Goal: Use online tool/utility: Utilize a website feature to perform a specific function

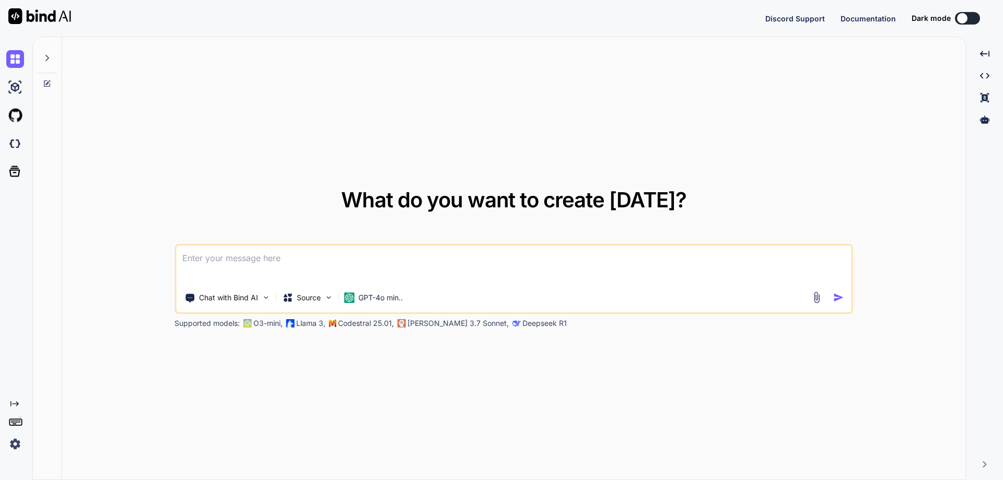
click at [16, 445] on img at bounding box center [15, 444] width 18 height 18
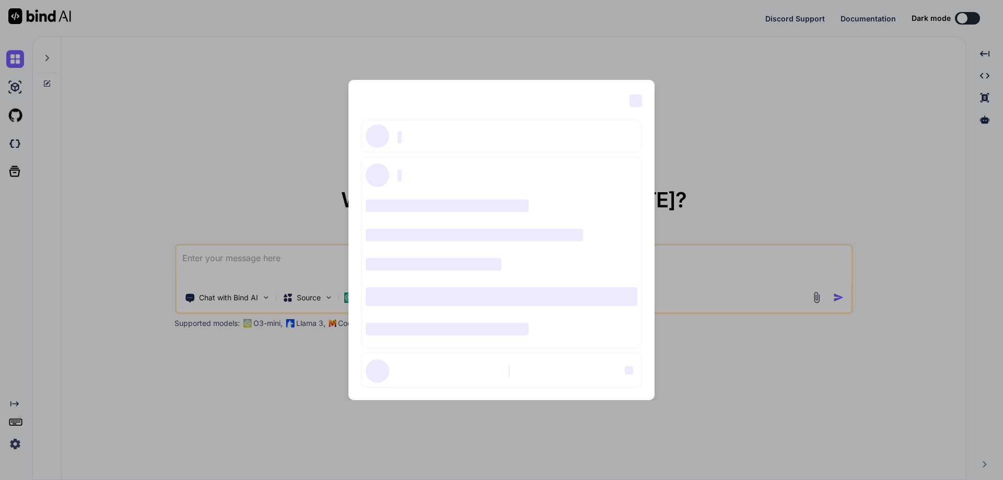
click at [16, 445] on div "‌ ‌ ‌ ‌ ‌ ‌ ‌ ‌ ‌ ‌ ‌ ‌ ‌ ‌ ‌" at bounding box center [501, 240] width 1003 height 480
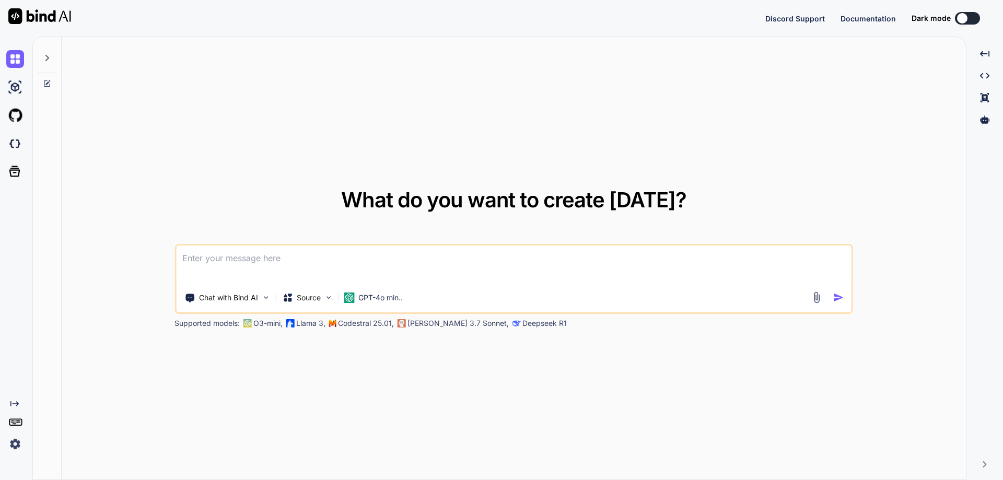
click at [16, 445] on img at bounding box center [15, 444] width 18 height 18
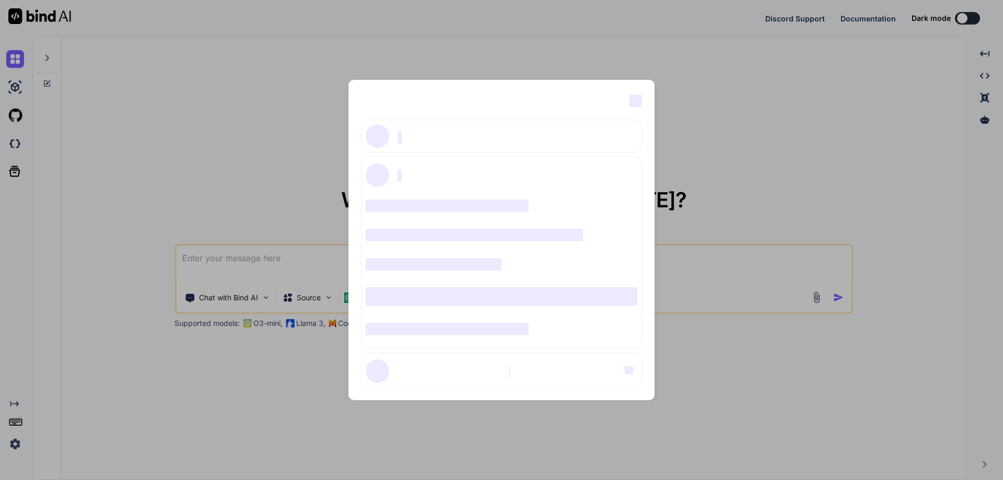
click at [102, 158] on div "‌ ‌ ‌ ‌ ‌ ‌ ‌ ‌ ‌ ‌ ‌ ‌ ‌ ‌ ‌" at bounding box center [501, 240] width 1003 height 480
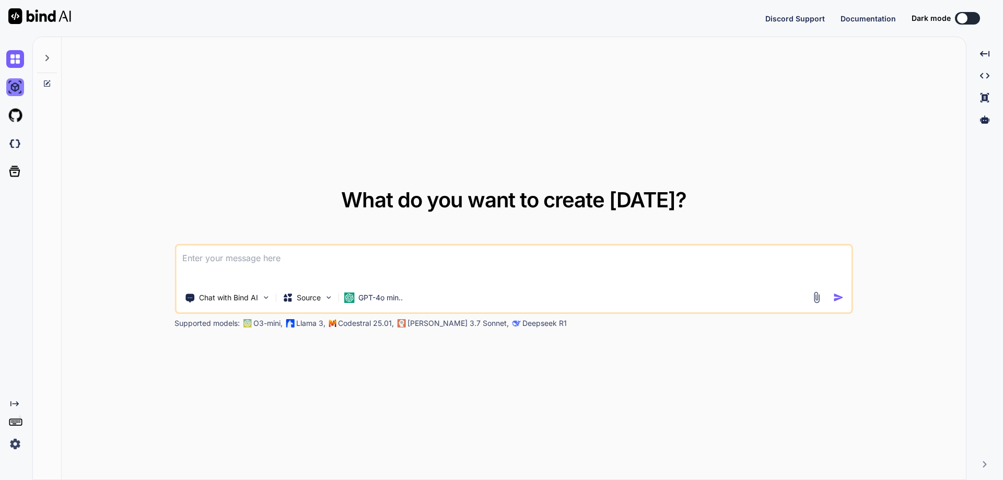
click at [18, 90] on img at bounding box center [15, 87] width 18 height 18
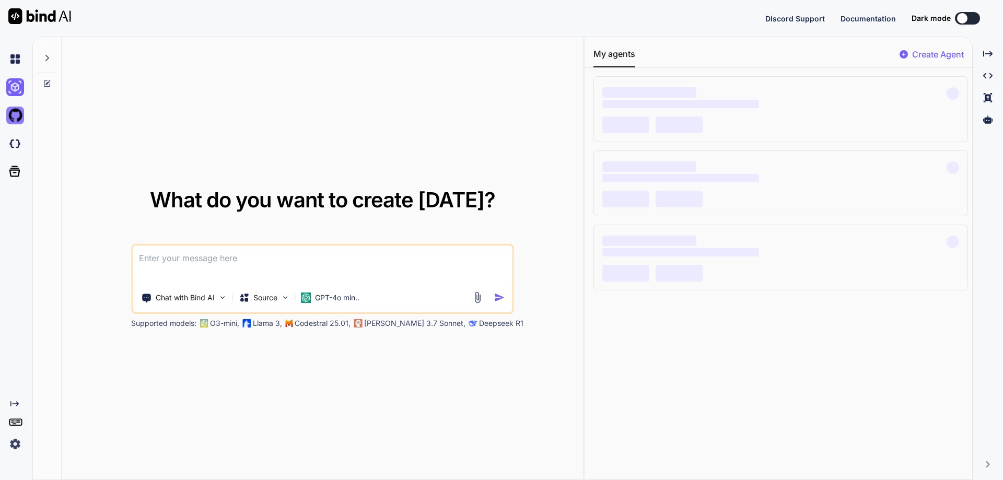
click at [16, 119] on img at bounding box center [15, 116] width 18 height 18
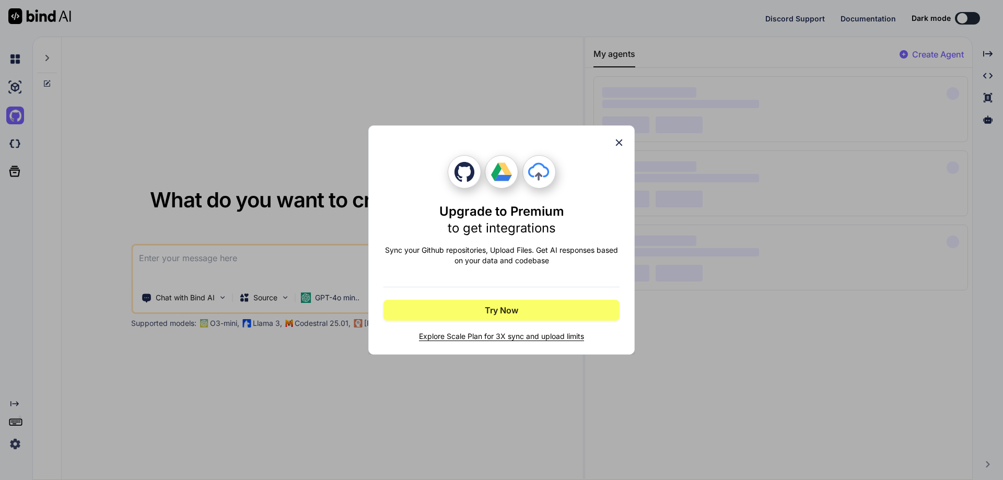
click at [618, 144] on icon at bounding box center [619, 143] width 7 height 7
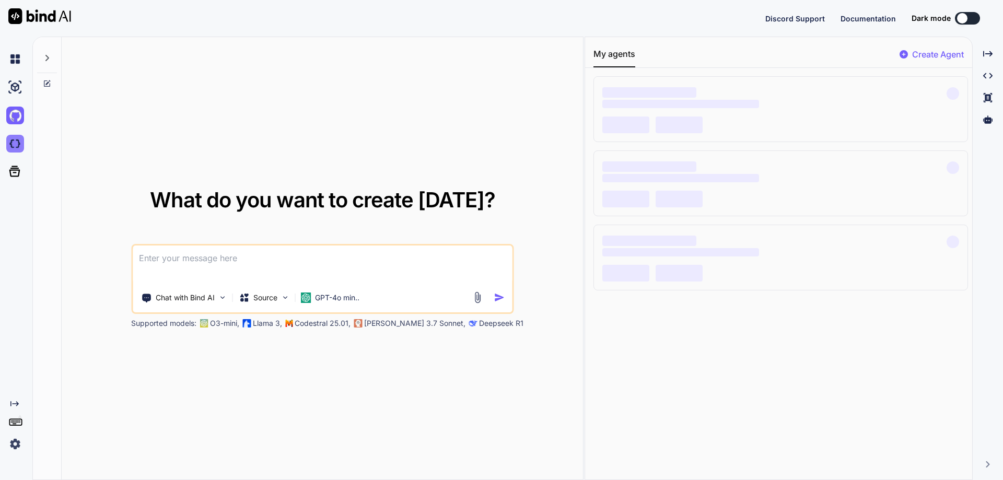
click at [15, 146] on img at bounding box center [15, 144] width 18 height 18
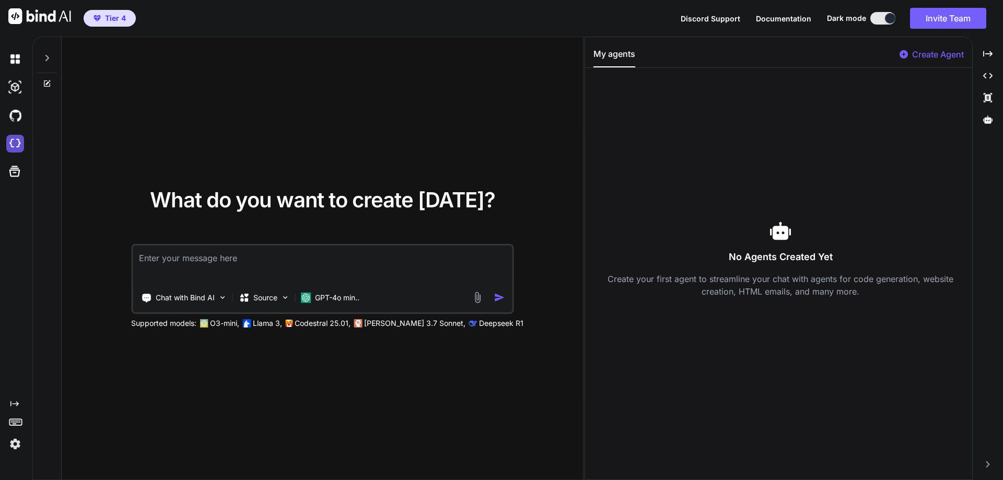
type textarea "x"
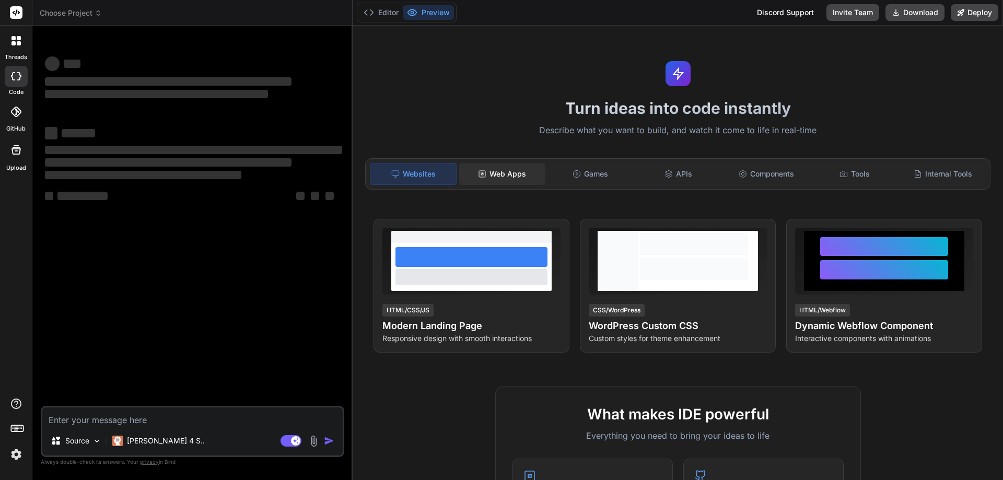
click at [516, 173] on div "Web Apps" at bounding box center [502, 174] width 86 height 22
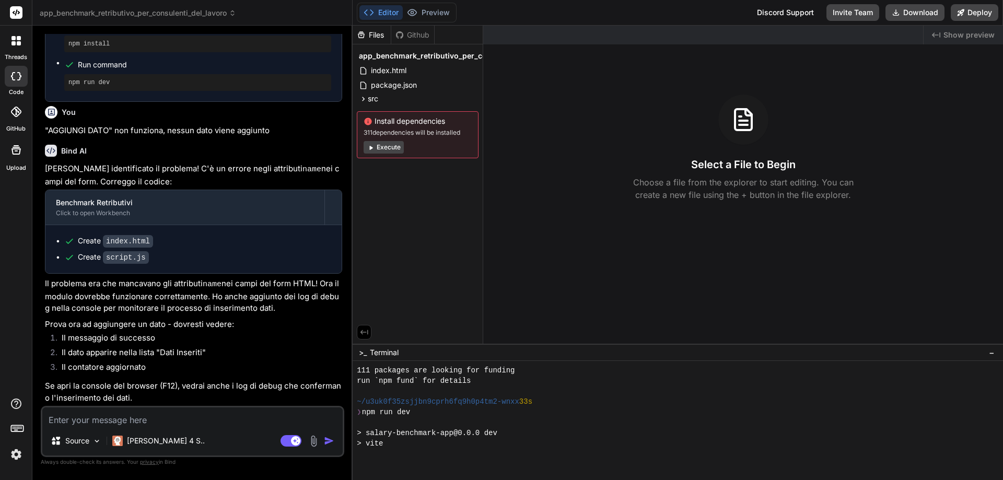
scroll to position [282, 0]
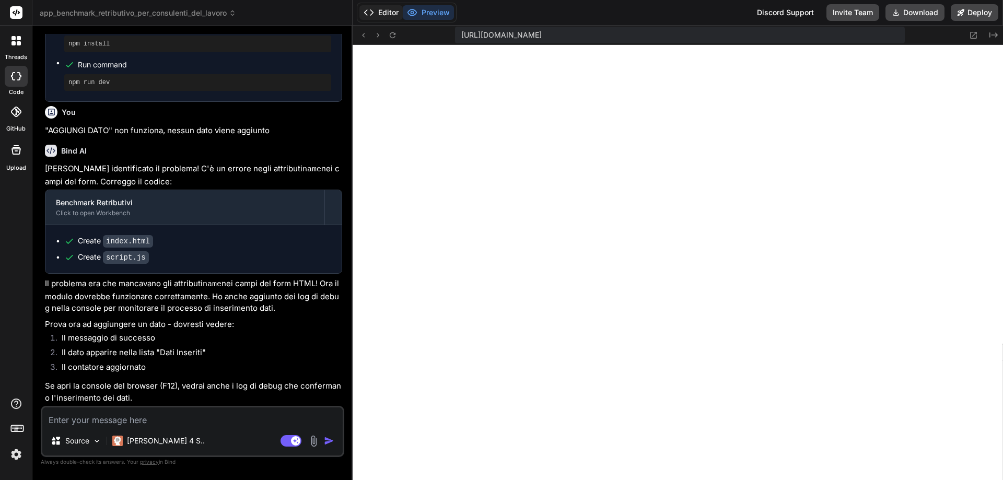
click at [383, 13] on button "Editor" at bounding box center [381, 12] width 43 height 15
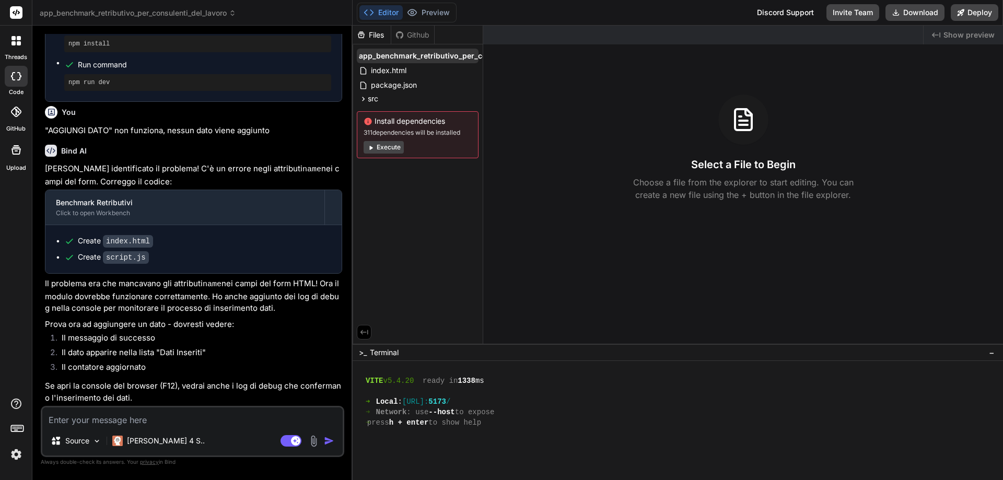
click at [382, 51] on span "app_benchmark_retributivo_per_consulenti_del_lavoro" at bounding box center [458, 56] width 199 height 10
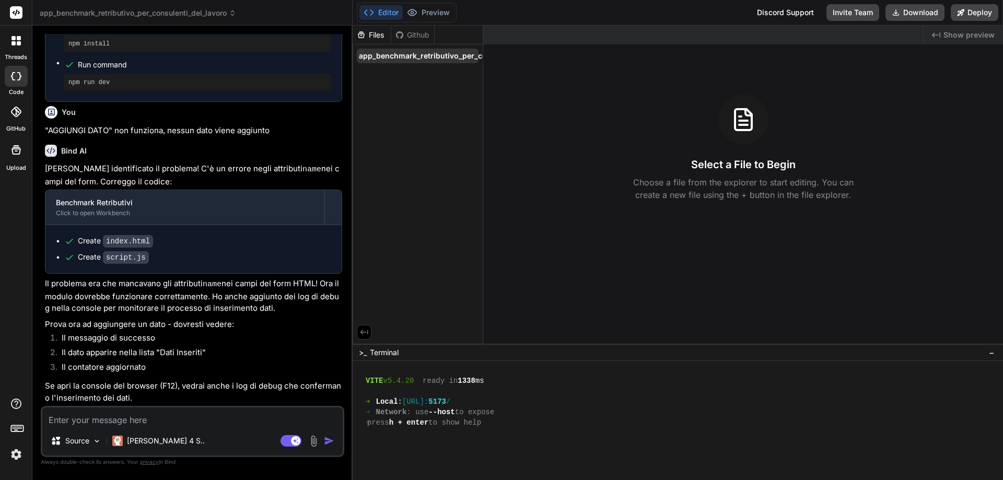
click at [391, 55] on span "app_benchmark_retributivo_per_consulenti_del_lavoro" at bounding box center [458, 56] width 199 height 10
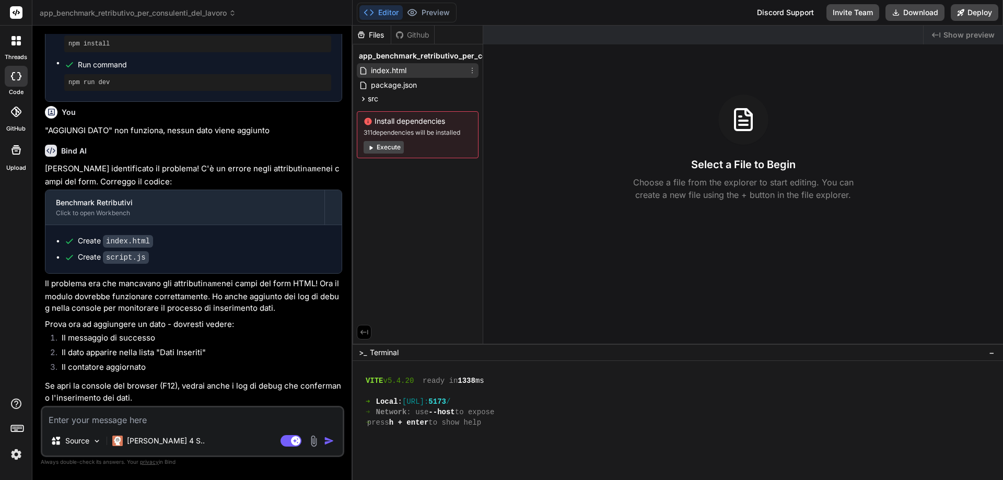
click at [385, 74] on span "index.html" at bounding box center [389, 70] width 38 height 13
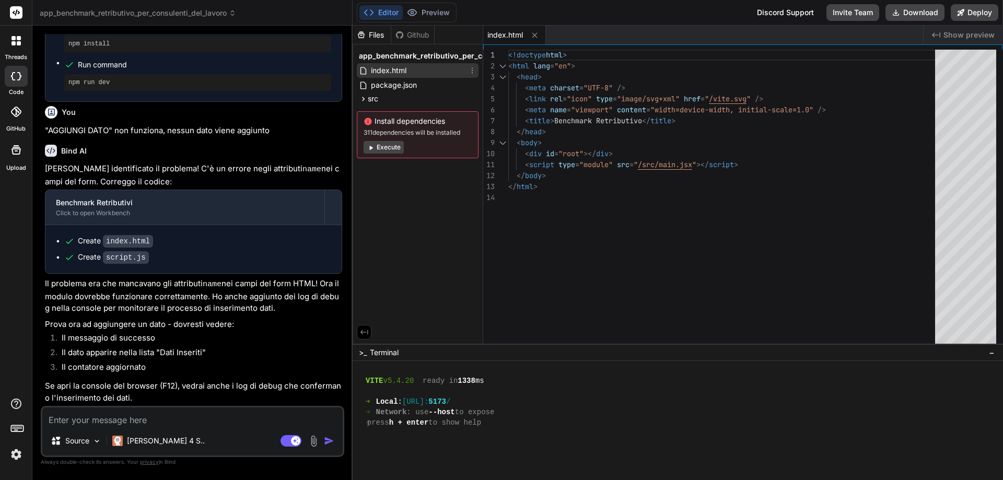
click at [474, 72] on icon at bounding box center [472, 70] width 8 height 8
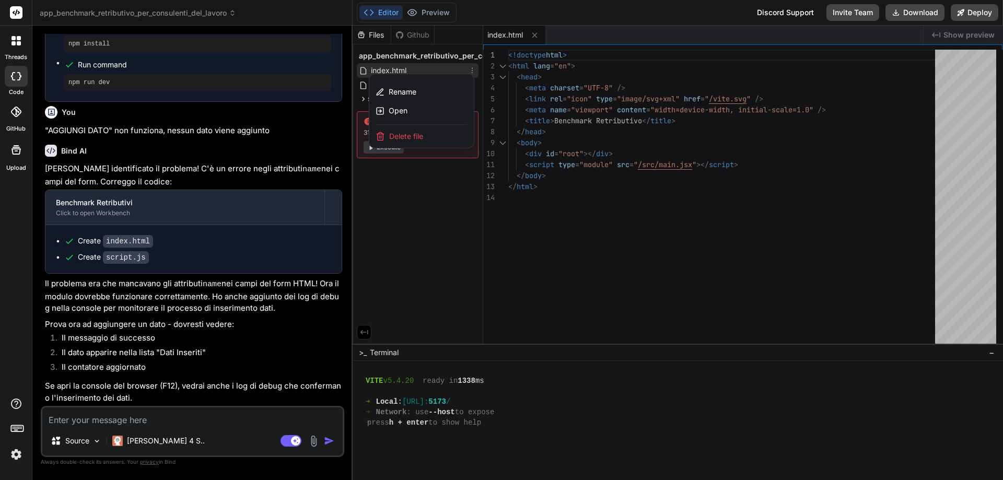
click at [474, 72] on div at bounding box center [678, 253] width 651 height 455
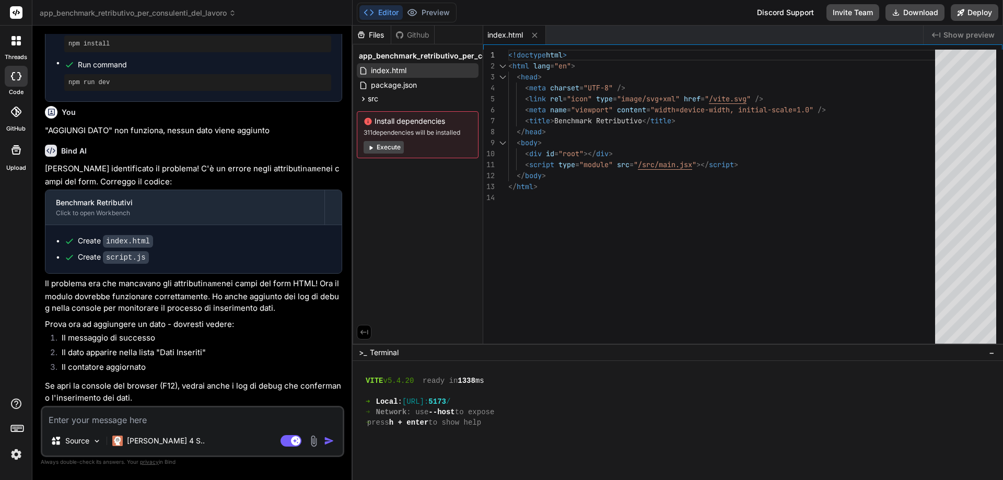
click at [483, 216] on div "Files Github app_benchmark_retributivo_per_consulenti_del_lavoro index.html pac…" at bounding box center [418, 185] width 131 height 318
click at [362, 99] on icon at bounding box center [363, 99] width 9 height 9
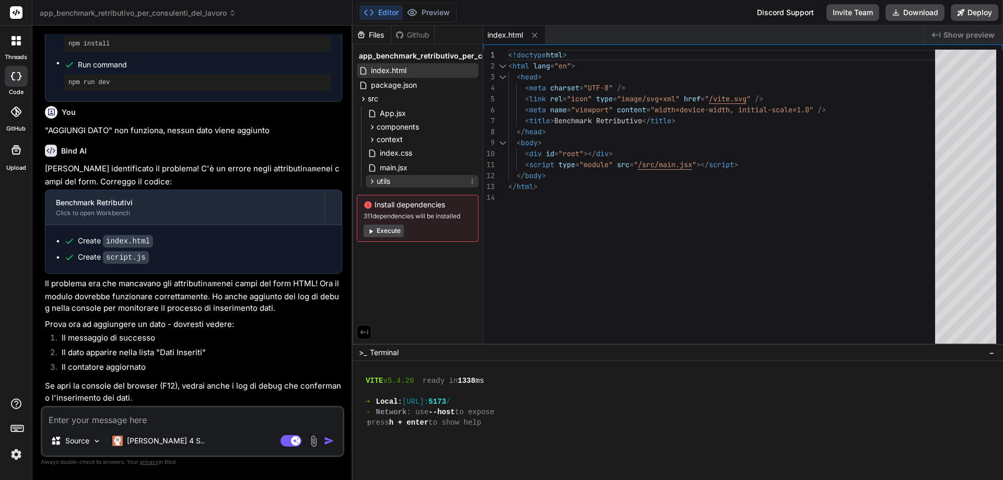
click at [372, 181] on icon at bounding box center [372, 181] width 9 height 9
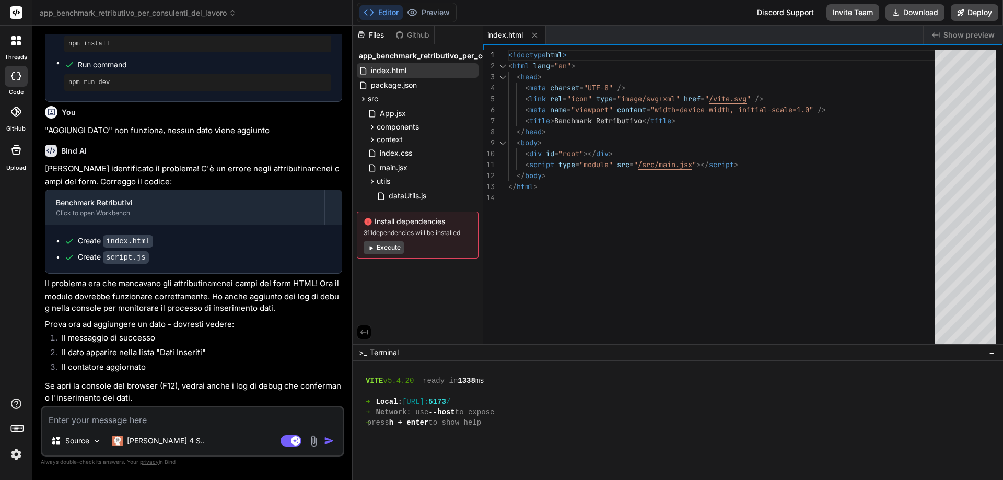
click at [15, 13] on rect at bounding box center [16, 12] width 13 height 13
click at [227, 11] on span "app_benchmark_retributivo_per_consulenti_del_lavoro" at bounding box center [138, 13] width 197 height 10
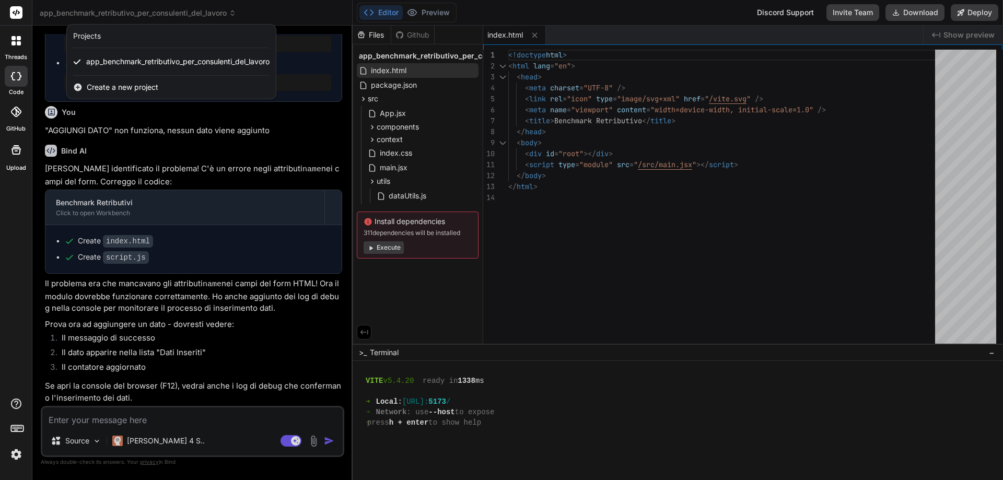
click at [98, 39] on div "Projects" at bounding box center [87, 36] width 28 height 10
click at [110, 62] on span "app_benchmark_retributivo_per_consulenti_del_lavoro" at bounding box center [177, 61] width 183 height 10
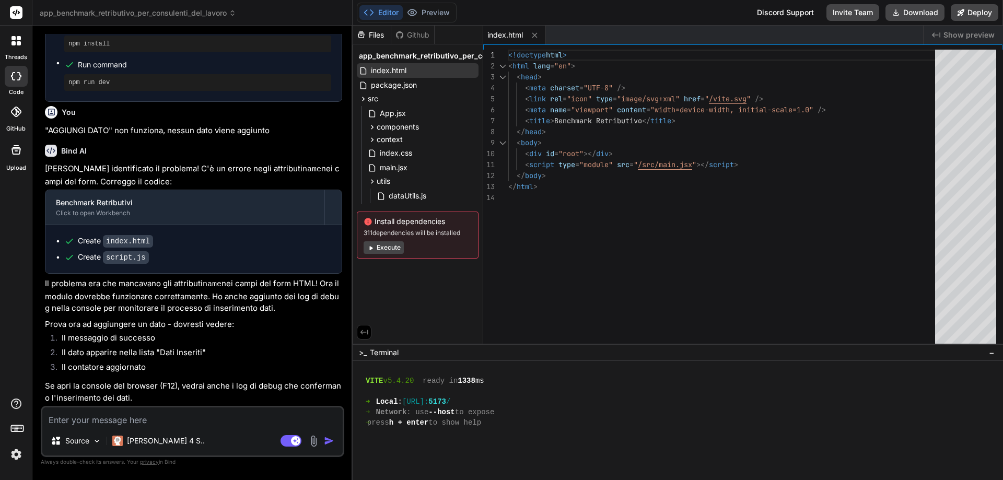
click at [186, 424] on textarea at bounding box center [192, 417] width 301 height 19
click at [153, 419] on textarea at bounding box center [192, 417] width 301 height 19
type textarea "x"
type textarea "S"
type textarea "x"
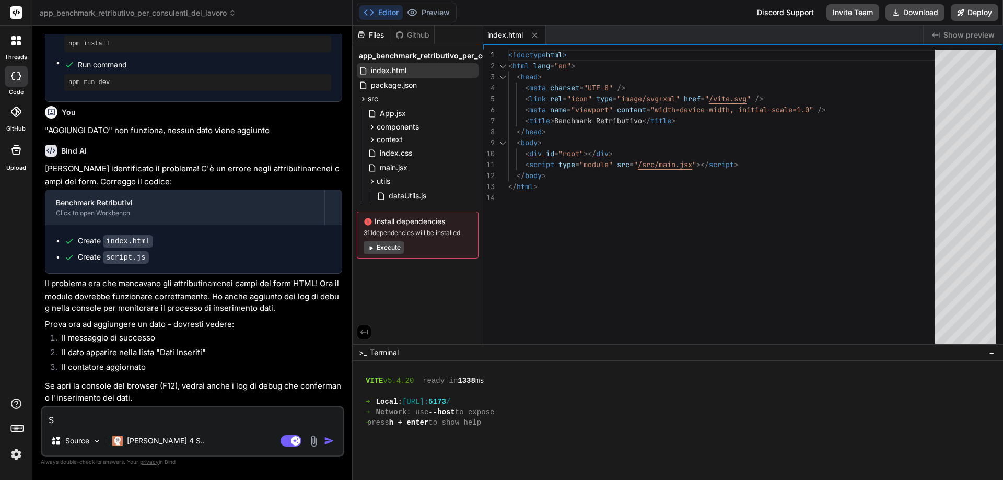
type textarea "Se"
type textarea "x"
type textarea "Sem"
type textarea "x"
type textarea "Semp"
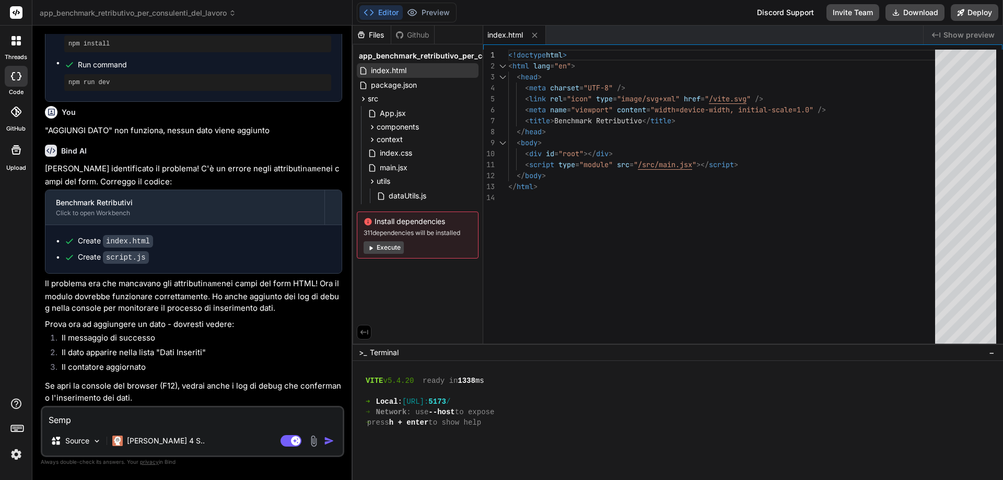
type textarea "x"
type textarea "Sempl"
type textarea "x"
type textarea "Sempli"
type textarea "x"
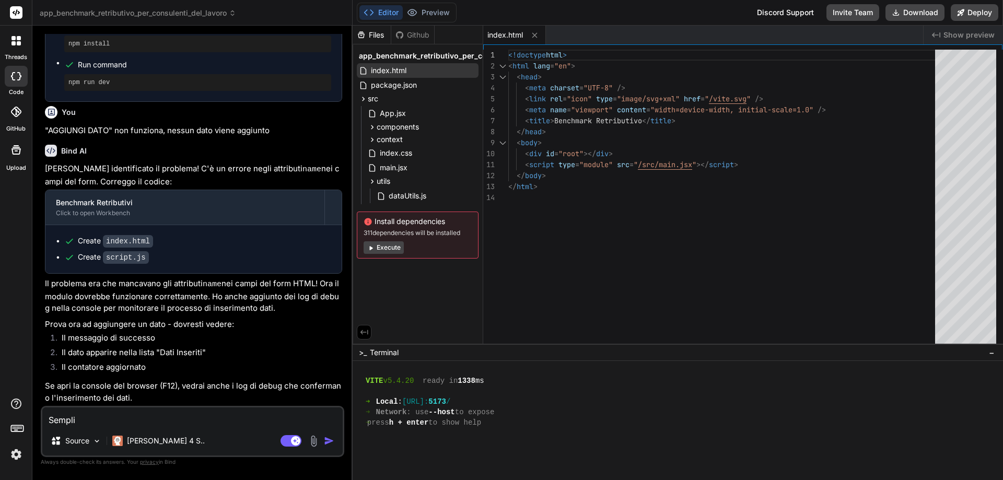
type textarea "Semplif"
type textarea "x"
type textarea "Semplifi"
type textarea "x"
type textarea "Semplific"
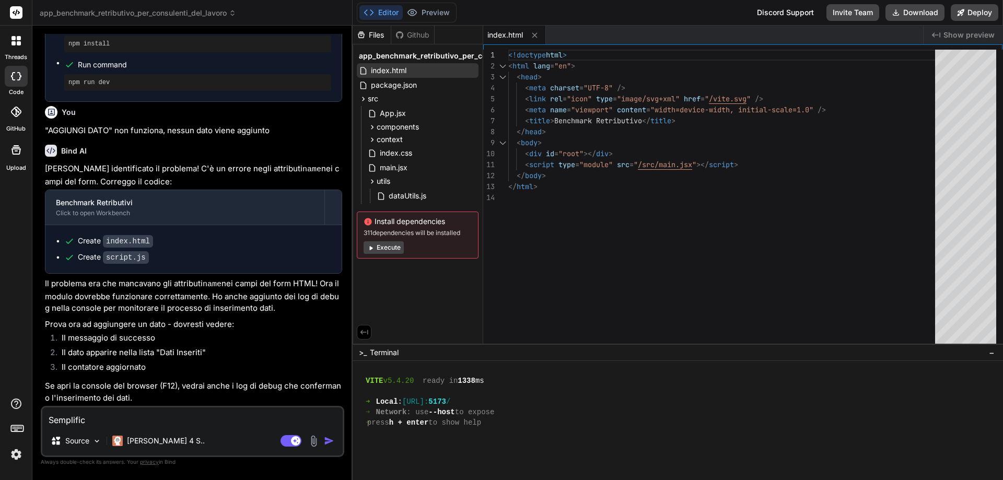
type textarea "x"
type textarea "Semplifich"
type textarea "x"
type textarea "Semplifichi"
type textarea "x"
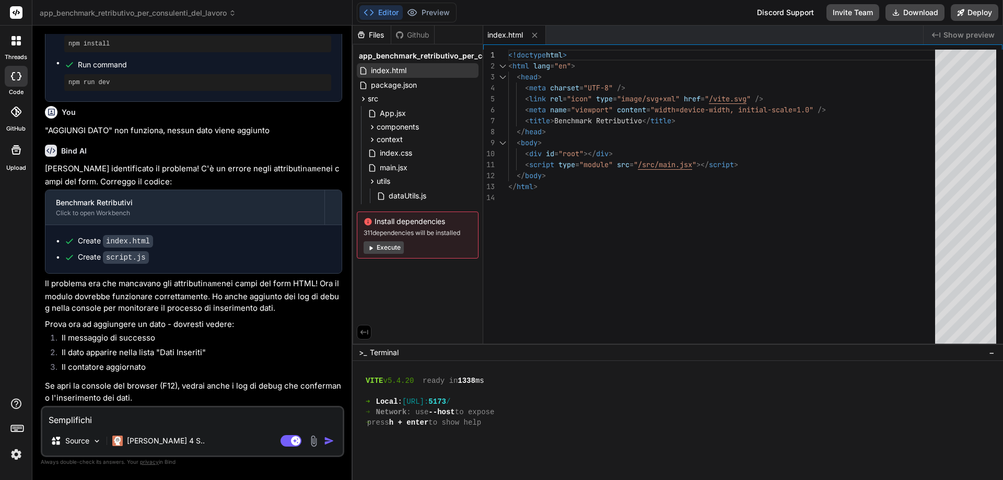
type textarea "Semplifichia"
type textarea "x"
type textarea "Semplifichiam"
type textarea "x"
type textarea "Semplifichiamo"
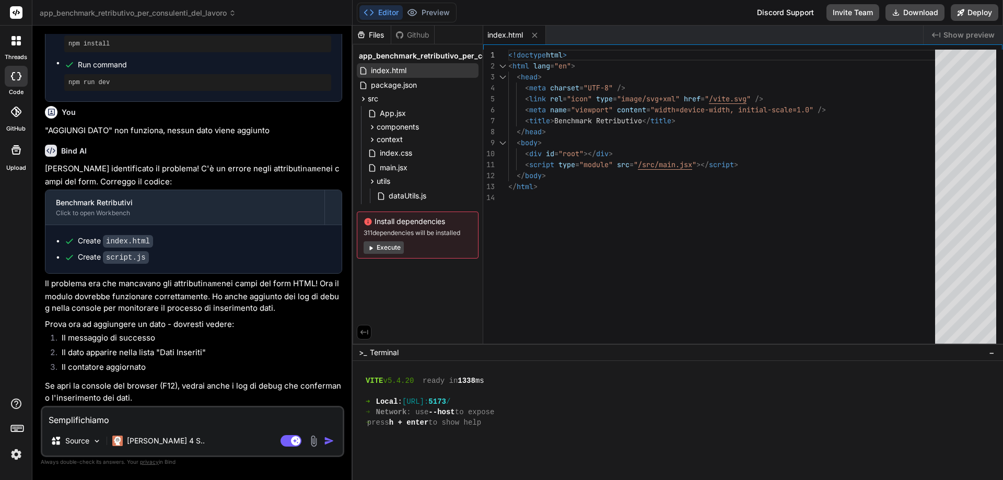
type textarea "x"
type textarea "Semplifichiamo"
type textarea "x"
type textarea "Semplifichiamo i"
type textarea "x"
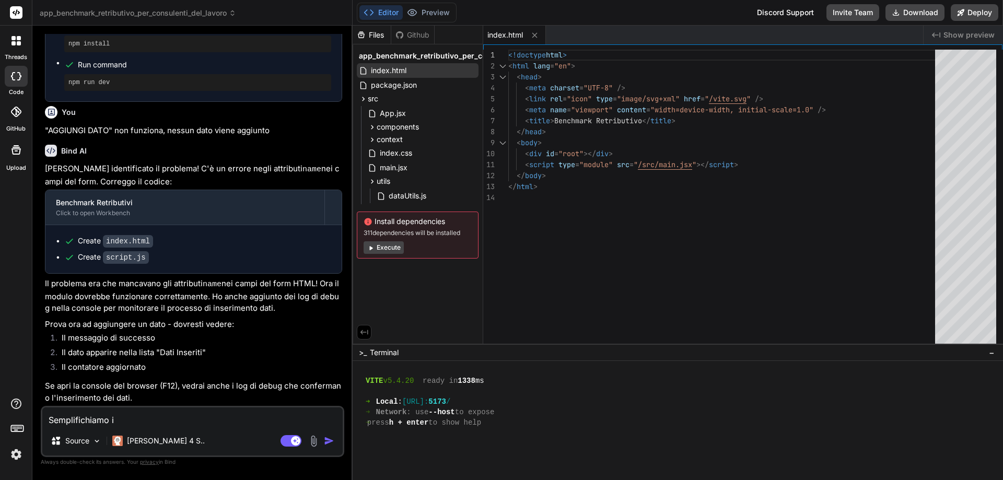
type textarea "Semplifichiamo il"
type textarea "x"
type textarea "Semplifichiamo il"
type textarea "x"
type textarea "Semplifichiamo il f"
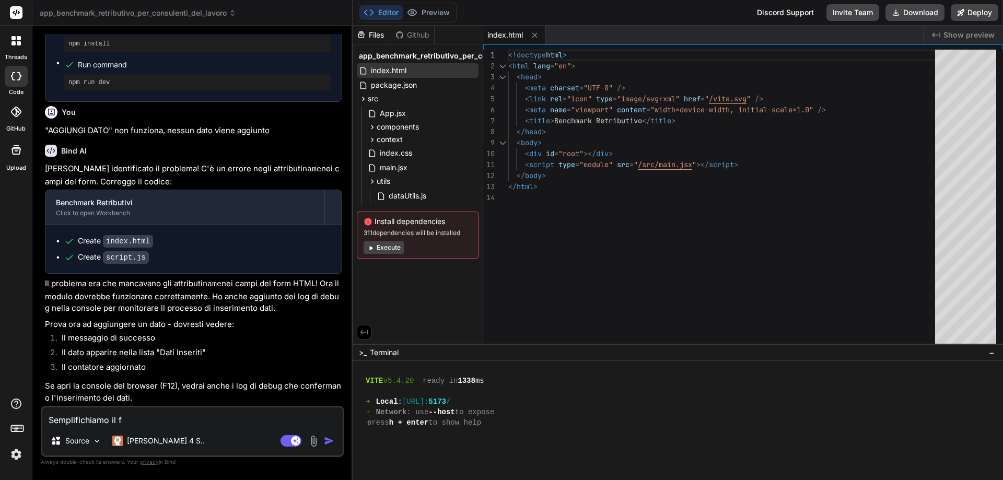
type textarea "x"
type textarea "Semplifichiamo il fl"
type textarea "x"
type textarea "Semplifichiamo il flu"
type textarea "x"
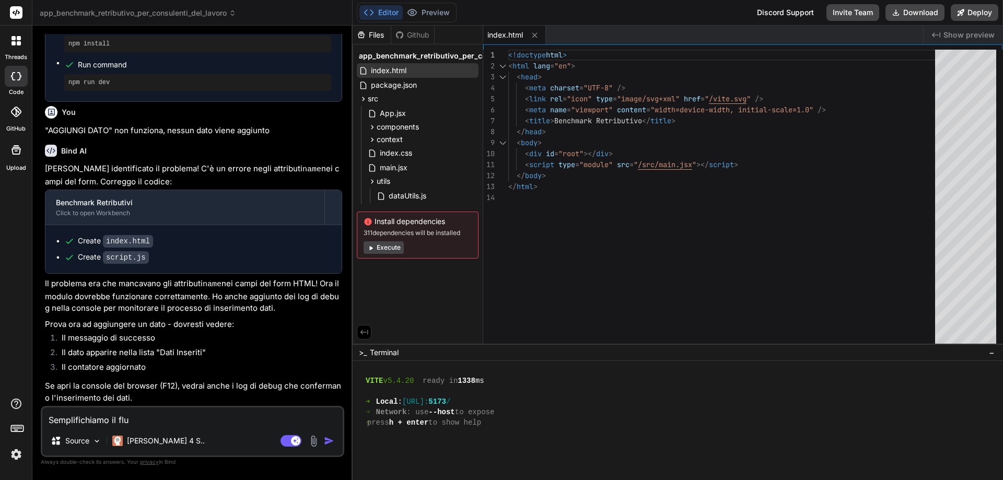
type textarea "Semplifichiamo il flus"
type textarea "x"
type textarea "Semplifichiamo il fluss"
type textarea "x"
type textarea "Semplifichiamo il flusso"
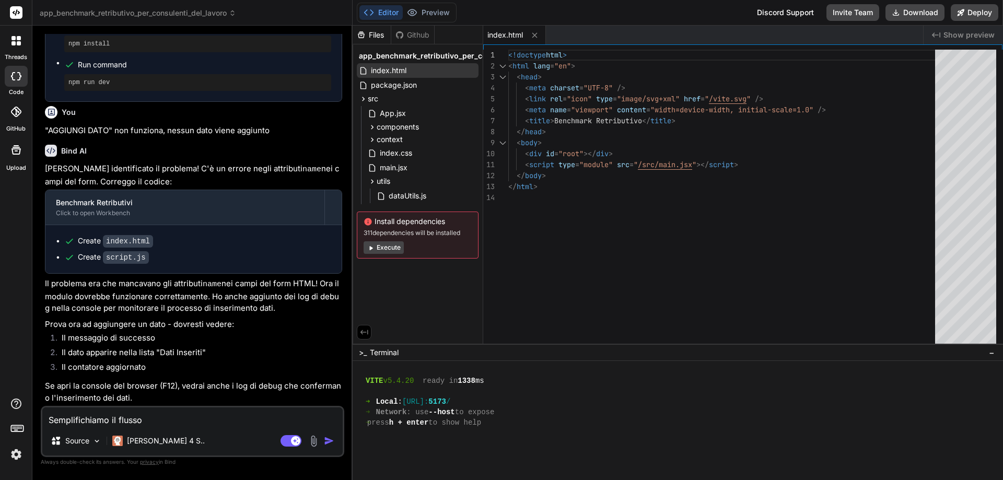
type textarea "x"
type textarea "Semplifichiamo il flusso:"
type textarea "x"
type textarea "Semplifichiamo il flusso:"
type textarea "x"
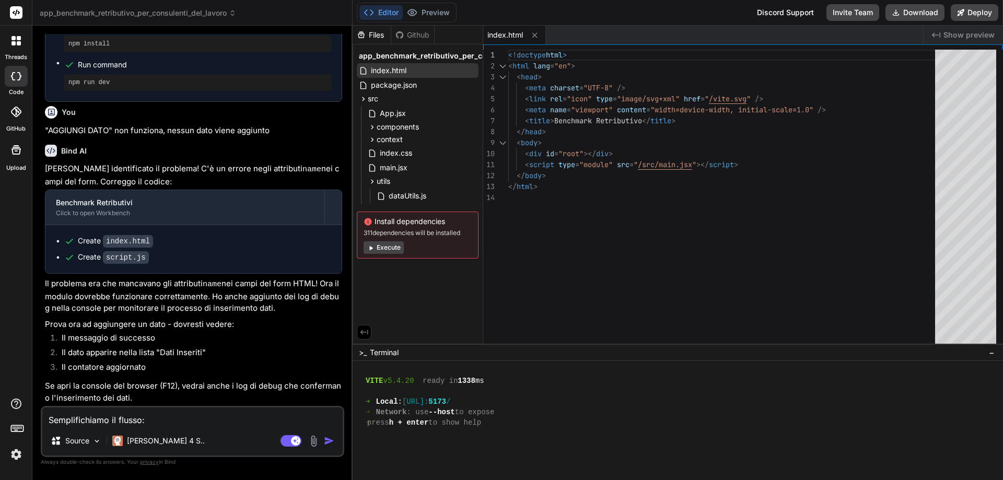
type textarea "Semplifichiamo il flusso: P"
type textarea "x"
type textarea "Semplifichiamo il flusso: Pa"
type textarea "x"
type textarea "Semplifichiamo il flusso: Pag"
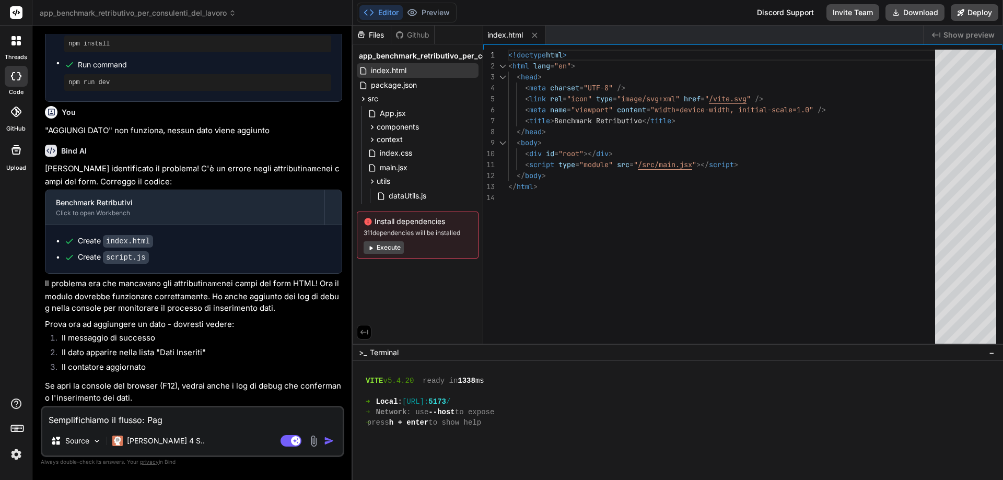
type textarea "x"
type textarea "Semplifichiamo il flusso: Pagi"
type textarea "x"
type textarea "Semplifichiamo il flusso: Pagin"
type textarea "x"
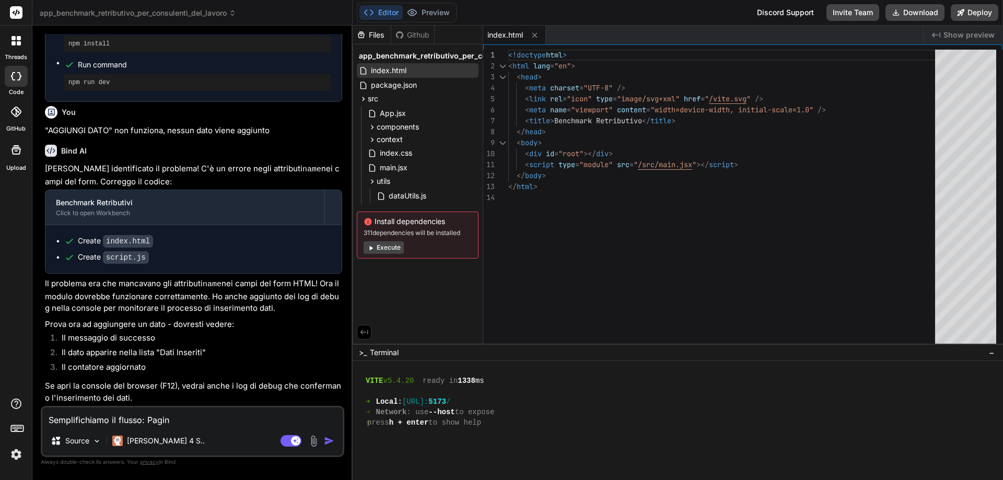
type textarea "Semplifichiamo il flusso: Pagina"
type textarea "x"
type textarea "Semplifichiamo il flusso: Pagina"
type textarea "x"
type textarea "Semplifichiamo il flusso: Pagina U"
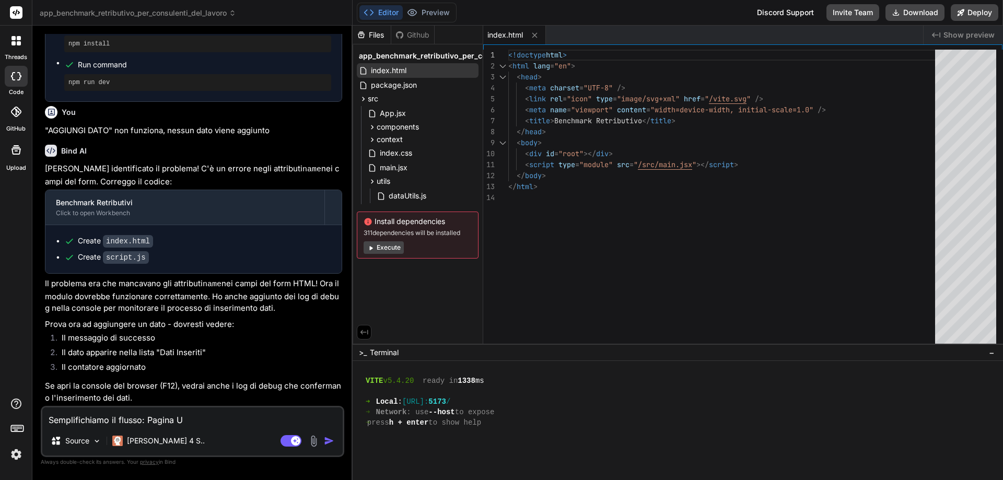
type textarea "x"
type textarea "Semplifichiamo il flusso: Pagina Un"
type textarea "x"
type textarea "Semplifichiamo il flusso: Pagina Uno"
type textarea "x"
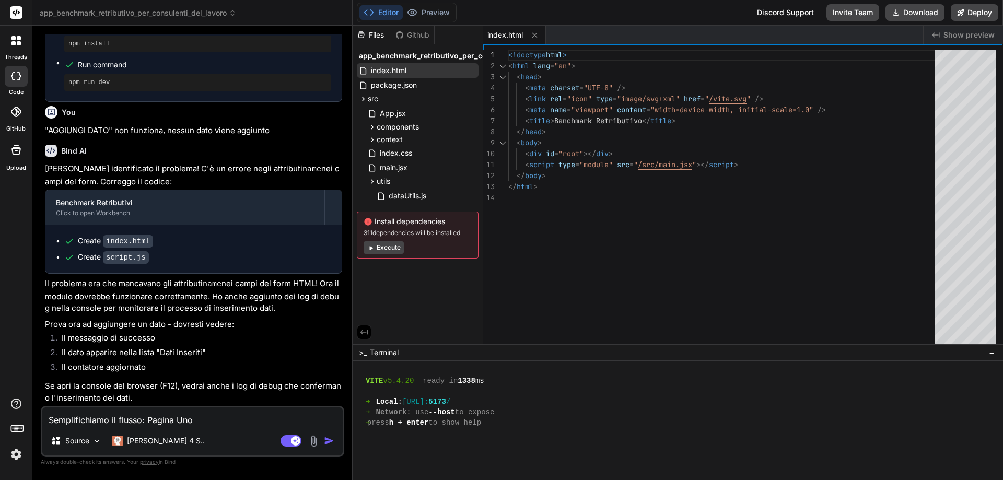
type textarea "Semplifichiamo il flusso: Pagina Uno"
type textarea "x"
type textarea "Semplifichiamo il flusso: Pagina Uno"
type textarea "x"
type textarea "Semplifichiamo il flusso: Pagina Un"
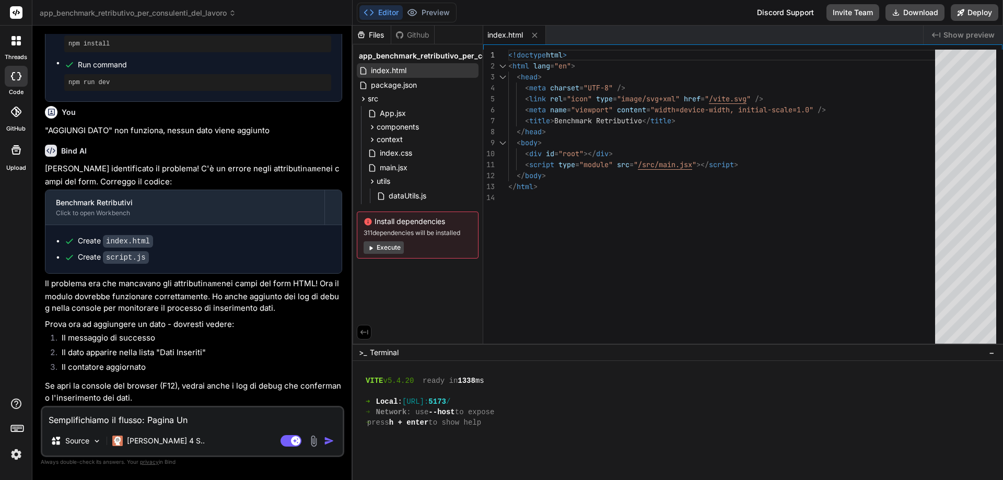
type textarea "x"
type textarea "Semplifichiamo il flusso: Pagina U"
type textarea "x"
type textarea "Semplifichiamo il flusso: Pagina"
type textarea "x"
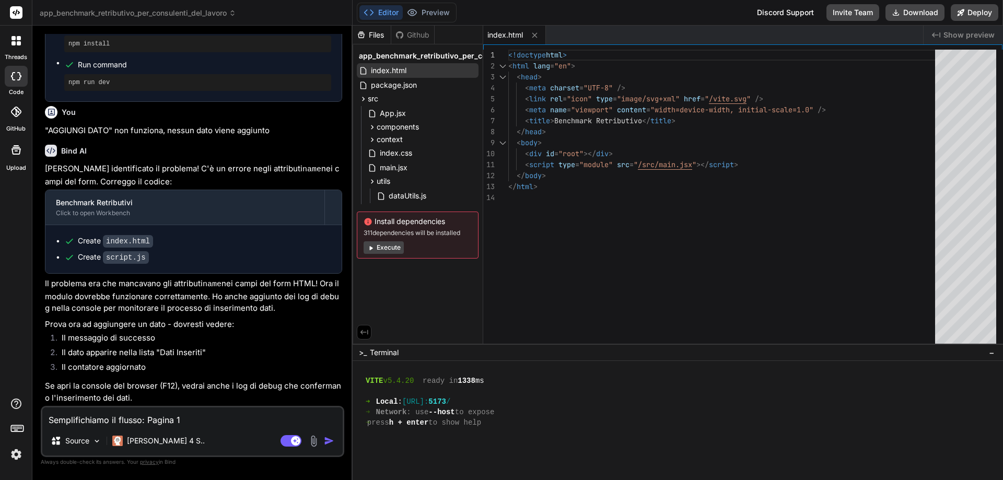
type textarea "Semplifichiamo il flusso: Pagina 1"
type textarea "x"
type textarea "Semplifichiamo il flusso: Pagina 1"
type textarea "x"
type textarea "Semplifichiamo il flusso: Pagina 1 i"
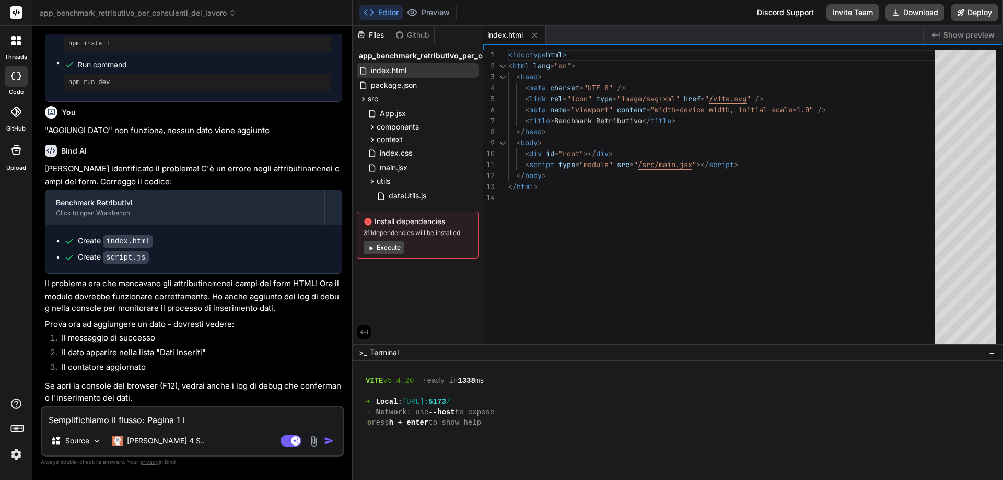
type textarea "x"
type textarea "Semplifichiamo il flusso: Pagina 1 in"
type textarea "x"
type textarea "Semplifichiamo il flusso: Pagina 1 inf"
type textarea "x"
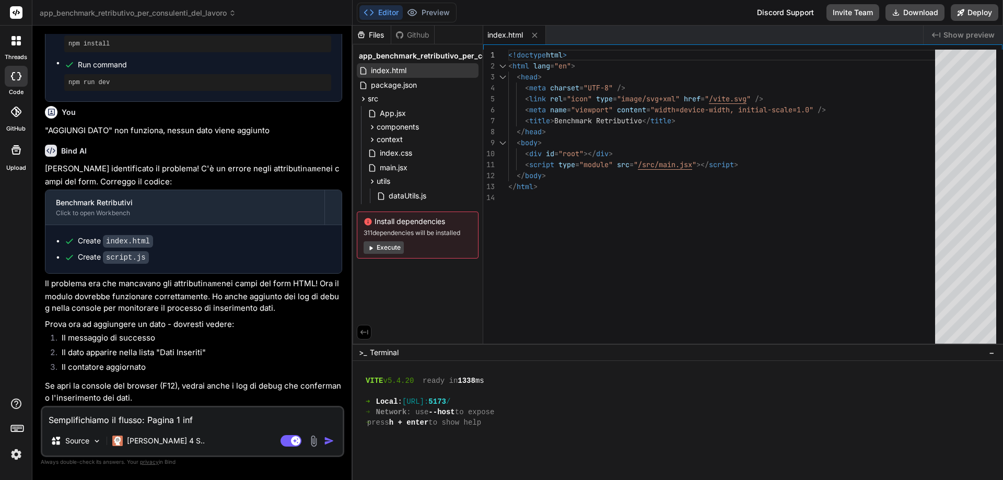
type textarea "Semplifichiamo il flusso: Pagina 1 info"
type textarea "x"
type textarea "Semplifichiamo il flusso: Pagina 1 infor"
type textarea "x"
type textarea "Semplifichiamo il flusso: Pagina 1 inform"
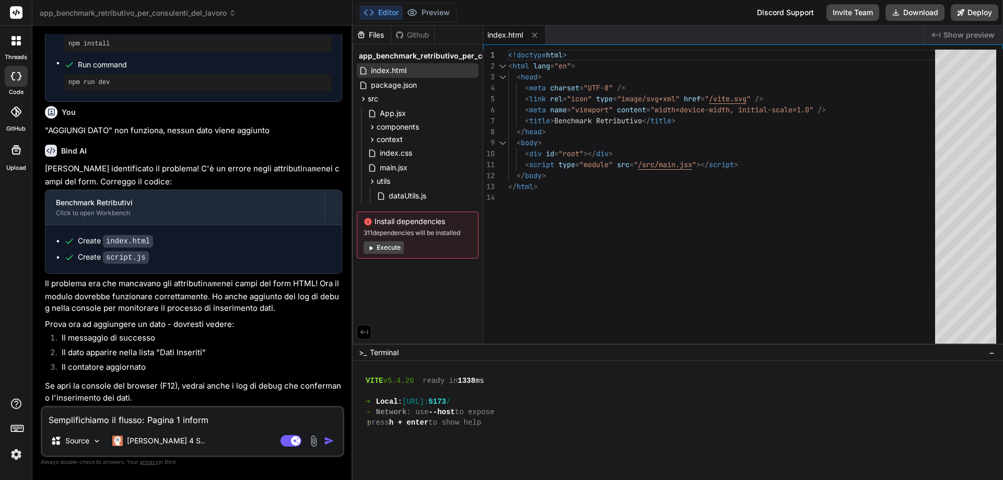
type textarea "x"
type textarea "Semplifichiamo il flusso: Pagina 1 informa"
type textarea "x"
type textarea "Semplifichiamo il flusso: Pagina 1 informaz"
type textarea "x"
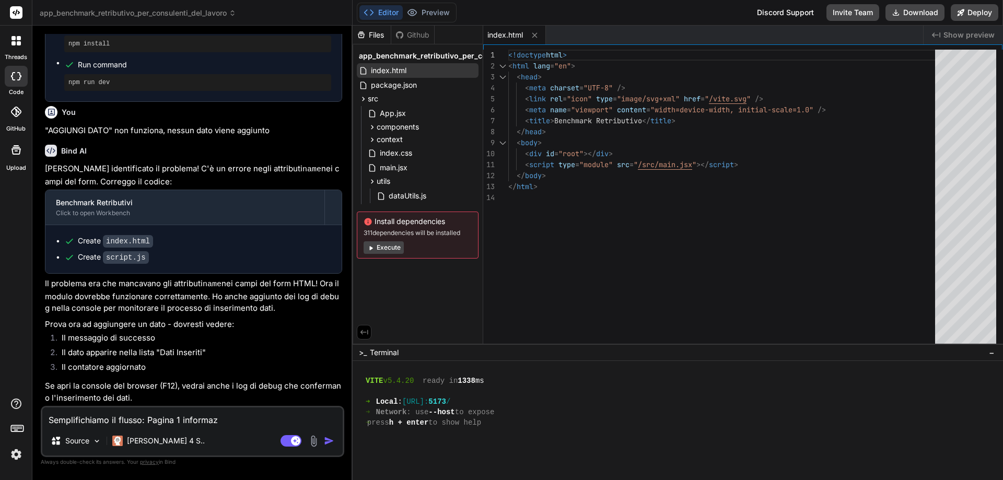
type textarea "Semplifichiamo il flusso: Pagina 1 informazi"
type textarea "x"
type textarea "Semplifichiamo il flusso: Pagina 1 informazio"
type textarea "x"
type textarea "Semplifichiamo il flusso: Pagina 1 informazion"
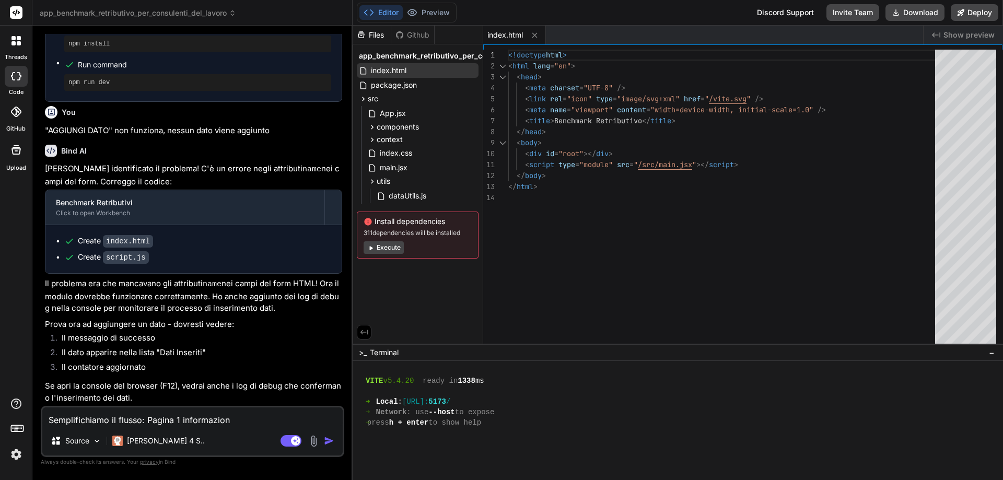
type textarea "x"
type textarea "Semplifichiamo il flusso: Pagina 1 informazioni"
type textarea "x"
type textarea "Semplifichiamo il flusso: Pagina 1 informazioni"
type textarea "x"
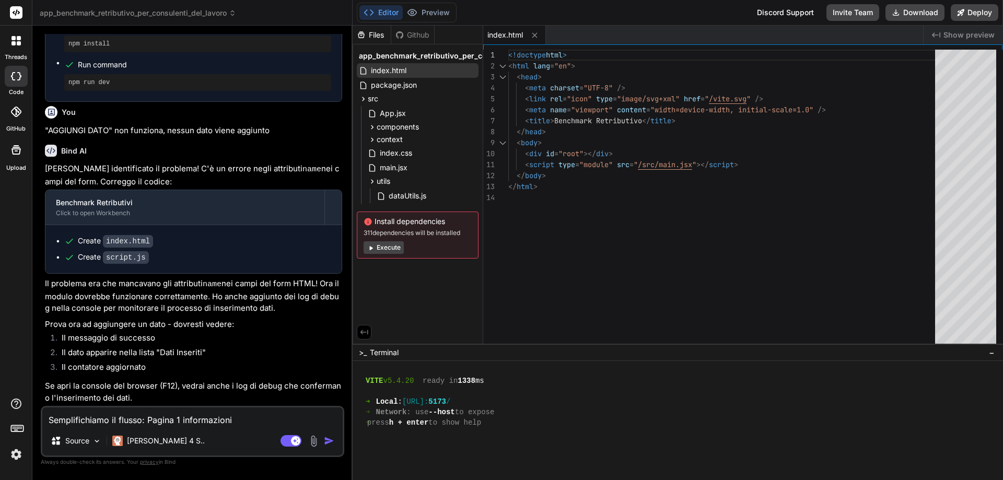
type textarea "Semplifichiamo il flusso: Pagina 1 informazioni c"
type textarea "x"
type textarea "Semplifichiamo il flusso: Pagina 1 informazioni cl"
type textarea "x"
type textarea "Semplifichiamo il flusso: Pagina 1 informazioni cli"
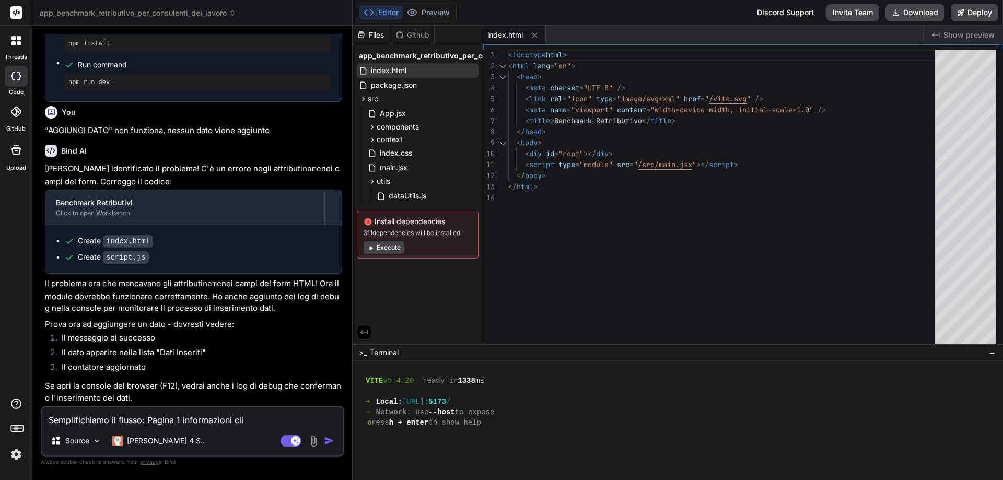
type textarea "x"
type textarea "Semplifichiamo il flusso: Pagina 1 informazioni clie"
type textarea "x"
type textarea "Semplifichiamo il flusso: Pagina 1 informazioni clien"
type textarea "x"
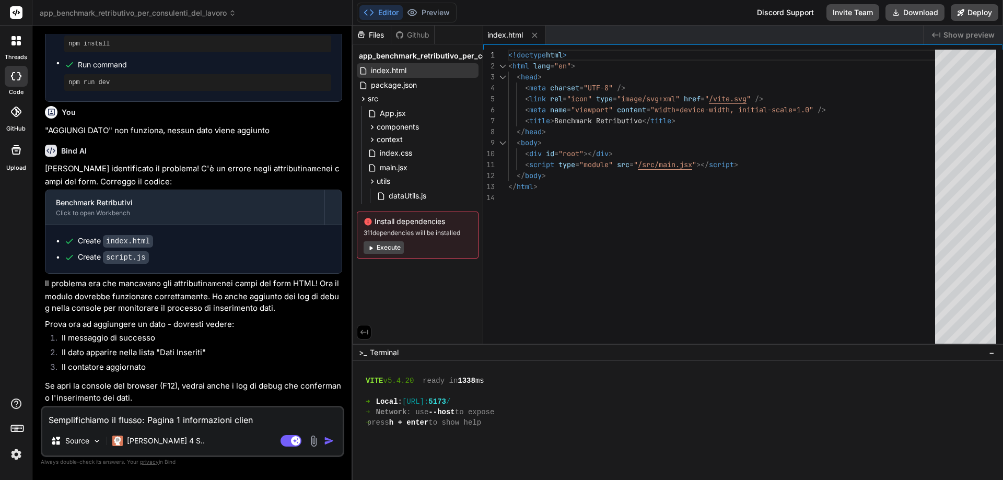
type textarea "Semplifichiamo il flusso: Pagina 1 informazioni client"
type textarea "x"
type textarea "Semplifichiamo il flusso: Pagina 1 informazioni cliente"
type textarea "x"
type textarea "Semplifichiamo il flusso: Pagina 1 informazioni cliente"
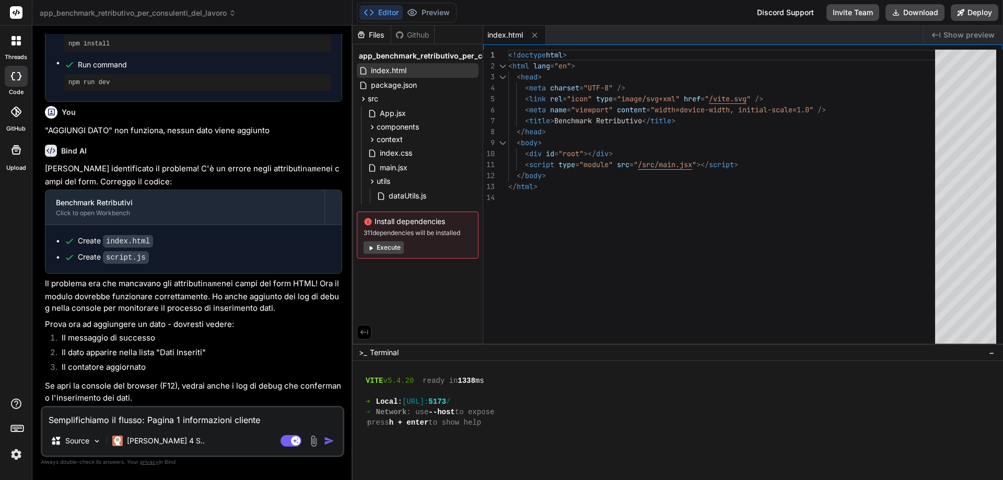
type textarea "x"
type textarea "Semplifichiamo il flusso: Pagina 1 informazioni cliente p"
type textarea "x"
type textarea "Semplifichiamo il flusso: Pagina 1 informazioni cliente pe"
type textarea "x"
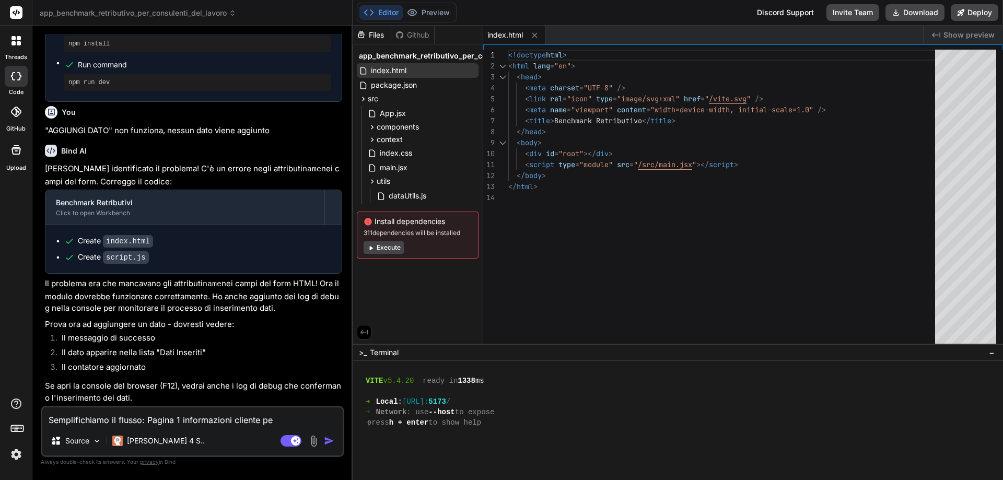
type textarea "Semplifichiamo il flusso: Pagina 1 informazioni cliente per"
type textarea "x"
type textarea "Semplifichiamo il flusso: Pagina 1 informazioni cliente per"
type textarea "x"
type textarea "Semplifichiamo il flusso: Pagina 1 informazioni cliente per c"
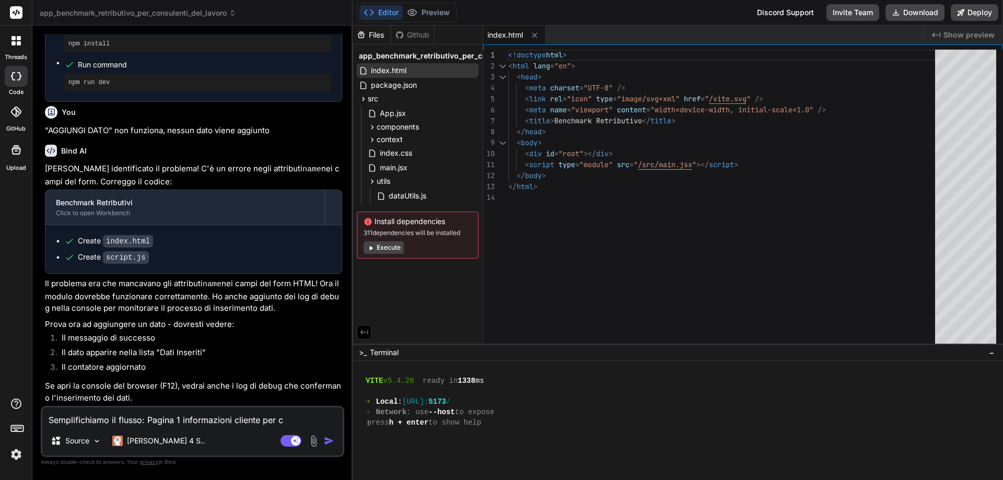
type textarea "x"
type textarea "Semplifichiamo il flusso: Pagina 1 informazioni cliente per cu"
type textarea "x"
type textarea "Semplifichiamo il flusso: Pagina 1 informazioni cliente per cui"
type textarea "x"
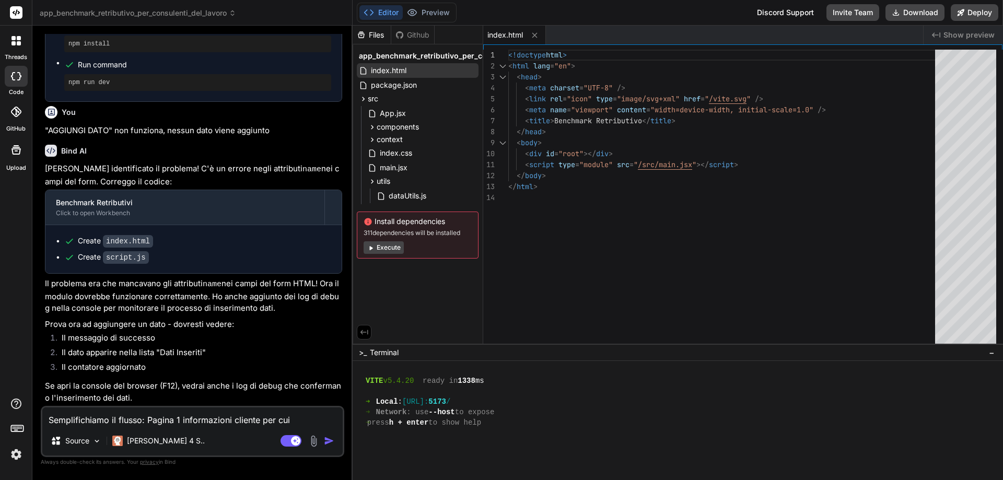
type textarea "Semplifichiamo il flusso: Pagina 1 informazioni cliente per cui"
type textarea "x"
type textarea "Semplifichiamo il flusso: Pagina 1 informazioni cliente per cui s"
type textarea "x"
type textarea "Semplifichiamo il flusso: Pagina 1 informazioni cliente per cui si"
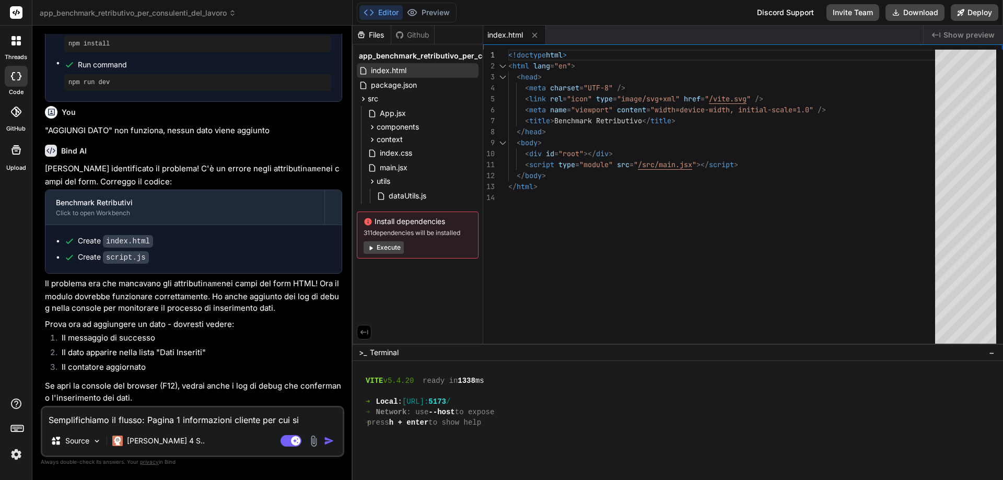
type textarea "x"
type textarea "Semplifichiamo il flusso: Pagina 1 informazioni cliente per cui si"
type textarea "x"
type textarea "Semplifichiamo il flusso: Pagina 1 informazioni cliente per cui si p"
type textarea "x"
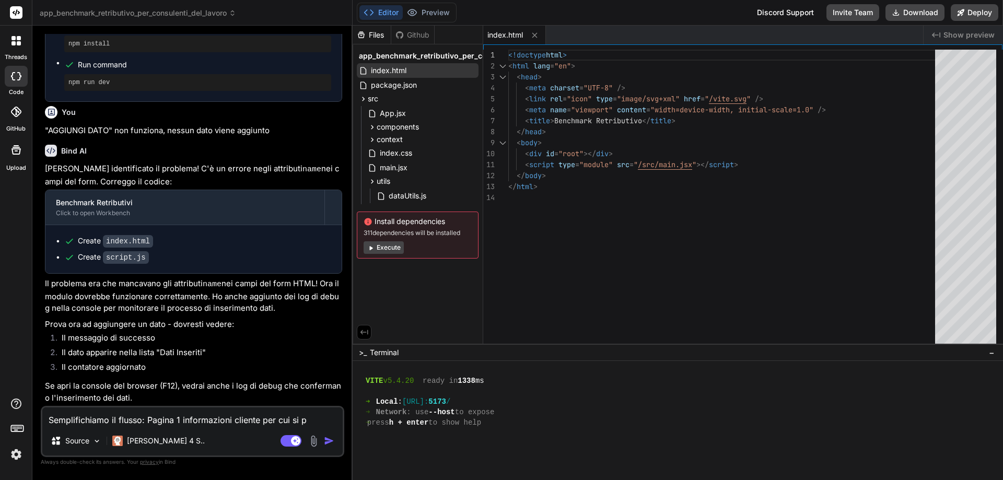
type textarea "Semplifichiamo il flusso: Pagina 1 informazioni cliente per cui si pr"
type textarea "x"
type textarea "Semplifichiamo il flusso: Pagina 1 informazioni cliente per cui si pre"
type textarea "x"
type textarea "Semplifichiamo il flusso: Pagina 1 informazioni cliente per cui si prep"
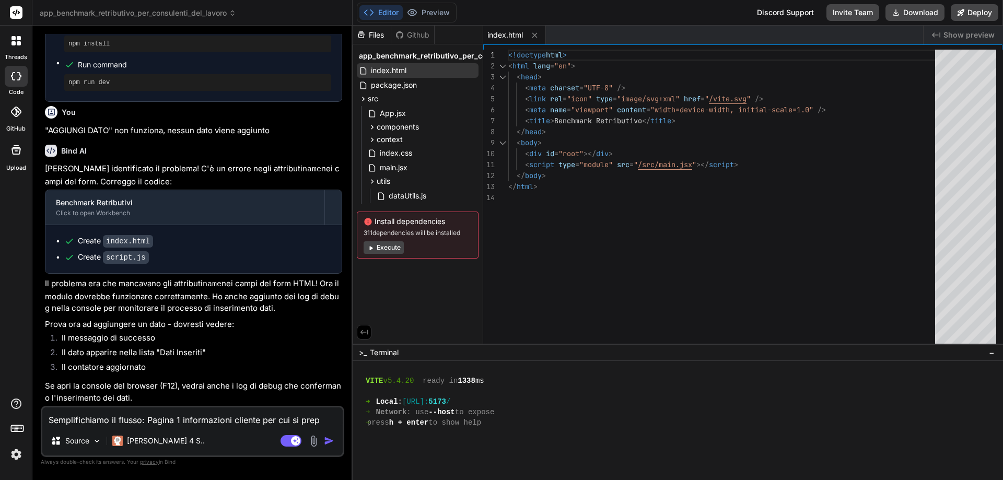
type textarea "x"
type textarea "Semplifichiamo il flusso: Pagina 1 informazioni cliente per cui si prepa"
type textarea "x"
type textarea "Semplifichiamo il flusso: Pagina 1 informazioni cliente per cui si prepar"
type textarea "x"
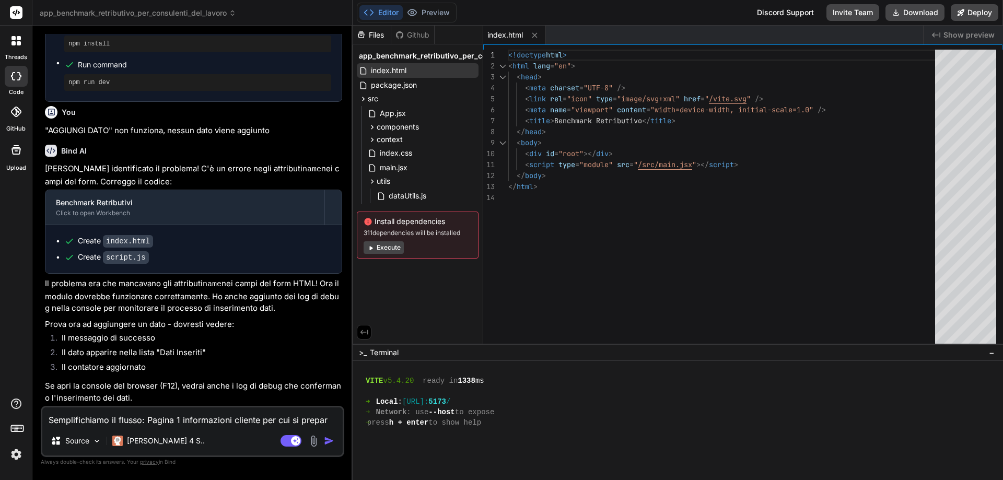
type textarea "Semplifichiamo il flusso: Pagina 1 informazioni cliente per cui si prepara"
type textarea "x"
type textarea "Semplifichiamo il flusso: Pagina 1 informazioni cliente per cui si prepara"
type textarea "x"
type textarea "Semplifichiamo il flusso: Pagina 1 informazioni cliente per cui si prepara i"
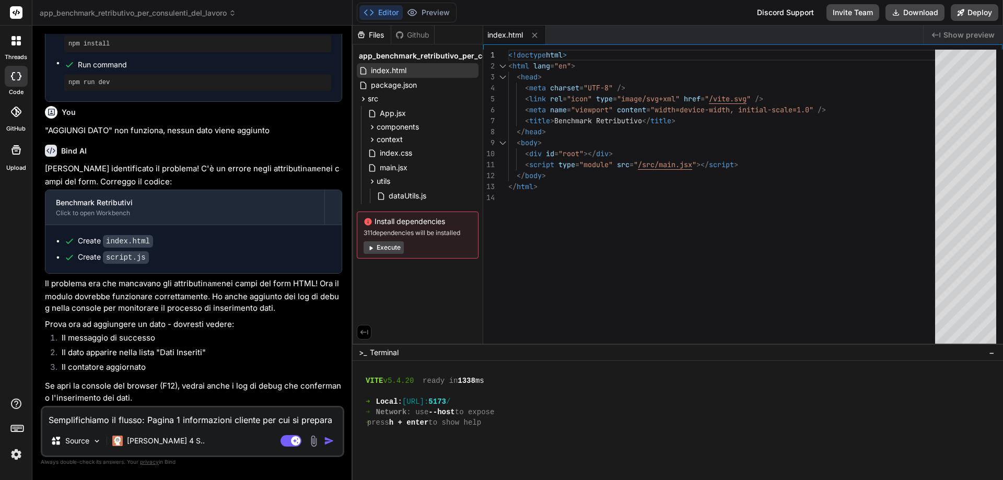
type textarea "x"
type textarea "Semplifichiamo il flusso: Pagina 1 informazioni cliente per cui si prepara il"
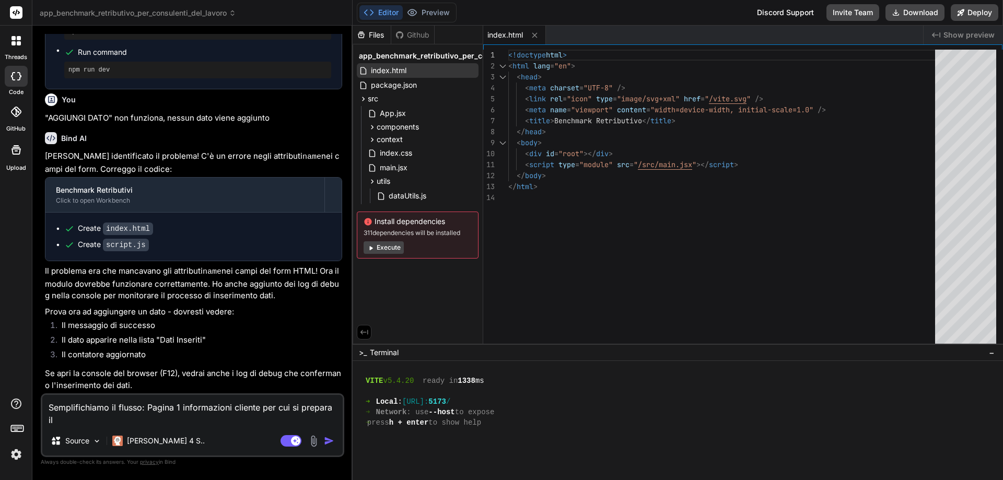
type textarea "x"
type textarea "Semplifichiamo il flusso: Pagina 1 informazioni cliente per cui si prepara il"
type textarea "x"
type textarea "Semplifichiamo il flusso: Pagina 1 informazioni cliente per cui si prepara il b"
type textarea "x"
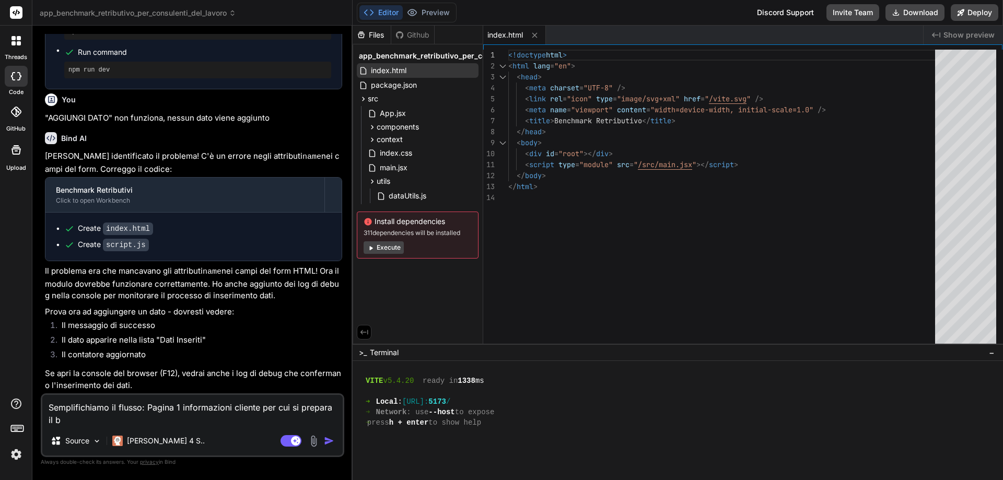
type textarea "Semplifichiamo il flusso: Pagina 1 informazioni cliente per cui si prepara il be"
type textarea "x"
type textarea "Semplifichiamo il flusso: Pagina 1 informazioni cliente per cui si prepara il b…"
type textarea "x"
type textarea "Semplifichiamo il flusso: Pagina 1 informazioni cliente per cui si prepara il b…"
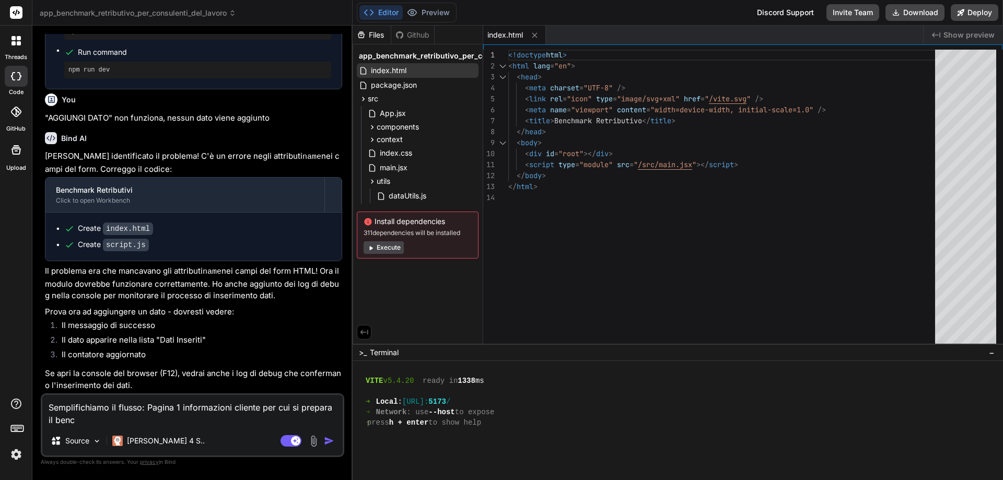
type textarea "x"
type textarea "Semplifichiamo il flusso: Pagina 1 informazioni cliente per cui si prepara il b…"
type textarea "x"
type textarea "Semplifichiamo il flusso: Pagina 1 informazioni cliente per cui si prepara il b…"
type textarea "x"
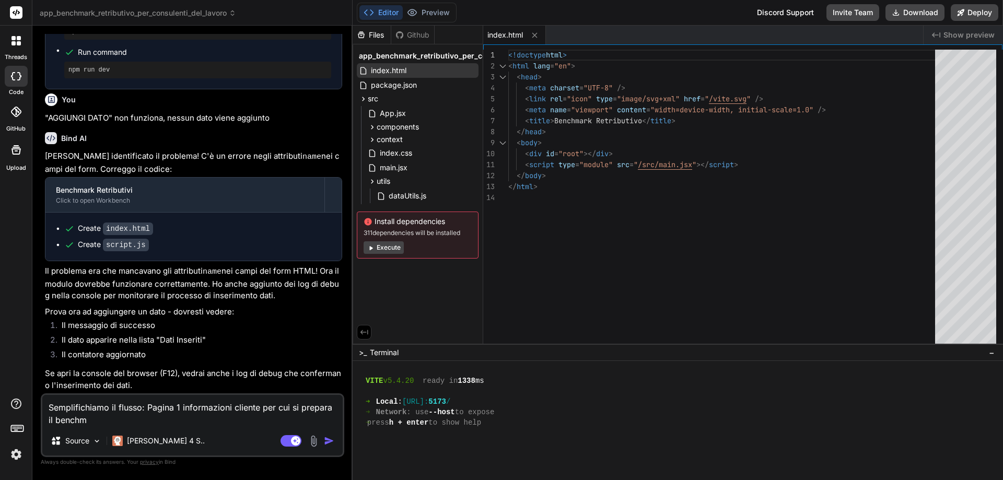
type textarea "Semplifichiamo il flusso: Pagina 1 informazioni cliente per cui si prepara il b…"
type textarea "x"
type textarea "Semplifichiamo il flusso: Pagina 1 informazioni cliente per cui si prepara il b…"
type textarea "x"
type textarea "Semplifichiamo il flusso: Pagina 1 informazioni cliente per cui si prepara il b…"
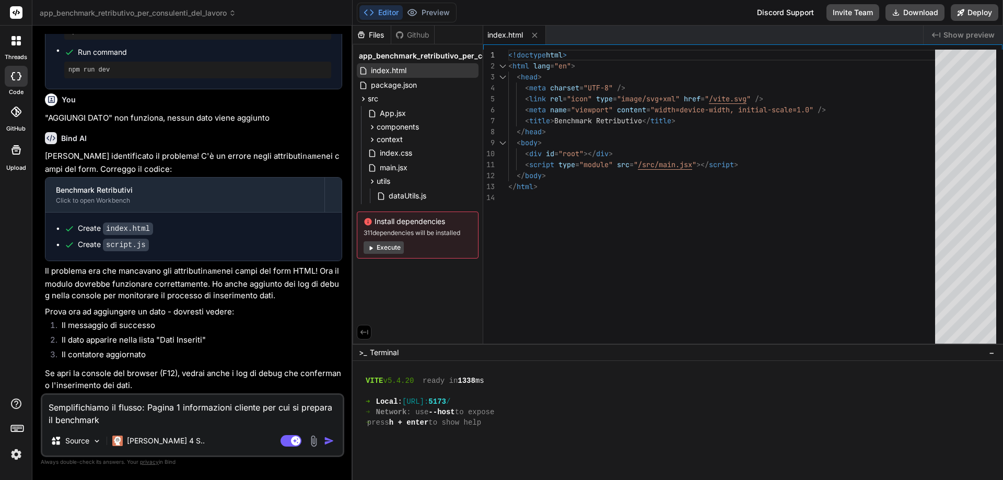
type textarea "x"
type textarea "Semplifichiamo il flusso: Pagina 1 informazioni cliente per cui si prepara il b…"
type textarea "x"
type textarea "Semplifichiamo il flusso: Pagina 1 informazioni cliente per cui si prepara il b…"
type textarea "x"
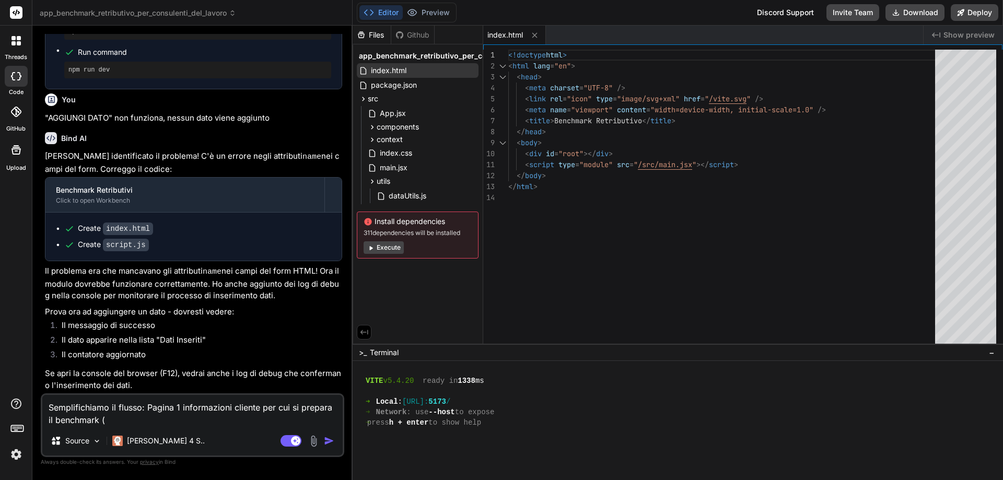
type textarea "Semplifichiamo il flusso: Pagina 1 informazioni cliente per cui si prepara il b…"
type textarea "x"
type textarea "Semplifichiamo il flusso: Pagina 1 informazioni cliente per cui si prepara il b…"
type textarea "x"
type textarea "Semplifichiamo il flusso: Pagina 1 informazioni cliente per cui si prepara il b…"
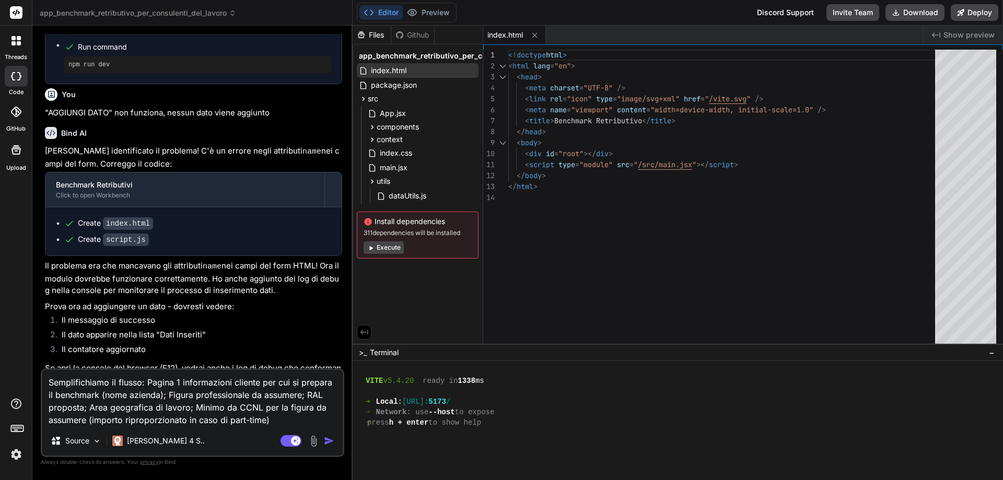
click at [268, 420] on textarea "Semplifichiamo il flusso: Pagina 1 informazioni cliente per cui si prepara il b…" at bounding box center [192, 398] width 301 height 56
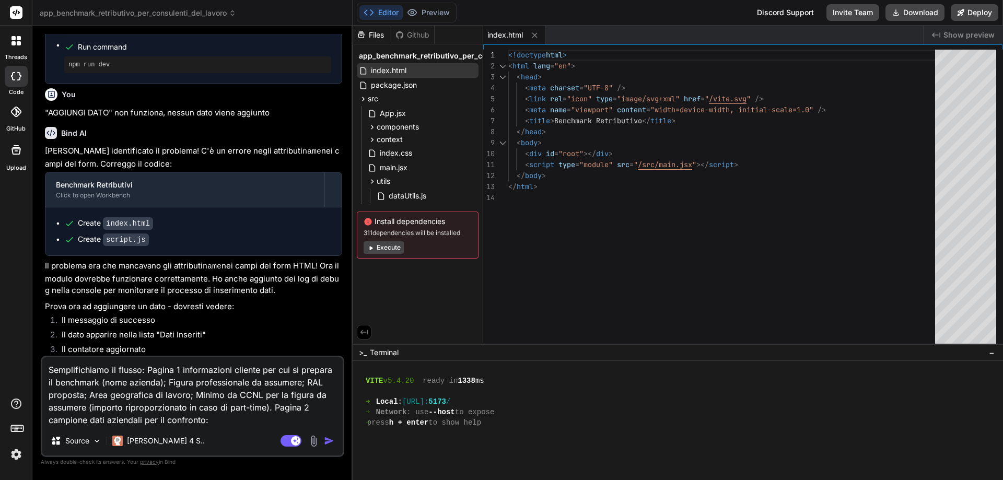
drag, startPoint x: 143, startPoint y: 421, endPoint x: 135, endPoint y: 421, distance: 8.4
click at [135, 421] on textarea "Semplifichiamo il flusso: Pagina 1 informazioni cliente per cui si prepara il b…" at bounding box center [192, 391] width 301 height 69
drag, startPoint x: 203, startPoint y: 419, endPoint x: 235, endPoint y: 443, distance: 40.2
click at [202, 420] on textarea "Semplifichiamo il flusso: Pagina 1 informazioni cliente per cui si prepara il b…" at bounding box center [192, 391] width 301 height 69
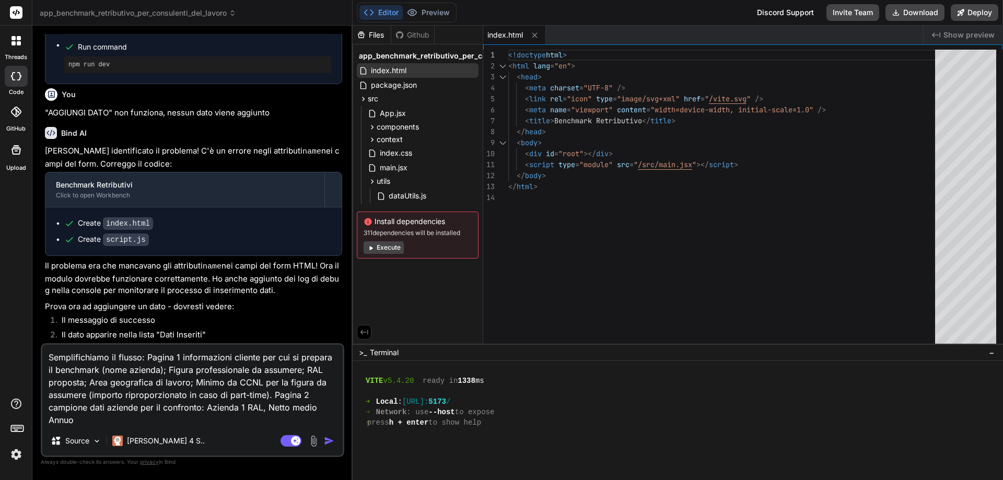
click at [267, 397] on textarea "Semplifichiamo il flusso: Pagina 1 informazioni cliente per cui si prepara il b…" at bounding box center [192, 386] width 301 height 82
click at [236, 422] on textarea "Semplifichiamo il flusso: Pagina 1 informazioni cliente per cui si prepara il b…" at bounding box center [192, 386] width 301 height 82
click at [229, 422] on textarea "Semplifichiamo il flusso: Pagina 1 informazioni cliente per cui si prepara il b…" at bounding box center [192, 386] width 301 height 82
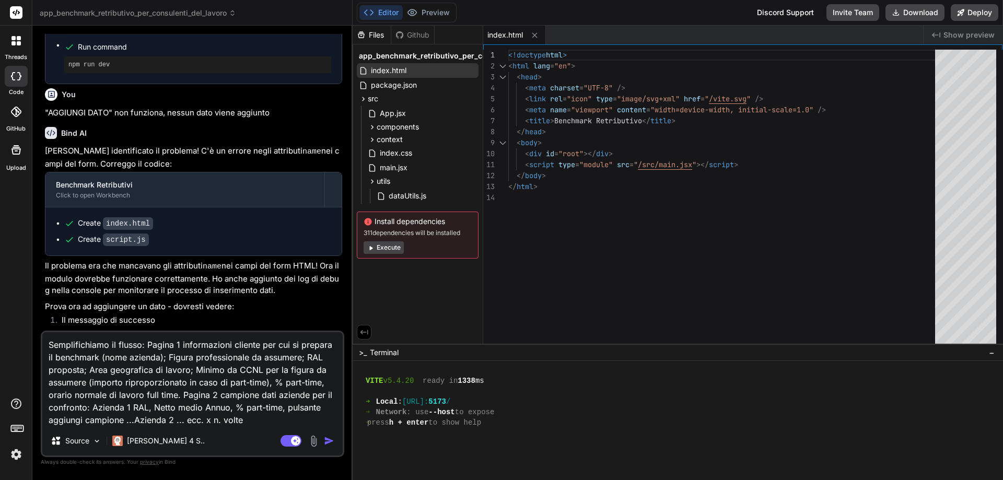
scroll to position [178, 0]
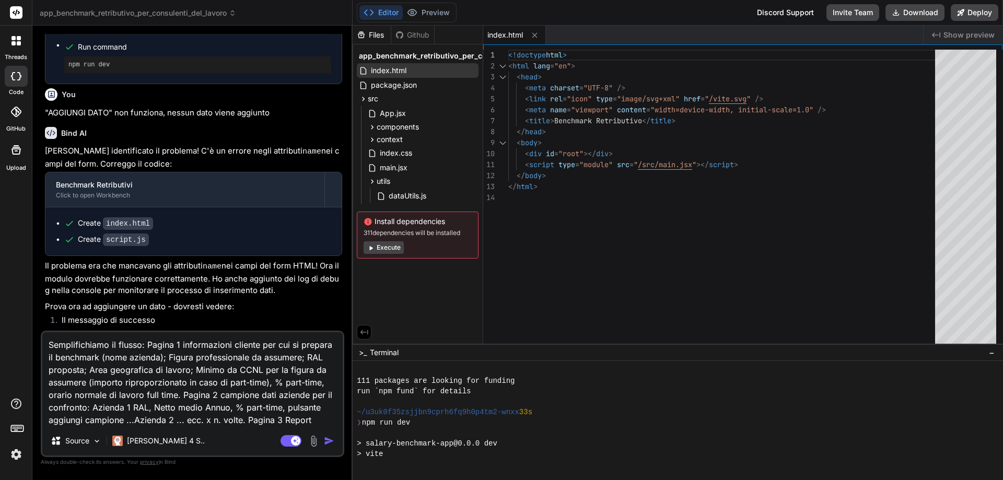
drag, startPoint x: 310, startPoint y: 421, endPoint x: 334, endPoint y: 421, distance: 24.0
click at [334, 421] on textarea "Semplifichiamo il flusso: Pagina 1 informazioni cliente per cui si prepara il b…" at bounding box center [192, 379] width 301 height 94
paste textarea "Statistiche RAL Media: € 19.312,5 Mediana: € 16.875 Minimo: € 8.500 Massimo: € …"
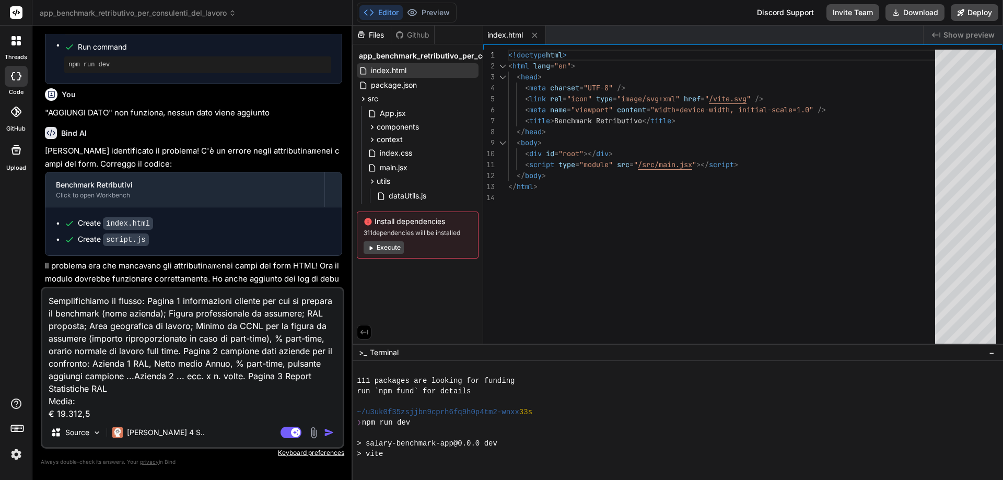
scroll to position [52, 0]
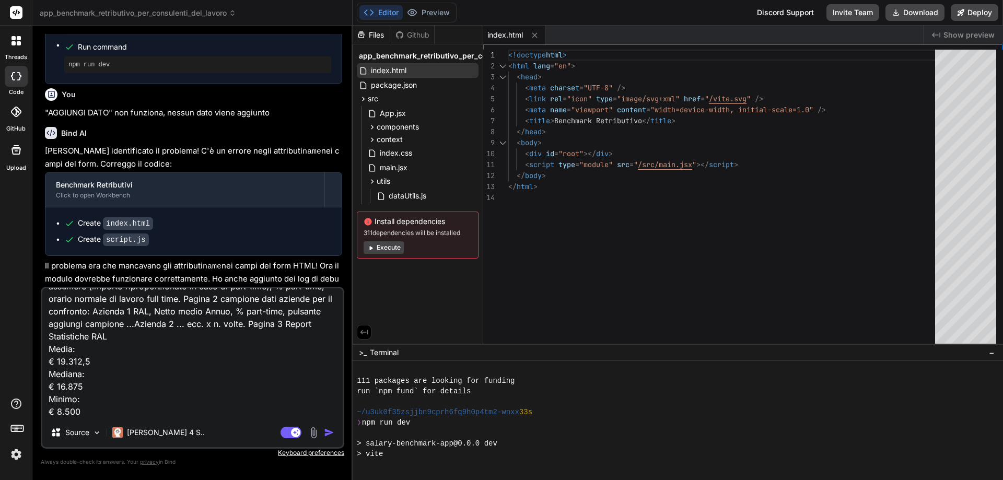
drag, startPoint x: 93, startPoint y: 363, endPoint x: 59, endPoint y: 363, distance: 34.0
click at [59, 363] on textarea "Semplifichiamo il flusso: Pagina 1 informazioni cliente per cui si prepara il b…" at bounding box center [192, 353] width 301 height 130
drag, startPoint x: 82, startPoint y: 389, endPoint x: 57, endPoint y: 387, distance: 25.1
click at [57, 387] on textarea "Semplifichiamo il flusso: Pagina 1 informazioni cliente per cui si prepara il b…" at bounding box center [192, 353] width 301 height 130
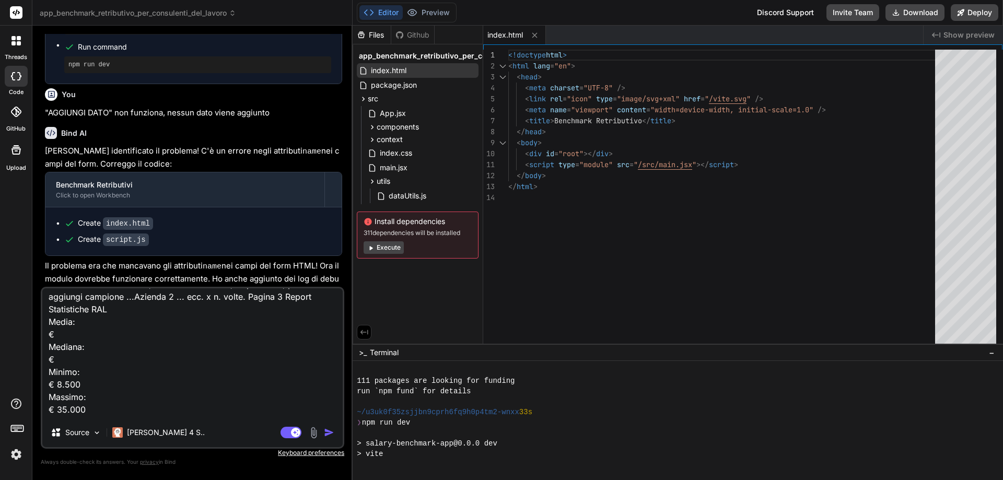
scroll to position [102, 0]
drag, startPoint x: 84, startPoint y: 409, endPoint x: 56, endPoint y: 361, distance: 55.9
click at [56, 361] on textarea "Semplifichiamo il flusso: Pagina 1 informazioni cliente per cui si prepara il b…" at bounding box center [192, 353] width 301 height 130
drag, startPoint x: 87, startPoint y: 335, endPoint x: 57, endPoint y: 335, distance: 29.8
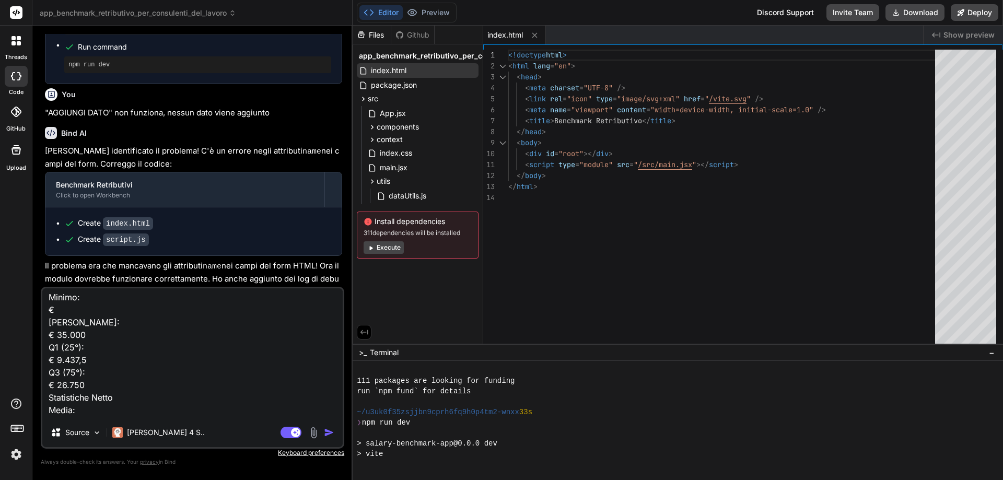
click at [57, 335] on textarea "Semplifichiamo il flusso: Pagina 1 informazioni cliente per cui si prepara il b…" at bounding box center [192, 353] width 301 height 130
drag, startPoint x: 93, startPoint y: 361, endPoint x: 58, endPoint y: 354, distance: 35.6
click at [58, 354] on textarea "Semplifichiamo il flusso: Pagina 1 informazioni cliente per cui si prepara il b…" at bounding box center [192, 353] width 301 height 130
drag, startPoint x: 71, startPoint y: 383, endPoint x: 59, endPoint y: 385, distance: 12.8
click at [59, 385] on textarea "Semplifichiamo il flusso: Pagina 1 informazioni cliente per cui si prepara il b…" at bounding box center [192, 353] width 301 height 130
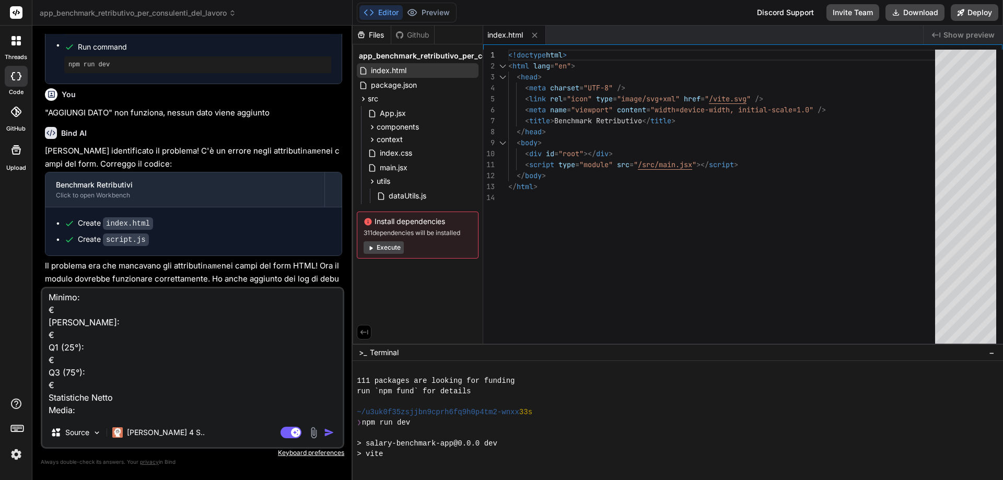
scroll to position [206, 0]
drag, startPoint x: 98, startPoint y: 370, endPoint x: 57, endPoint y: 368, distance: 40.8
click at [57, 368] on textarea "Semplifichiamo il flusso: Pagina 1 informazioni cliente per cui si prepara il b…" at bounding box center [192, 353] width 301 height 130
drag, startPoint x: 87, startPoint y: 345, endPoint x: 57, endPoint y: 344, distance: 29.8
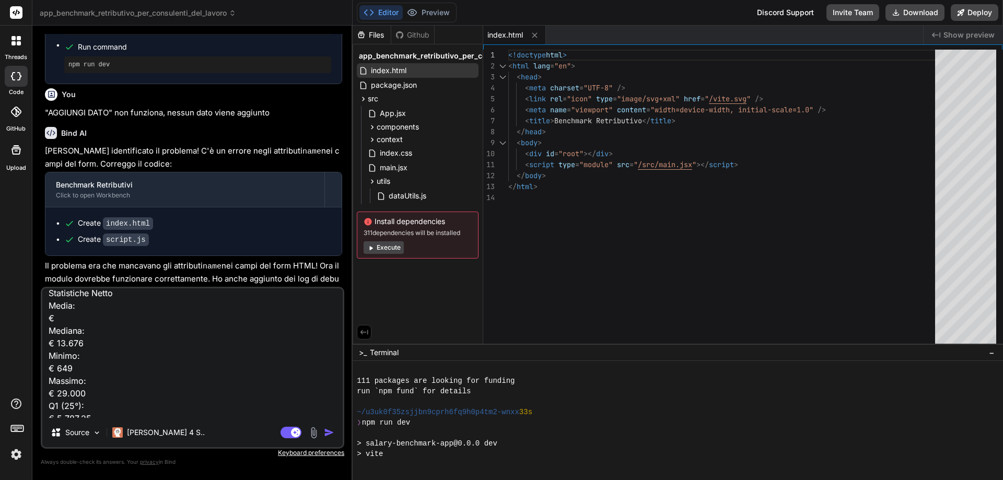
click at [57, 344] on textarea "Semplifichiamo il flusso: Pagina 1 informazioni cliente per cui si prepara il b…" at bounding box center [192, 353] width 301 height 130
drag, startPoint x: 77, startPoint y: 369, endPoint x: 58, endPoint y: 370, distance: 19.4
click at [58, 370] on textarea "Semplifichiamo il flusso: Pagina 1 informazioni cliente per cui si prepara il b…" at bounding box center [192, 353] width 301 height 130
drag, startPoint x: 95, startPoint y: 341, endPoint x: 58, endPoint y: 341, distance: 37.1
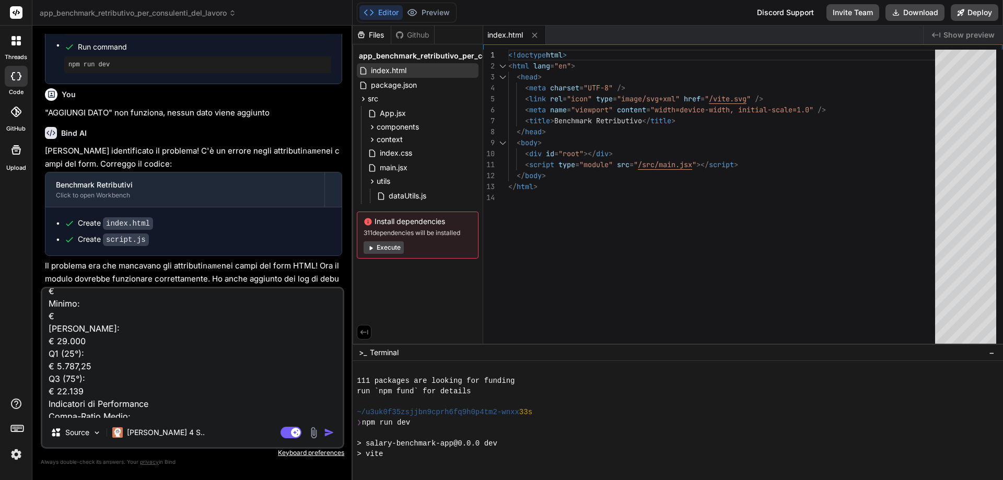
click at [58, 341] on textarea "Semplifichiamo il flusso: Pagina 1 informazioni cliente per cui si prepara il b…" at bounding box center [192, 353] width 301 height 130
drag, startPoint x: 57, startPoint y: 367, endPoint x: 103, endPoint y: 367, distance: 46.0
click at [103, 367] on textarea "Semplifichiamo il flusso: Pagina 1 informazioni cliente per cui si prepara il b…" at bounding box center [192, 353] width 301 height 130
drag, startPoint x: 85, startPoint y: 390, endPoint x: 59, endPoint y: 390, distance: 26.7
click at [59, 390] on textarea "Semplifichiamo il flusso: Pagina 1 informazioni cliente per cui si prepara il b…" at bounding box center [192, 353] width 301 height 130
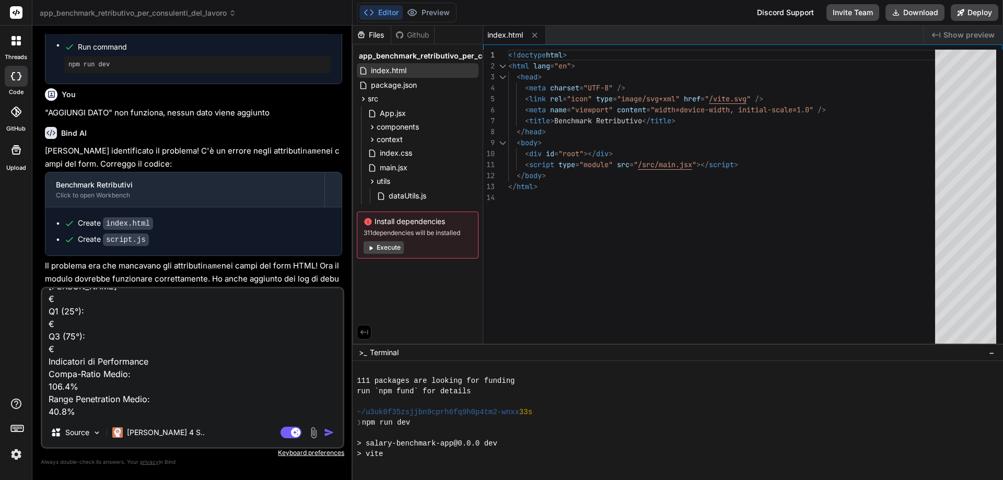
scroll to position [366, 0]
drag, startPoint x: 70, startPoint y: 374, endPoint x: 50, endPoint y: 377, distance: 20.0
click at [50, 377] on textarea "Semplifichiamo il flusso: Pagina 1 informazioni cliente per cui si prepara il b…" at bounding box center [192, 353] width 301 height 130
drag, startPoint x: 67, startPoint y: 400, endPoint x: 50, endPoint y: 399, distance: 17.3
click at [50, 399] on textarea "Semplifichiamo il flusso: Pagina 1 informazioni cliente per cui si prepara il b…" at bounding box center [192, 353] width 301 height 130
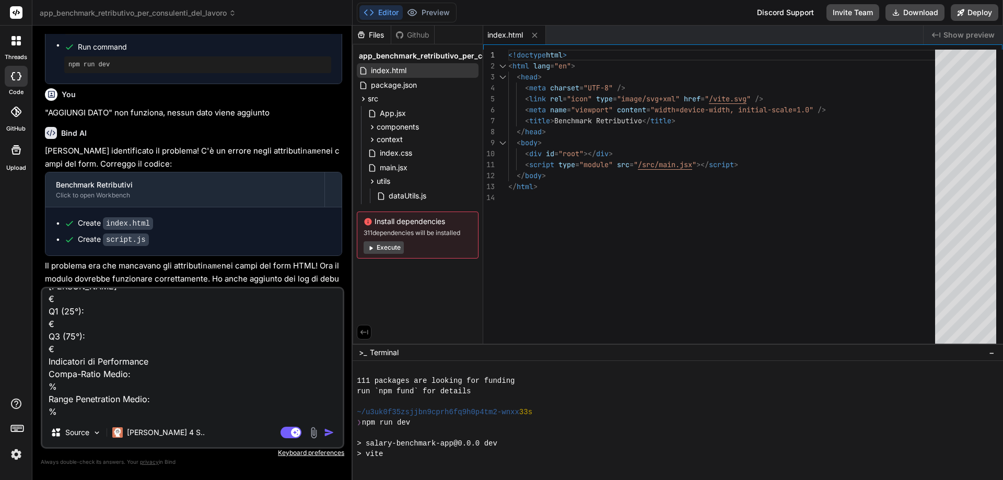
click at [76, 402] on textarea "Semplifichiamo il flusso: Pagina 1 informazioni cliente per cui si prepara il b…" at bounding box center [192, 353] width 301 height 130
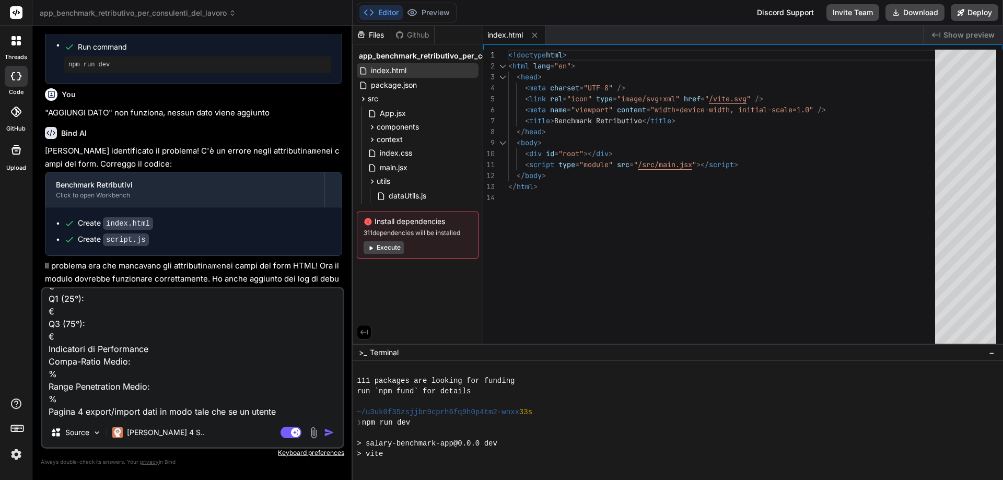
click at [288, 415] on textarea "Semplifichiamo il flusso: Pagina 1 informazioni cliente per cui si prepara il b…" at bounding box center [192, 353] width 301 height 130
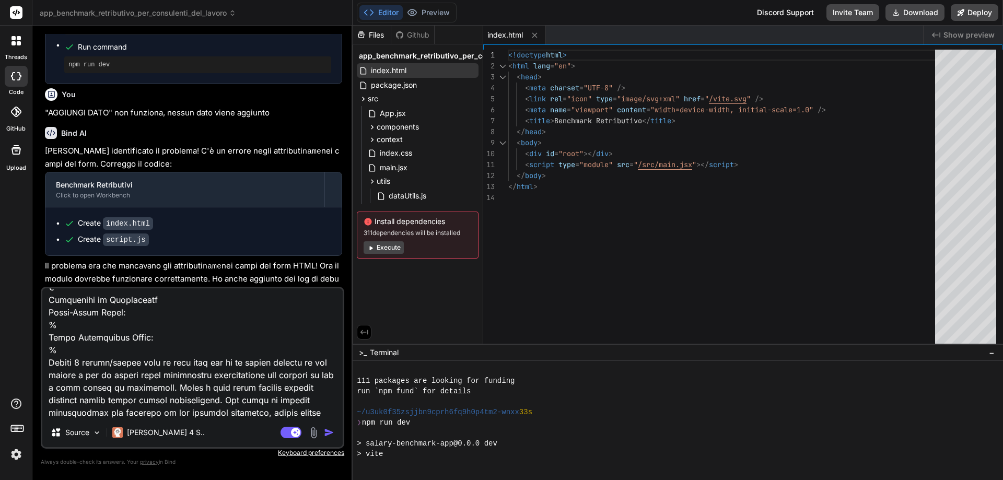
scroll to position [427, 0]
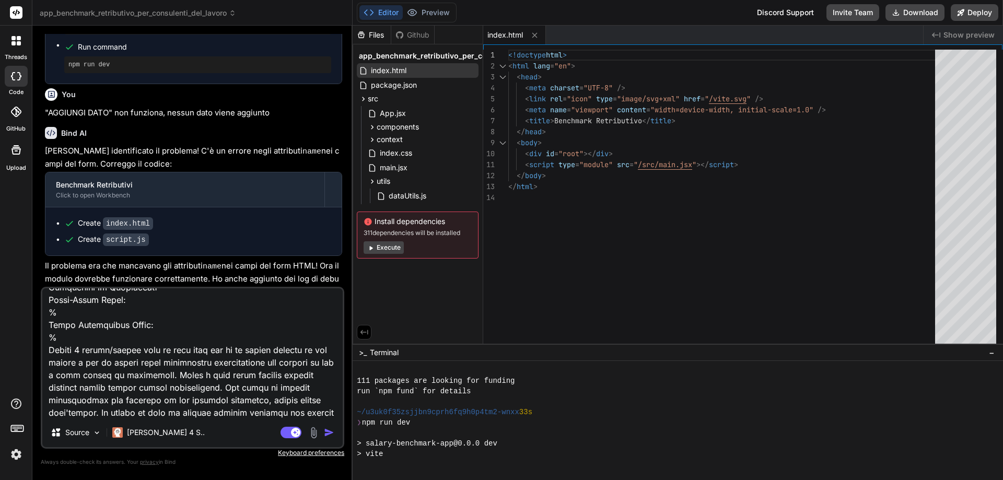
click at [330, 431] on img "button" at bounding box center [329, 432] width 10 height 10
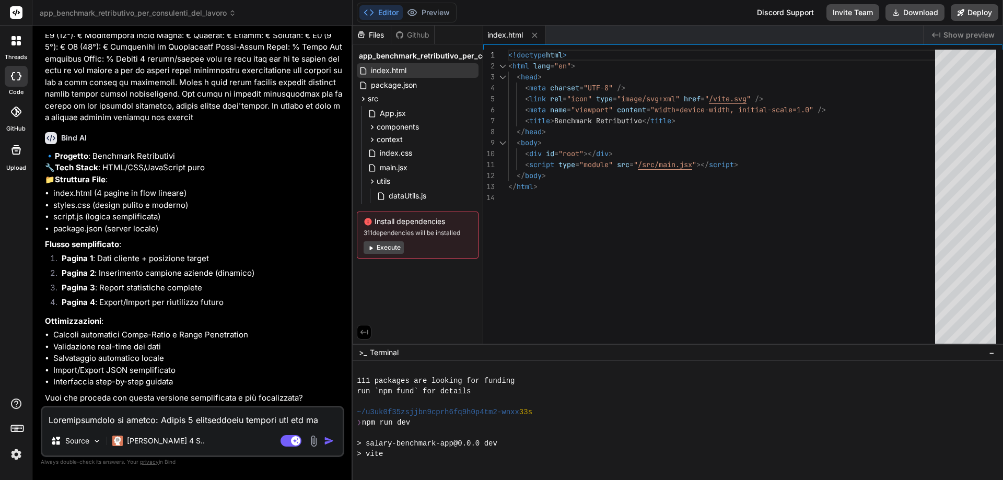
scroll to position [1050, 0]
click at [173, 417] on textarea at bounding box center [192, 417] width 301 height 19
click at [329, 440] on img "button" at bounding box center [329, 441] width 10 height 10
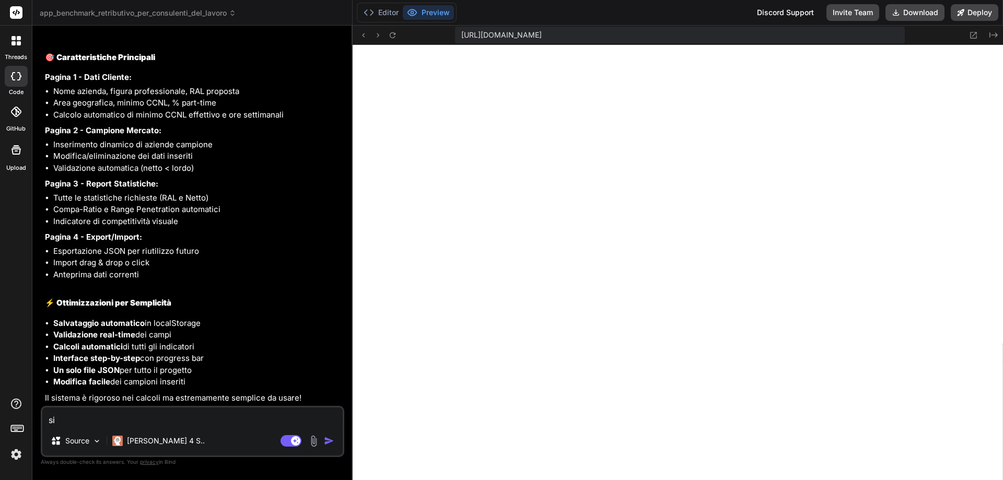
scroll to position [1702, 0]
click at [234, 419] on textarea "si" at bounding box center [192, 417] width 301 height 19
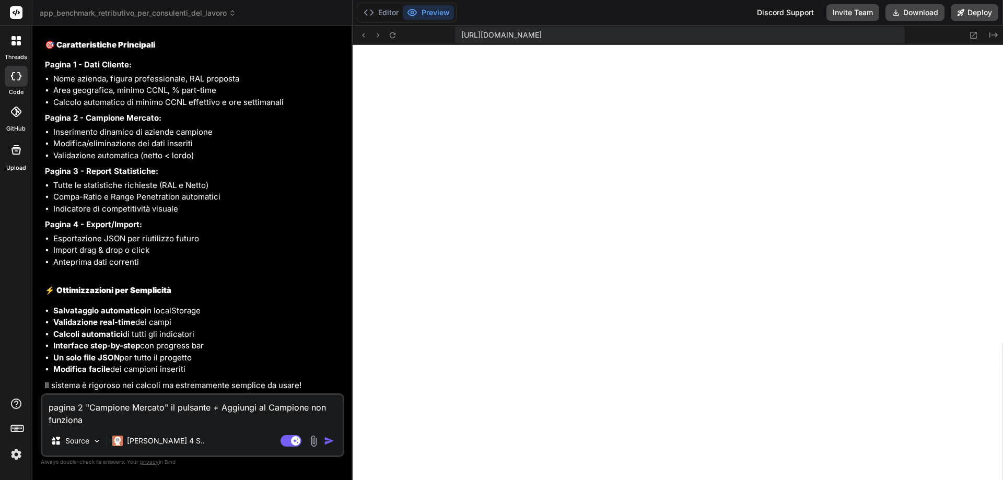
click at [332, 442] on img "button" at bounding box center [329, 441] width 10 height 10
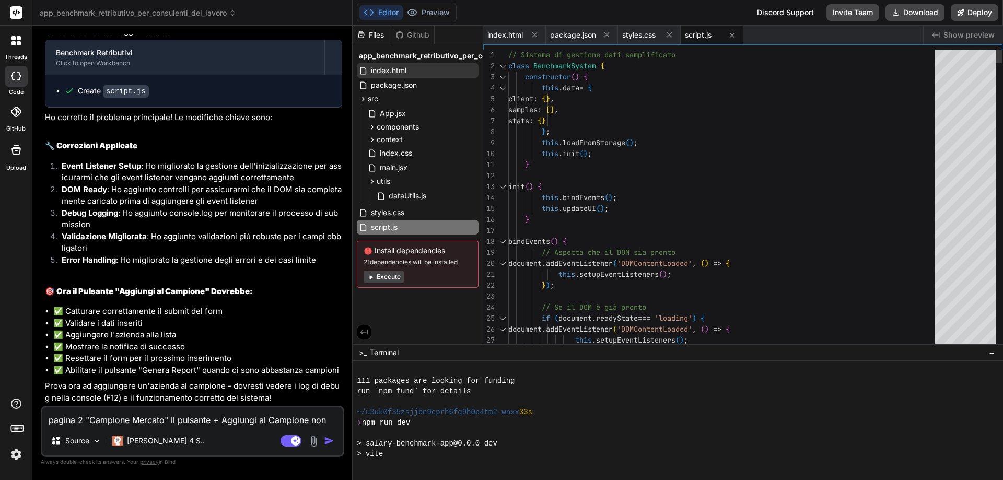
scroll to position [2155, 0]
click at [442, 10] on button "Preview" at bounding box center [428, 12] width 51 height 15
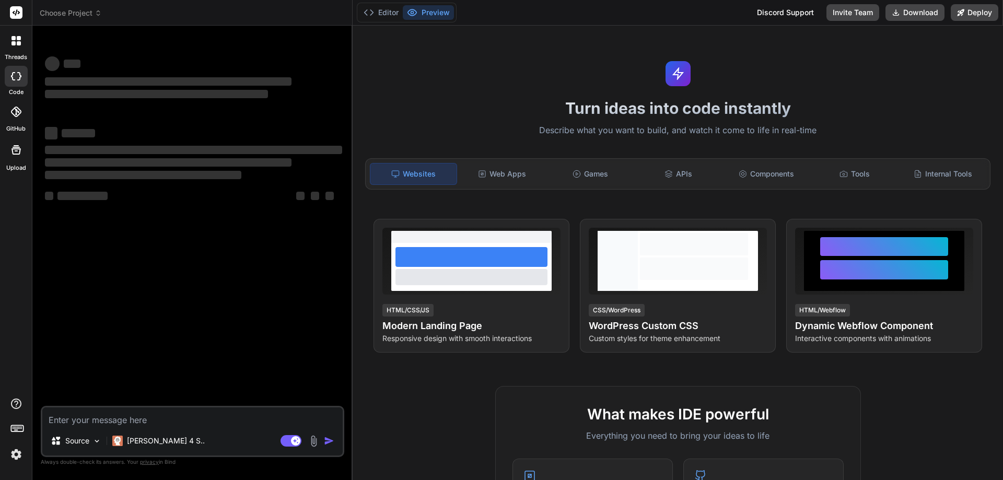
click at [79, 11] on span "Choose Project" at bounding box center [71, 13] width 62 height 10
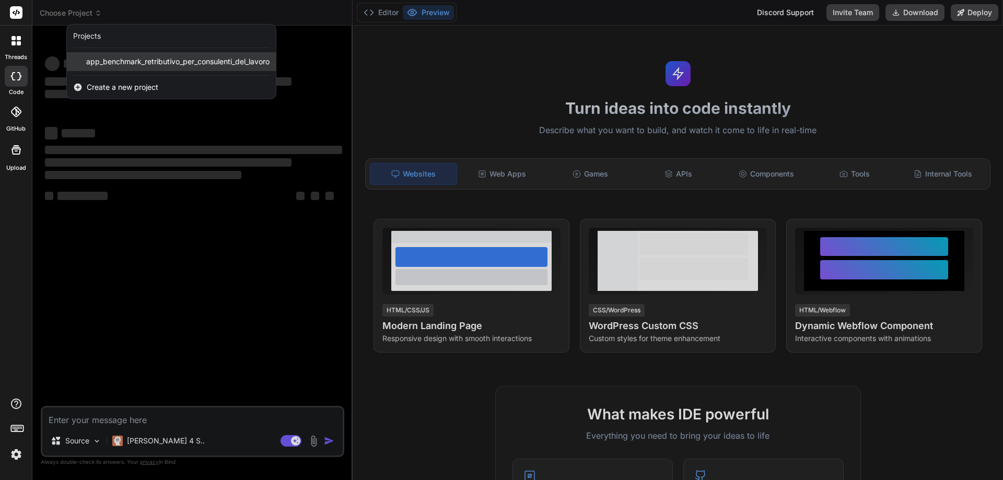
click at [105, 63] on span "app_benchmark_retributivo_per_consulenti_del_lavoro" at bounding box center [177, 61] width 183 height 10
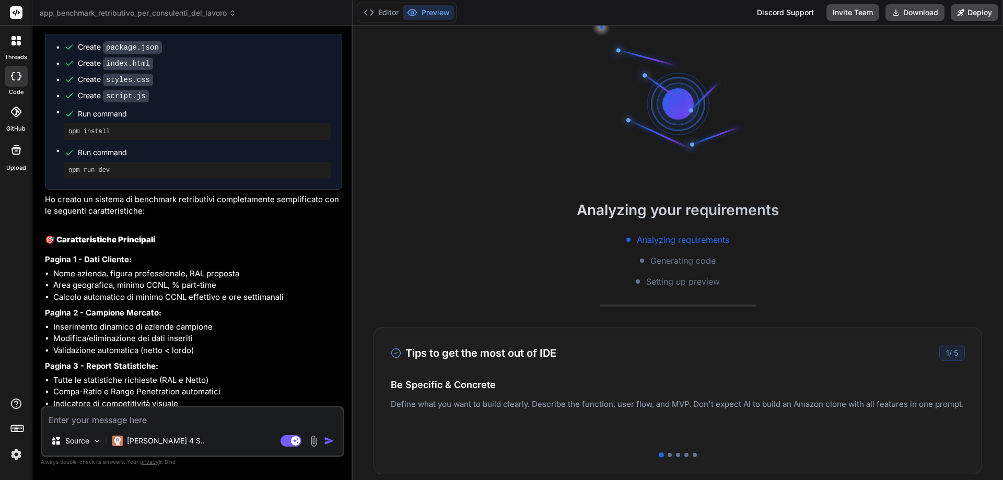
scroll to position [1158, 0]
click at [668, 454] on div at bounding box center [670, 455] width 4 height 4
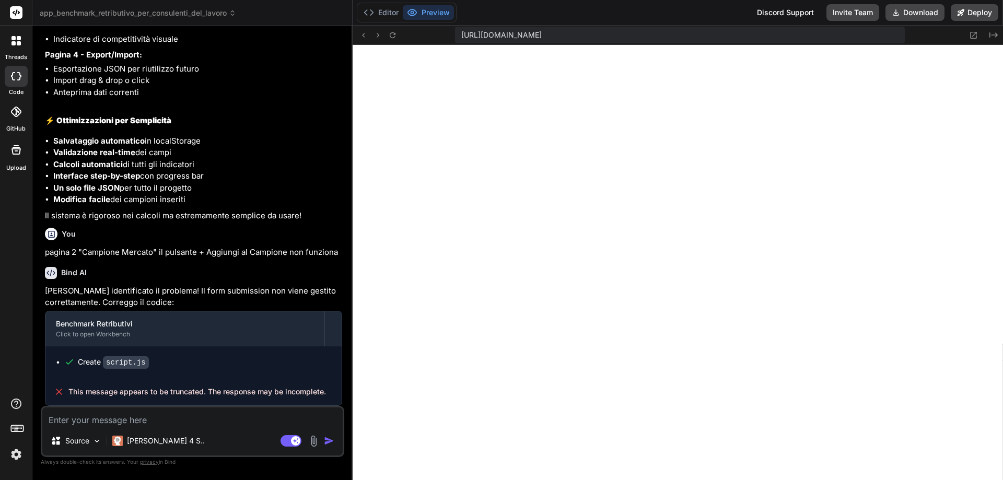
scroll to position [1538, 0]
click at [392, 10] on button "Editor" at bounding box center [381, 12] width 43 height 15
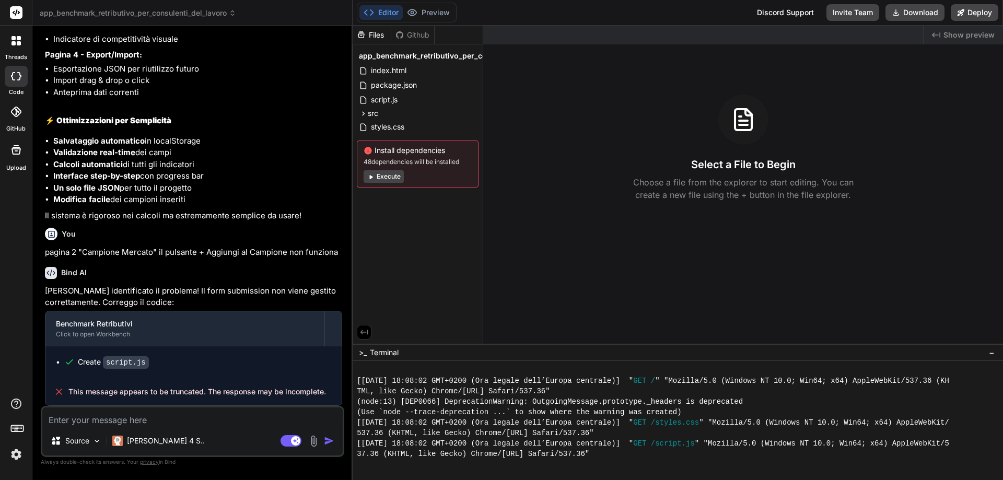
click at [378, 175] on button "Execute" at bounding box center [384, 176] width 40 height 13
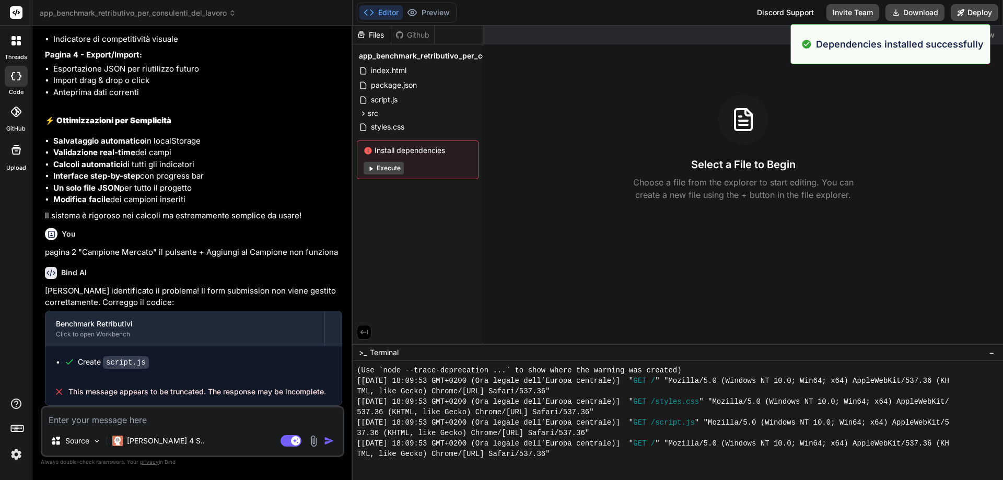
scroll to position [972, 0]
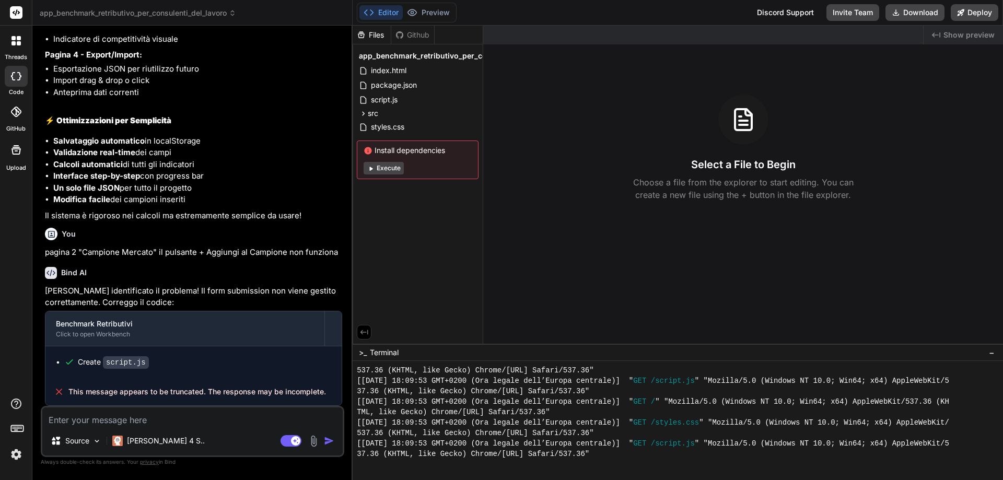
click at [387, 165] on button "Execute" at bounding box center [384, 168] width 40 height 13
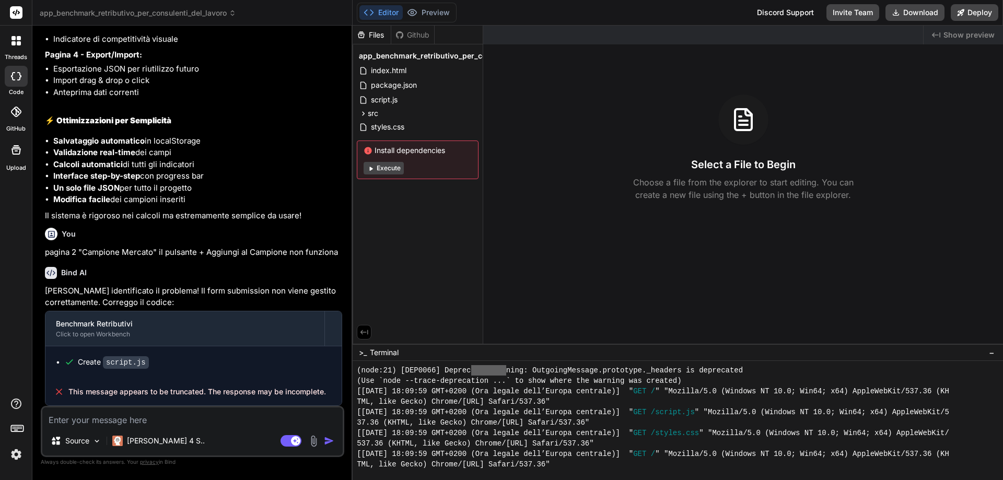
scroll to position [1422, 0]
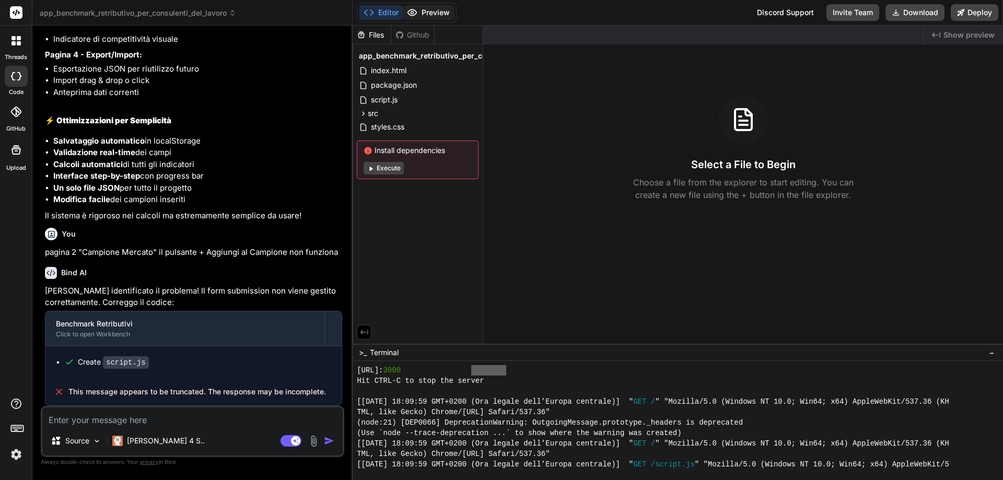
click at [432, 14] on button "Preview" at bounding box center [428, 12] width 51 height 15
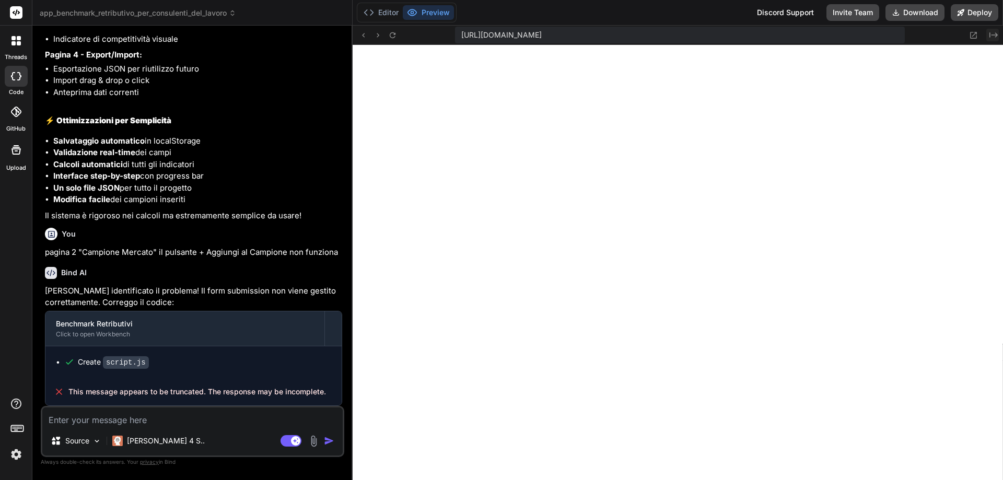
click at [995, 36] on icon "Created with Pixso." at bounding box center [994, 35] width 8 height 8
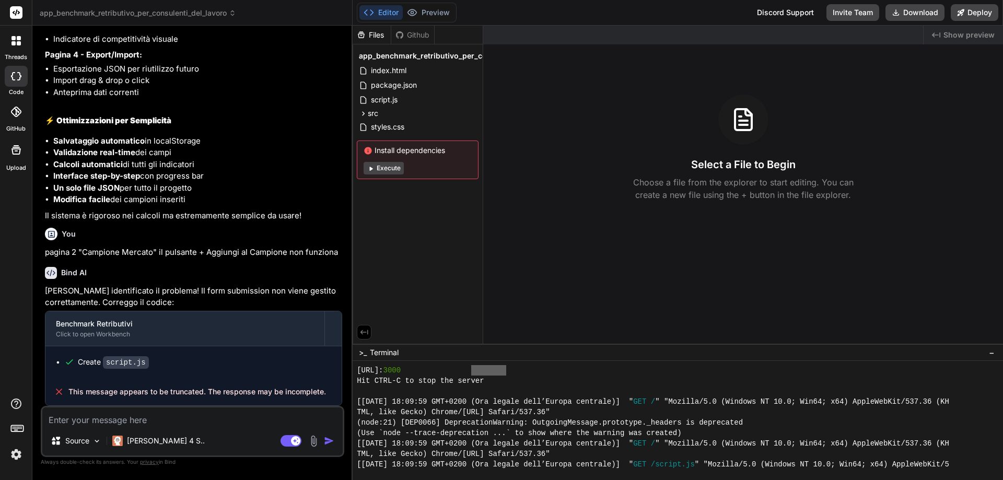
click at [979, 35] on span "Show preview" at bounding box center [969, 35] width 51 height 10
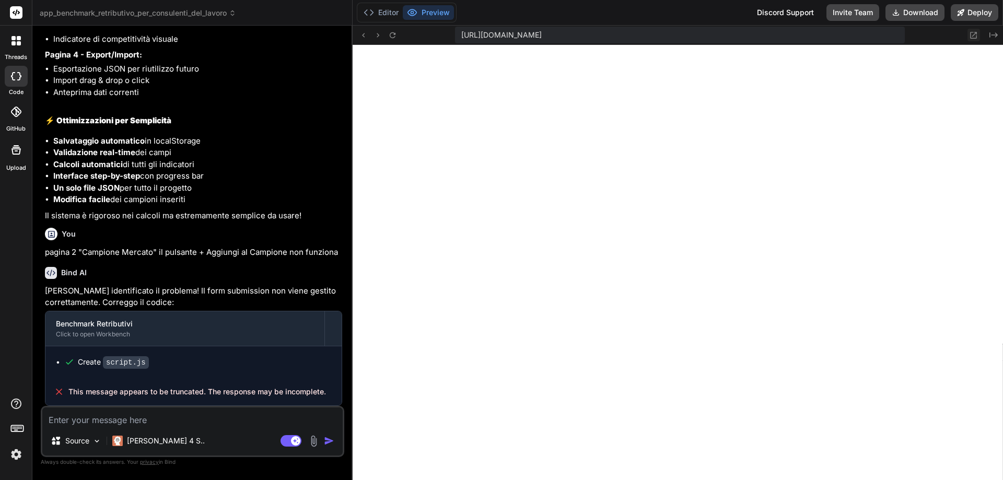
click at [974, 35] on icon at bounding box center [974, 35] width 7 height 7
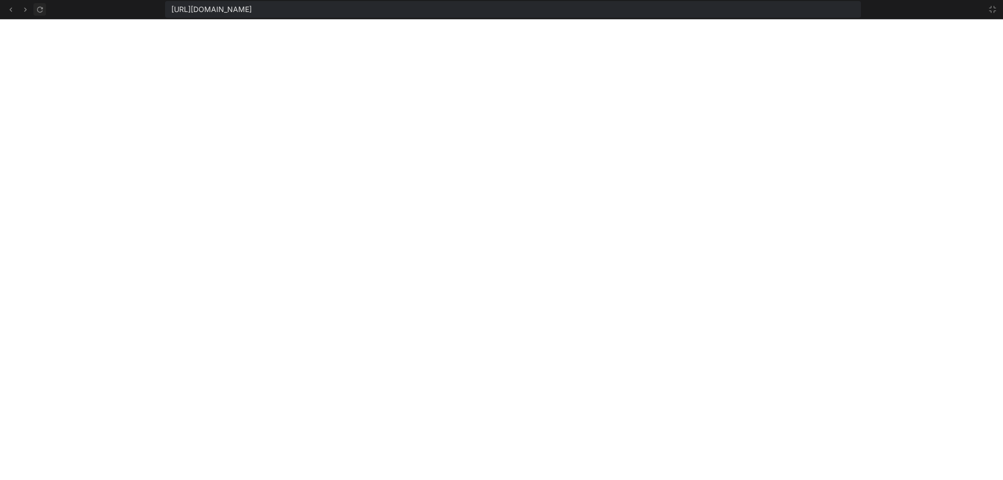
click at [40, 8] on icon at bounding box center [40, 9] width 9 height 9
click at [14, 9] on icon at bounding box center [10, 9] width 9 height 9
click at [10, 9] on icon at bounding box center [10, 9] width 3 height 4
click at [24, 9] on icon at bounding box center [25, 9] width 9 height 9
click at [39, 9] on icon at bounding box center [40, 9] width 9 height 9
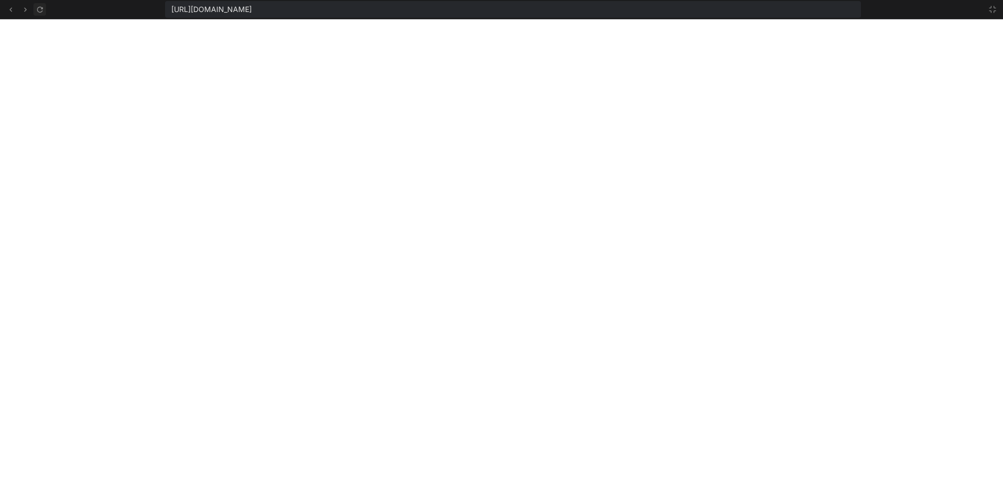
click at [39, 9] on icon at bounding box center [40, 9] width 9 height 9
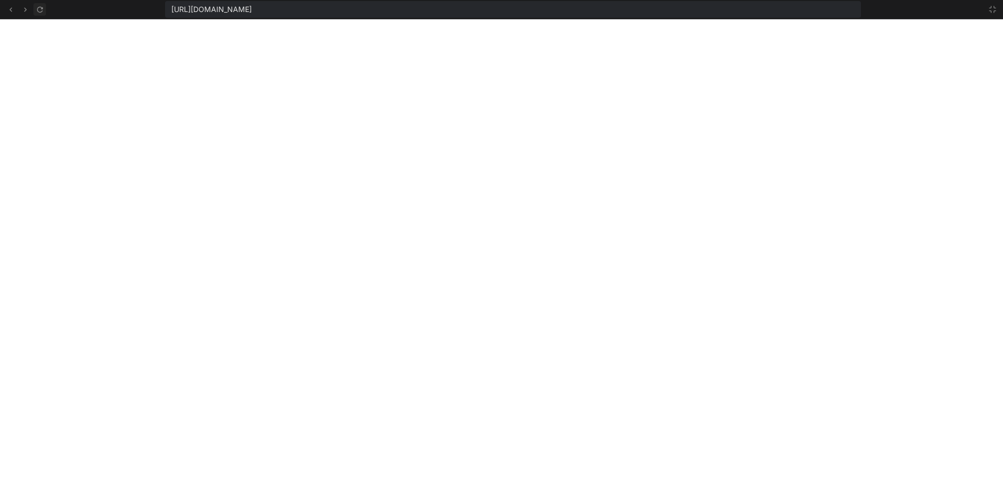
click at [39, 9] on icon at bounding box center [40, 9] width 9 height 9
click at [990, 7] on icon at bounding box center [993, 9] width 8 height 8
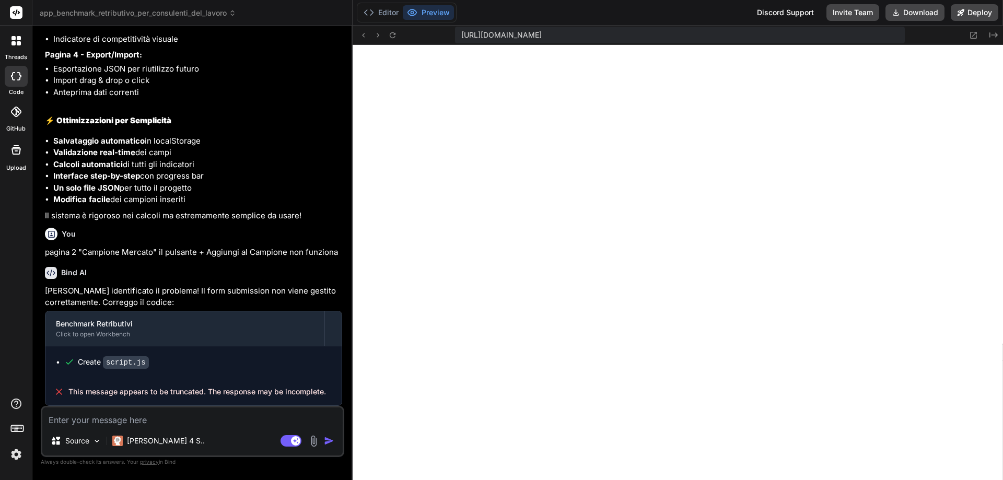
click at [173, 420] on textarea at bounding box center [192, 417] width 301 height 19
type textarea "x"
type textarea "n"
type textarea "x"
type textarea "no"
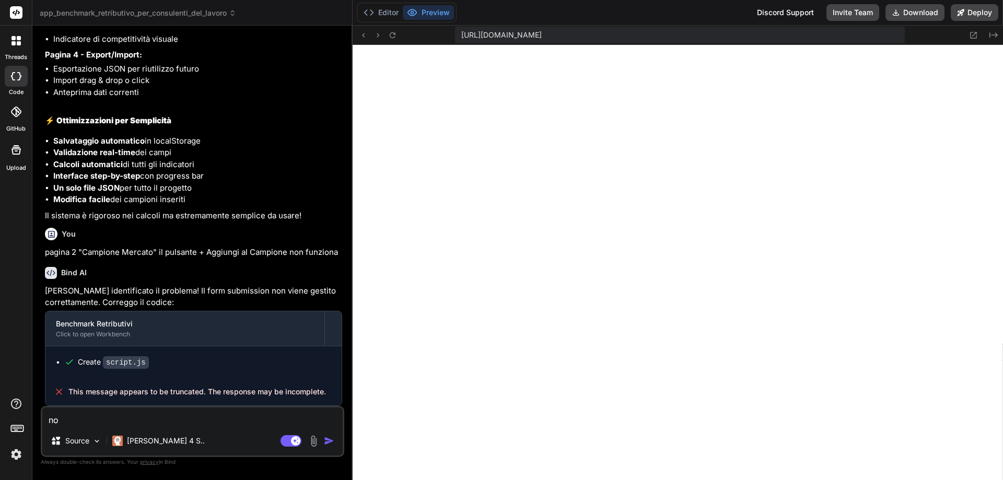
type textarea "x"
type textarea "non"
type textarea "x"
type textarea "non"
type textarea "x"
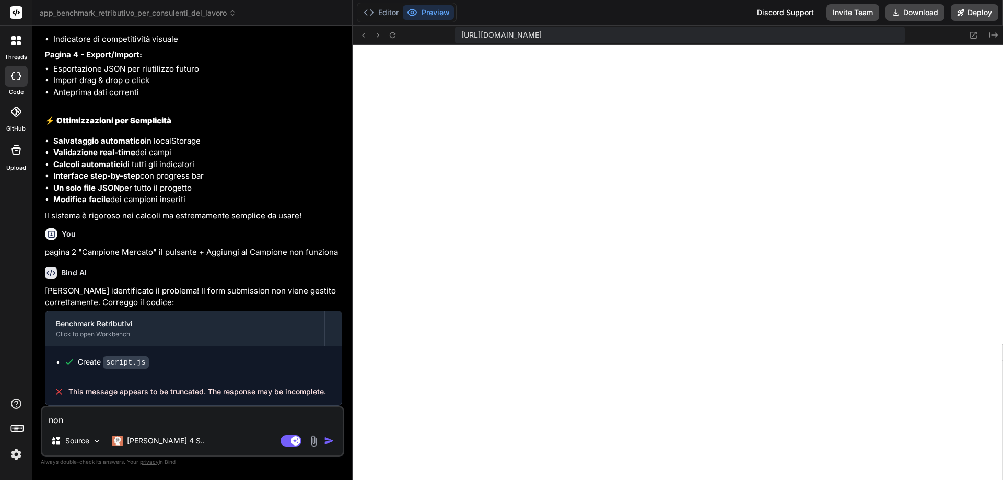
type textarea "non f"
type textarea "x"
type textarea "non fu"
type textarea "x"
type textarea "non fun"
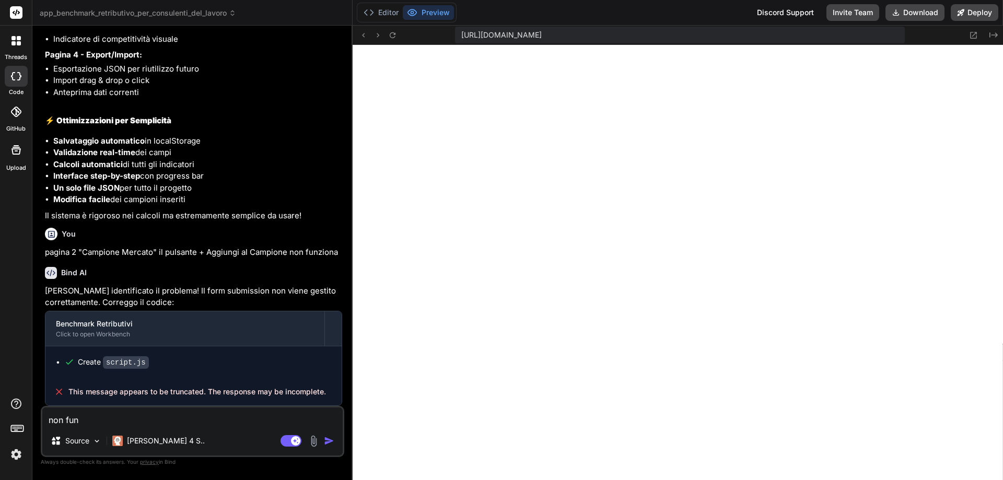
type textarea "x"
type textarea "non funz"
type textarea "x"
type textarea "non funzi"
type textarea "x"
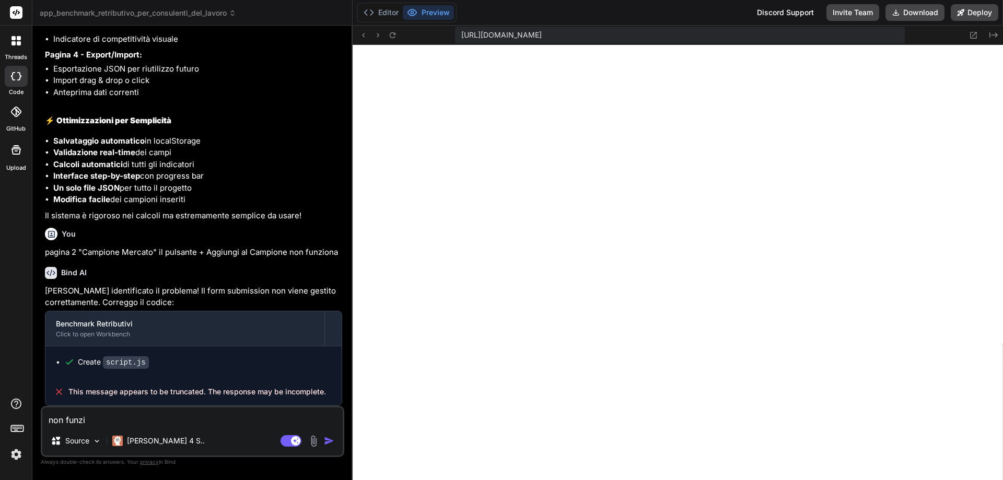
type textarea "non funzio"
type textarea "x"
type textarea "non funzion"
type textarea "x"
type textarea "non funziona"
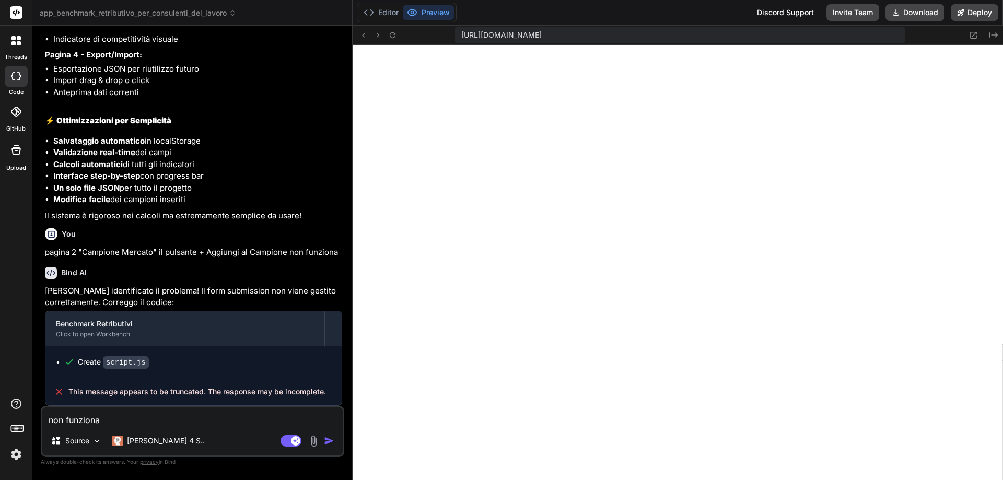
type textarea "x"
type textarea "non funziona"
type textarea "x"
type textarea "non funziona a"
type textarea "x"
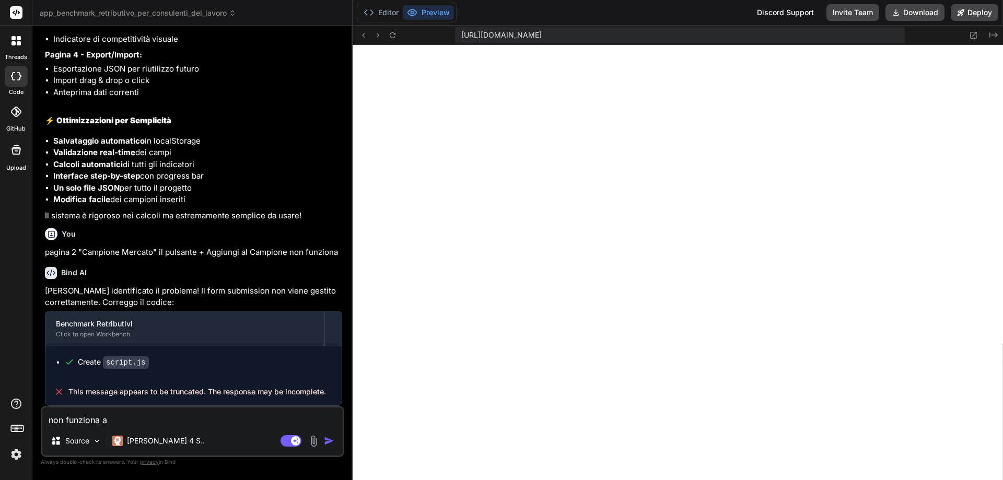
type textarea "non funziona an"
type textarea "x"
type textarea "non funziona anc"
type textarea "x"
type textarea "non funziona anco"
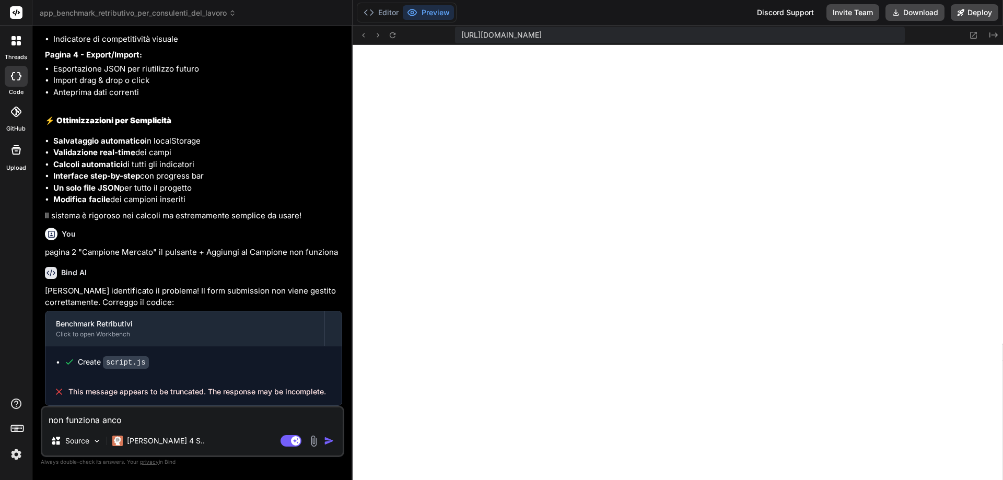
type textarea "x"
type textarea "non funziona ancor"
type textarea "x"
type textarea "non funziona ancora"
type textarea "x"
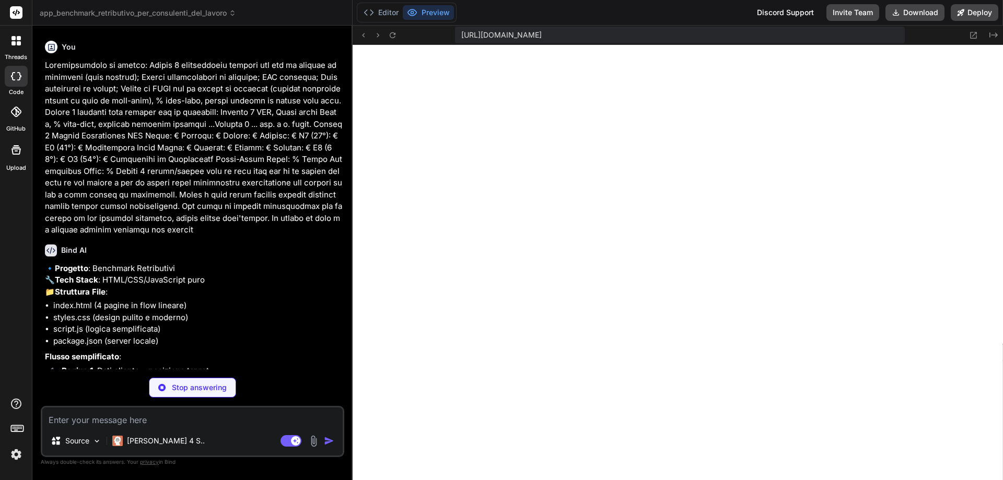
scroll to position [548, 0]
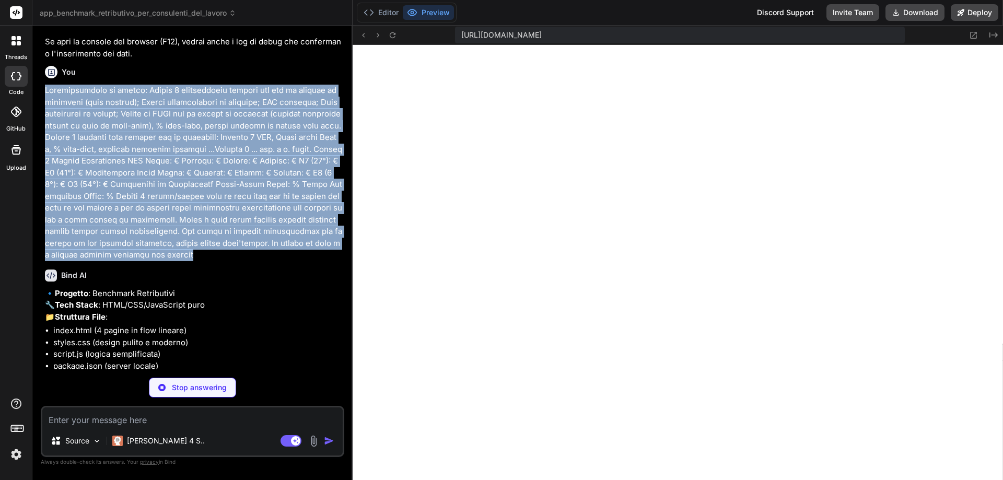
drag, startPoint x: 45, startPoint y: 85, endPoint x: 151, endPoint y: 245, distance: 190.9
click at [151, 245] on p at bounding box center [193, 173] width 297 height 177
copy p "Semplifichiamo il flusso: Pagina 1 informazioni cliente per cui si prepara il b…"
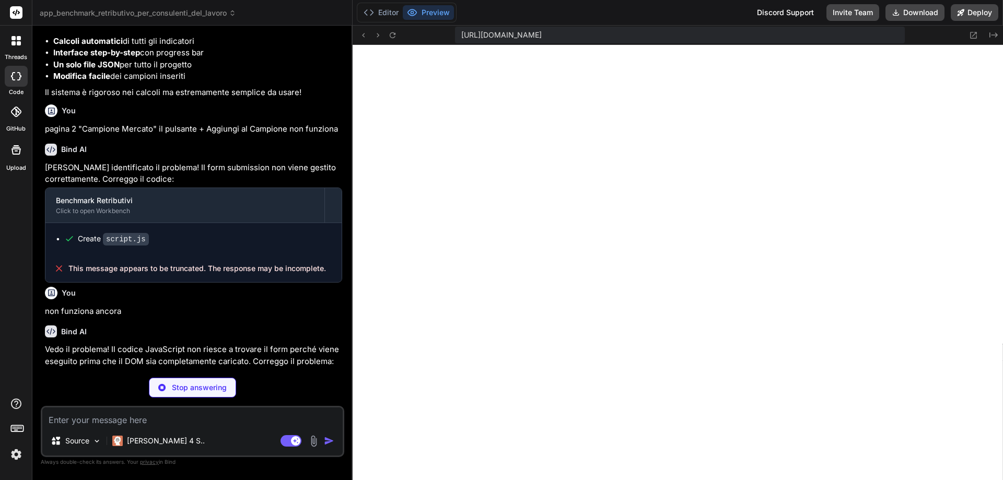
scroll to position [1728, 0]
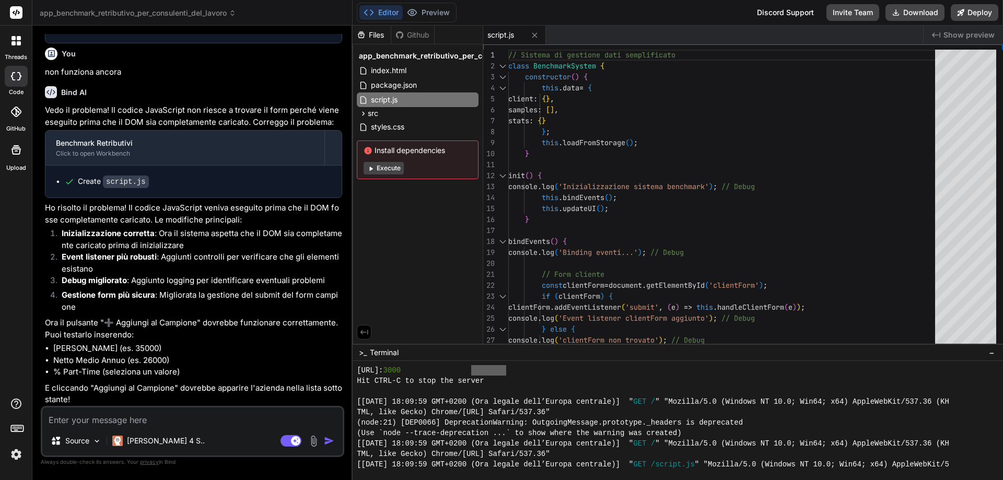
type textarea "x"
click at [437, 14] on button "Preview" at bounding box center [428, 12] width 51 height 15
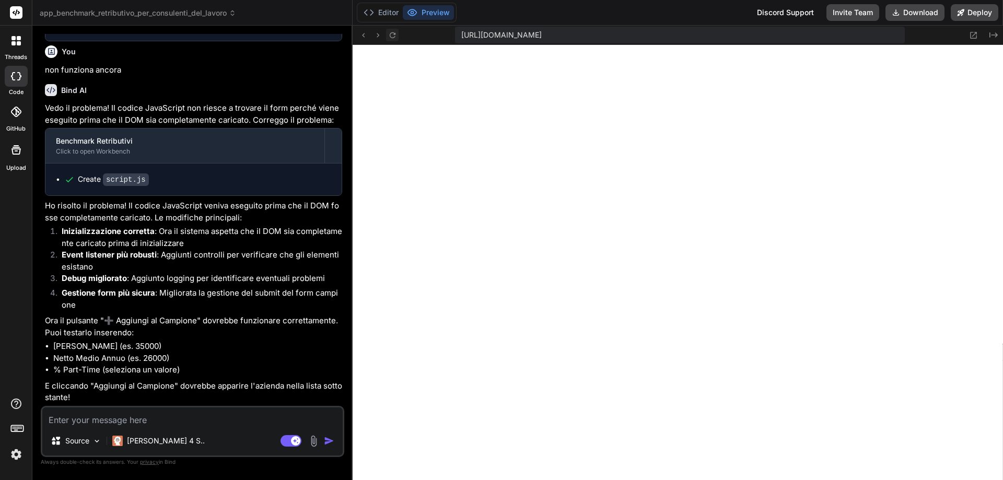
click at [393, 33] on icon at bounding box center [392, 35] width 9 height 9
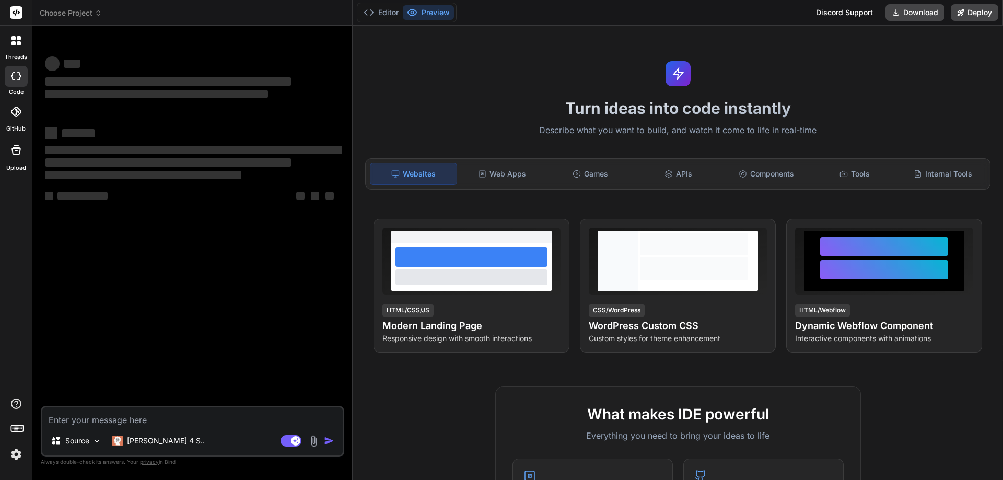
click at [314, 443] on img at bounding box center [314, 441] width 12 height 12
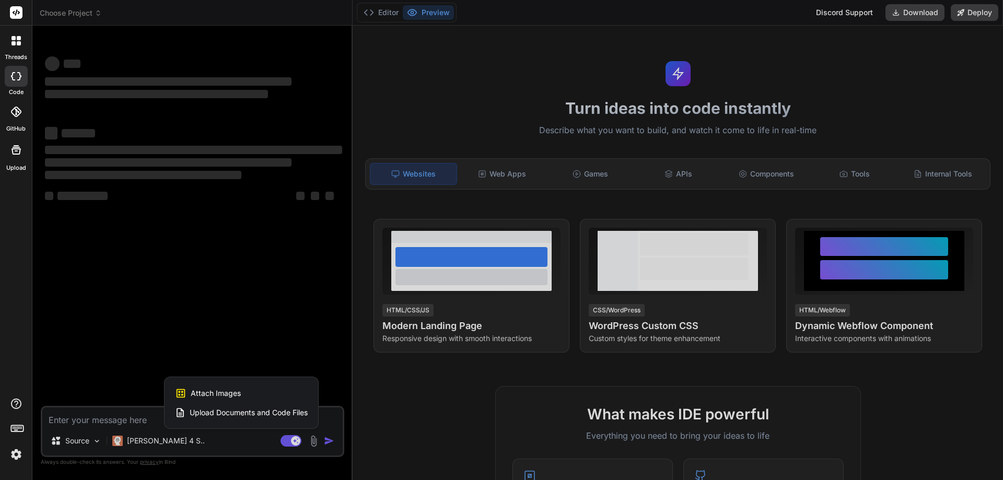
click at [314, 443] on div at bounding box center [501, 240] width 1003 height 480
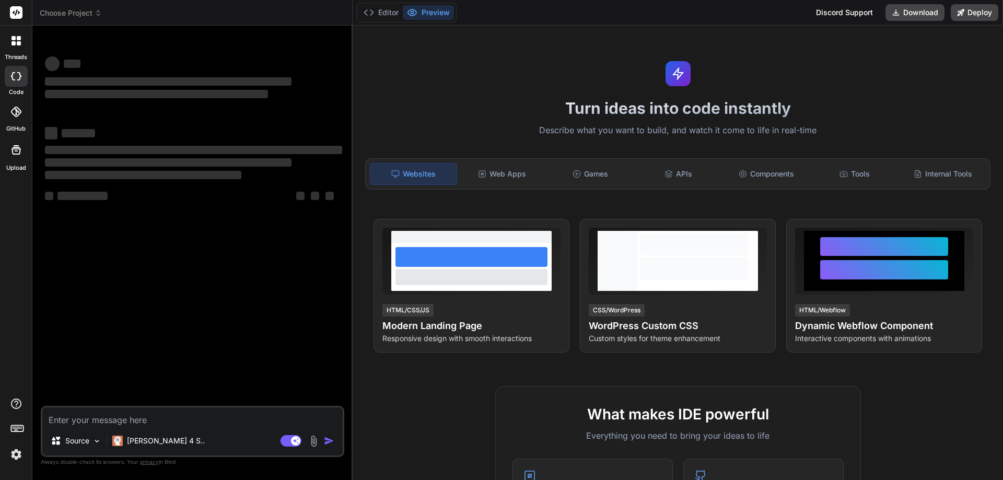
click at [207, 427] on div "Source Claude 4 S.. Agent Mode. When this toggle is activated, AI automatically…" at bounding box center [193, 431] width 304 height 51
click at [72, 10] on span "Choose Project" at bounding box center [71, 13] width 62 height 10
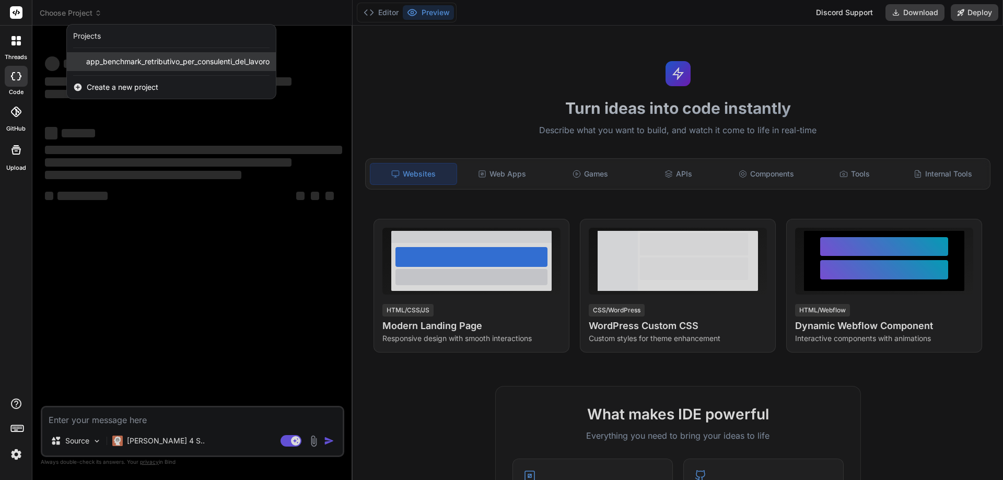
click at [100, 63] on span "app_benchmark_retributivo_per_consulenti_del_lavoro" at bounding box center [177, 61] width 183 height 10
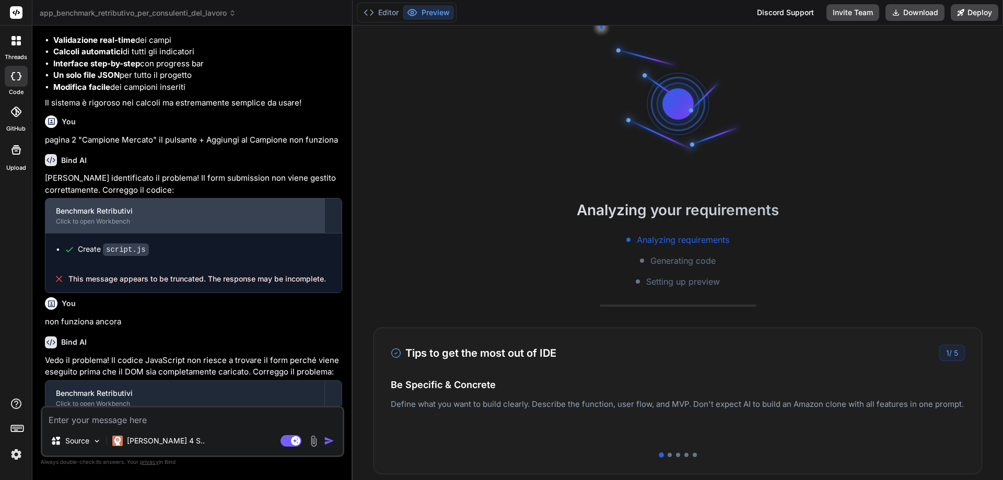
scroll to position [1365, 0]
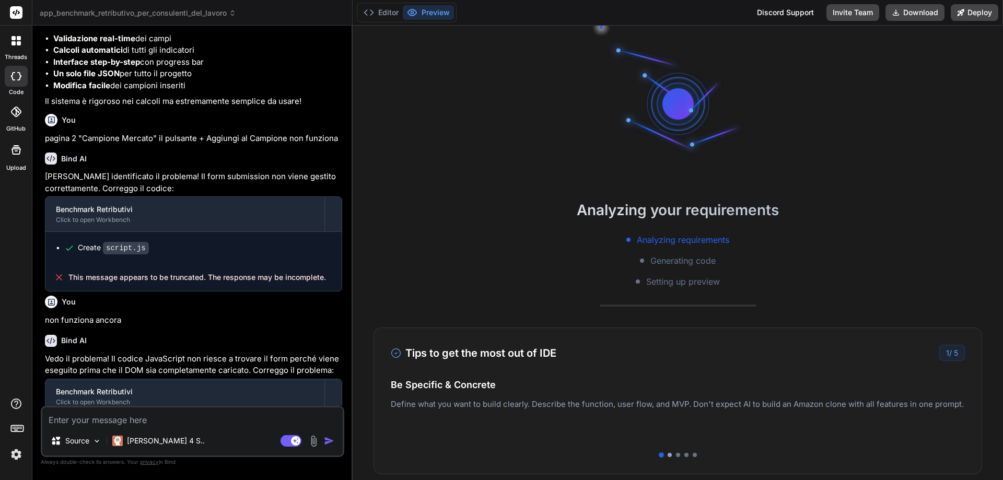
click at [668, 455] on div at bounding box center [670, 455] width 4 height 4
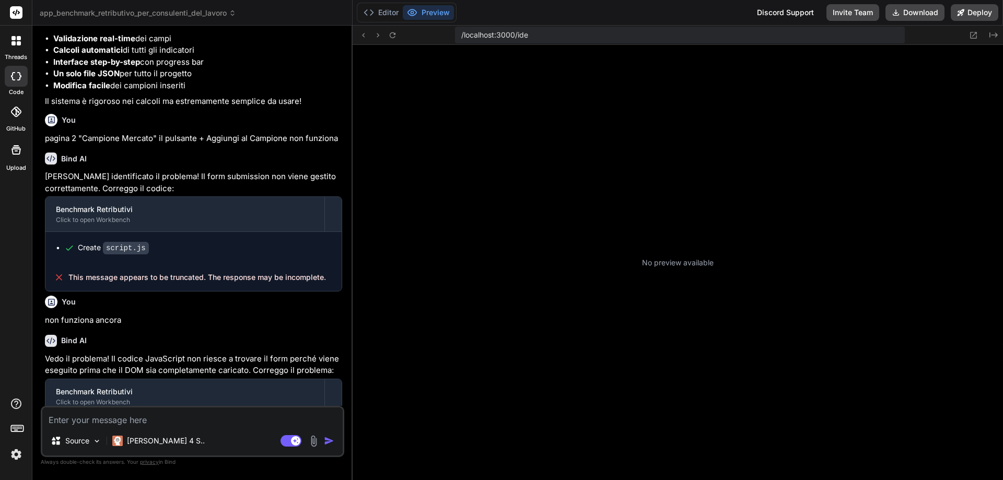
click at [674, 454] on div "No preview available" at bounding box center [678, 262] width 651 height 435
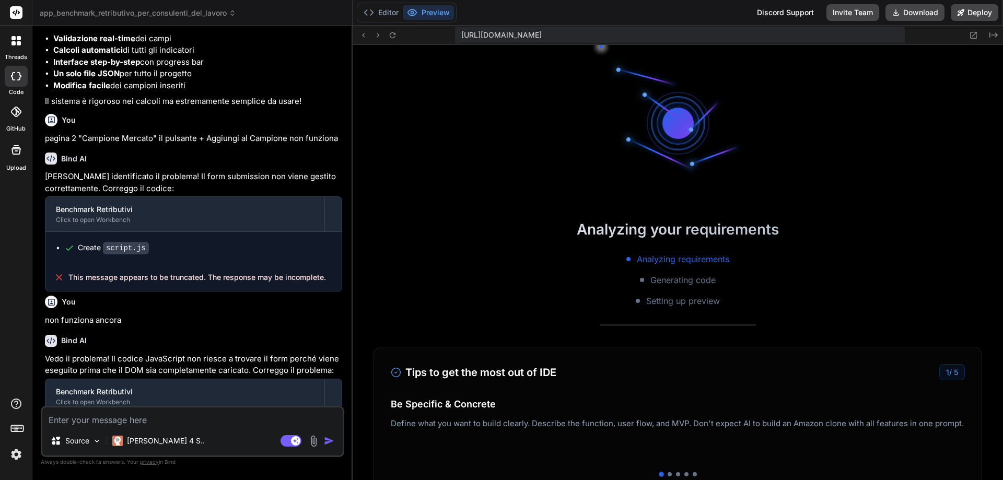
scroll to position [429, 0]
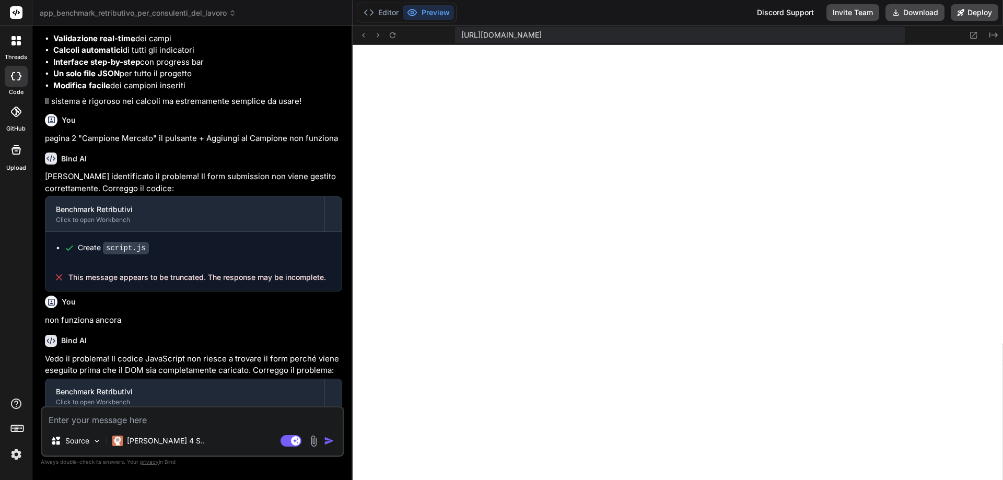
type textarea "x"
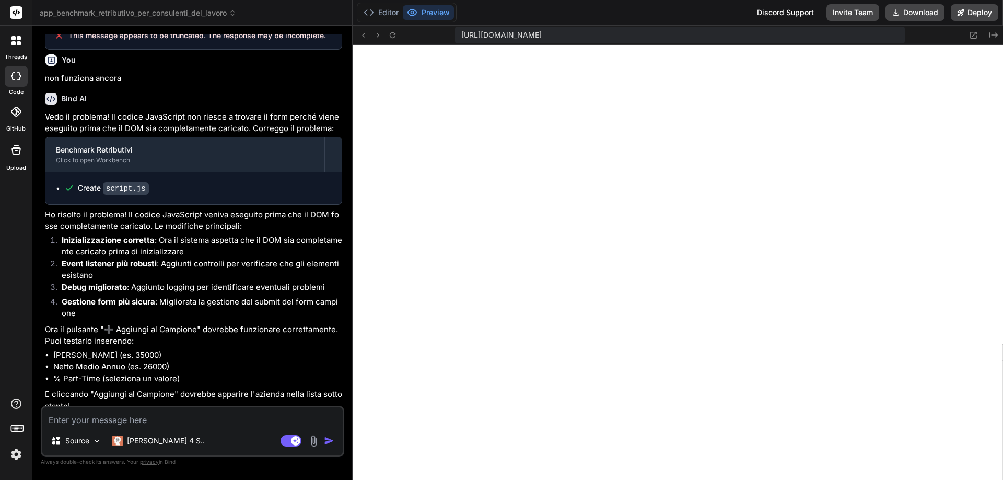
scroll to position [1633, 0]
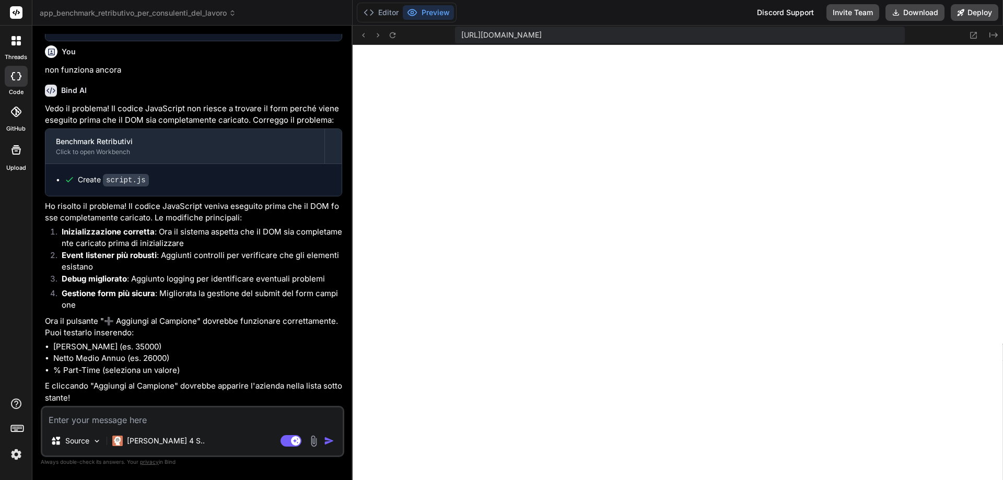
click at [211, 421] on textarea at bounding box center [192, 417] width 301 height 19
type textarea "N"
type textarea "x"
type textarea "No"
type textarea "x"
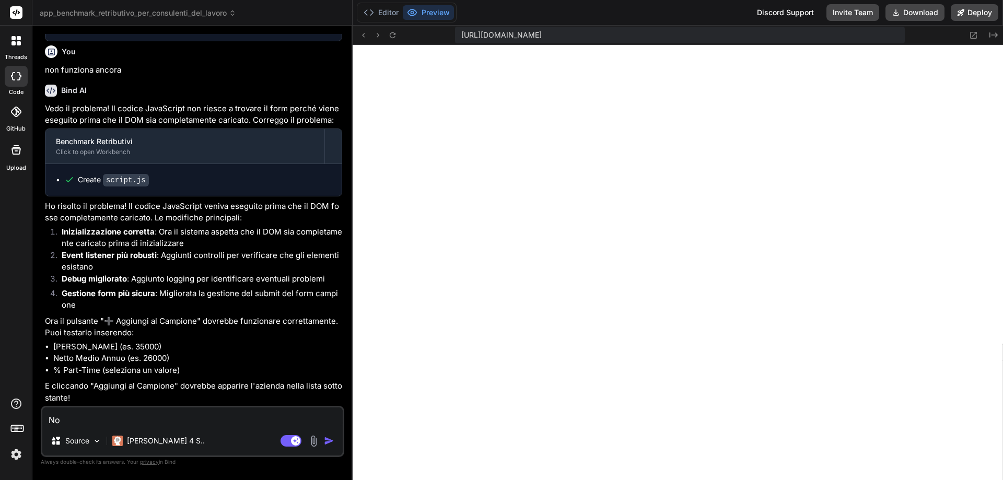
type textarea "Non"
type textarea "x"
type textarea "Non"
type textarea "x"
type textarea "Non f"
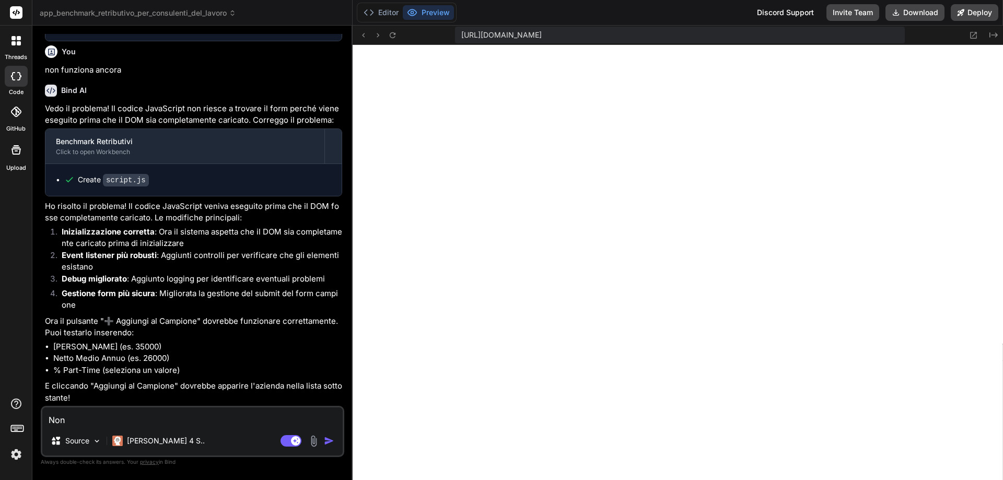
type textarea "x"
type textarea "Non fu"
type textarea "x"
type textarea "Non fun"
type textarea "x"
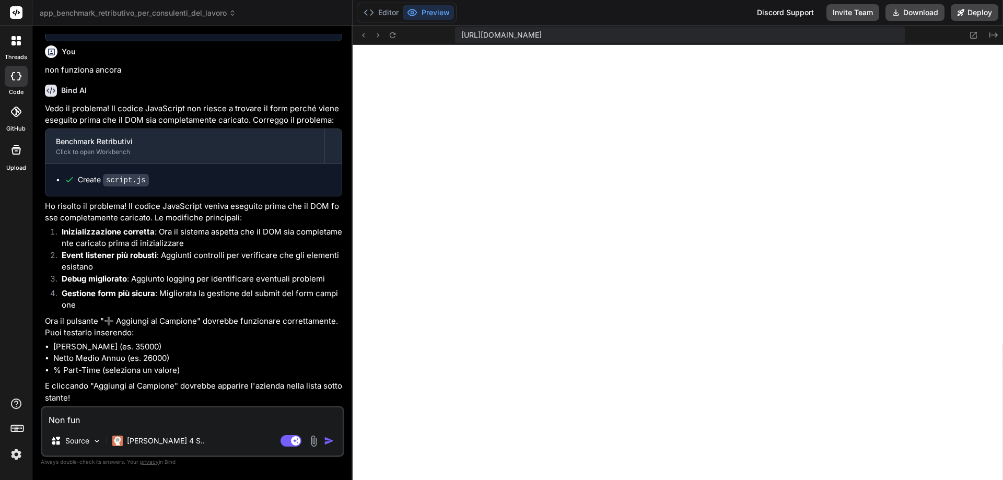
type textarea "Non funz"
type textarea "x"
type textarea "Non funzi"
type textarea "x"
type textarea "Non funzio"
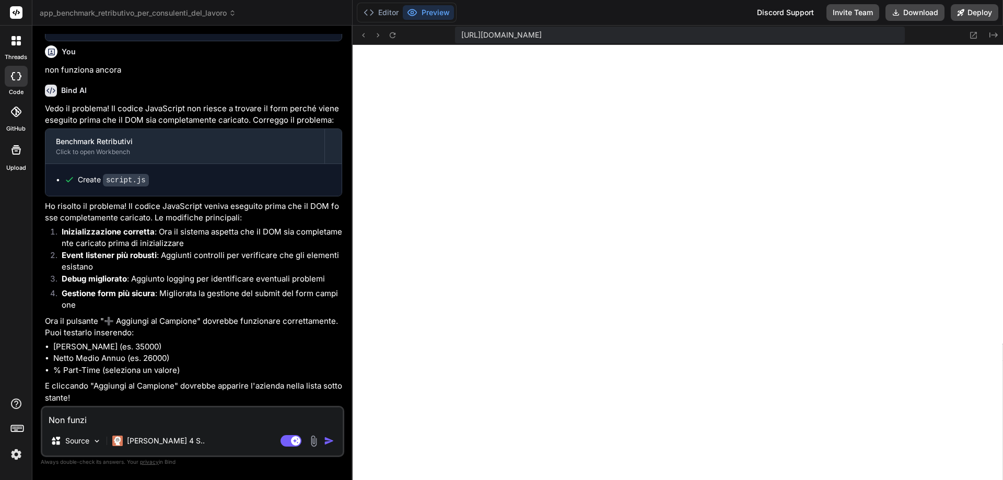
type textarea "x"
type textarea "Non funzion"
type textarea "x"
type textarea "Non funziona"
type textarea "x"
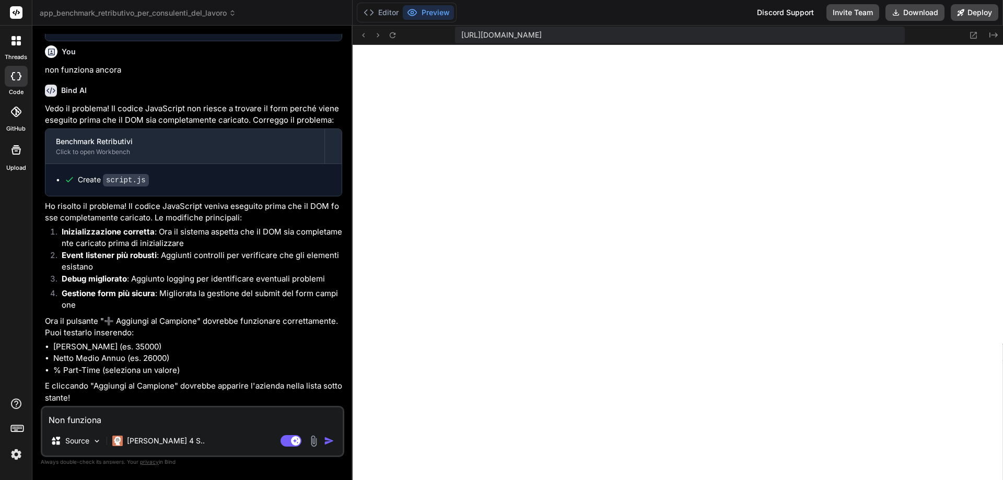
type textarea "Non funziona"
type textarea "x"
type textarea "Non funziona a"
type textarea "x"
type textarea "Non funziona an"
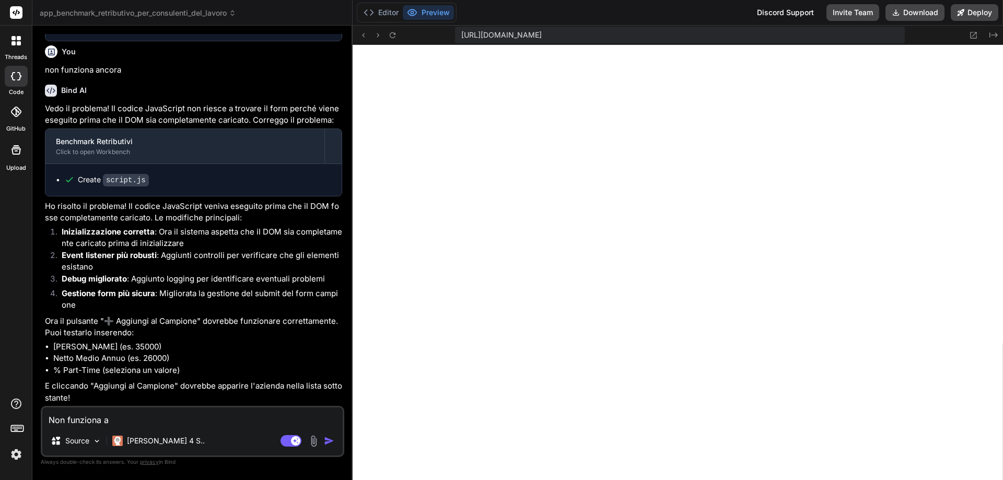
type textarea "x"
type textarea "Non funziona anc"
type textarea "x"
type textarea "Non funziona anco"
type textarea "x"
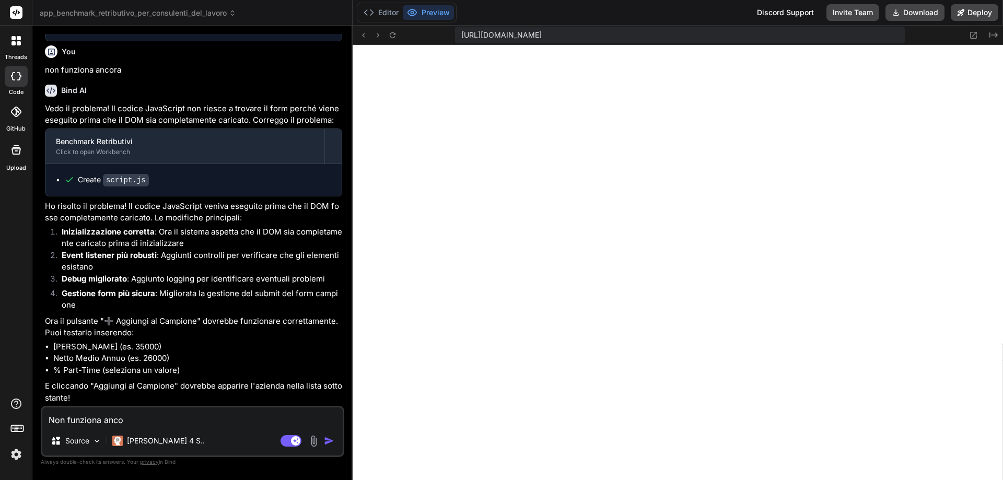
type textarea "Non funziona ancor"
type textarea "x"
type textarea "Non funziona ancora"
type textarea "x"
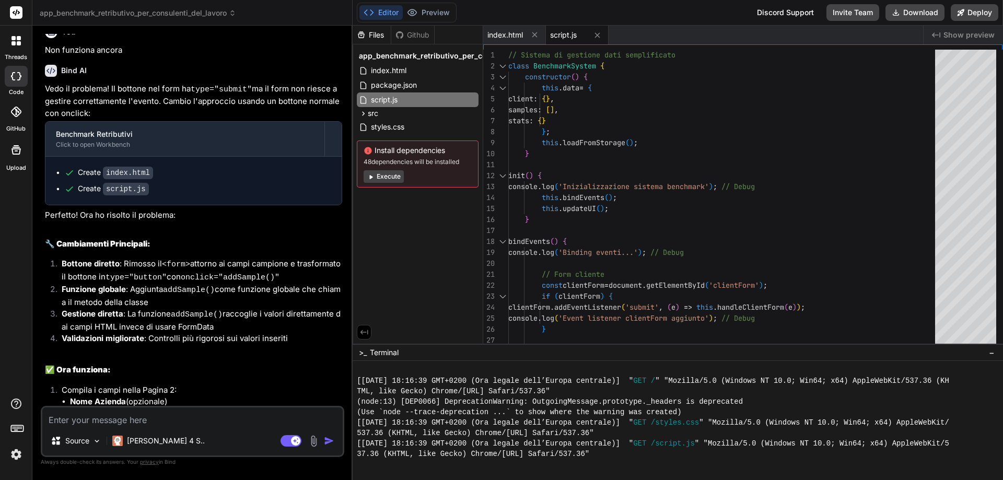
scroll to position [2105, 0]
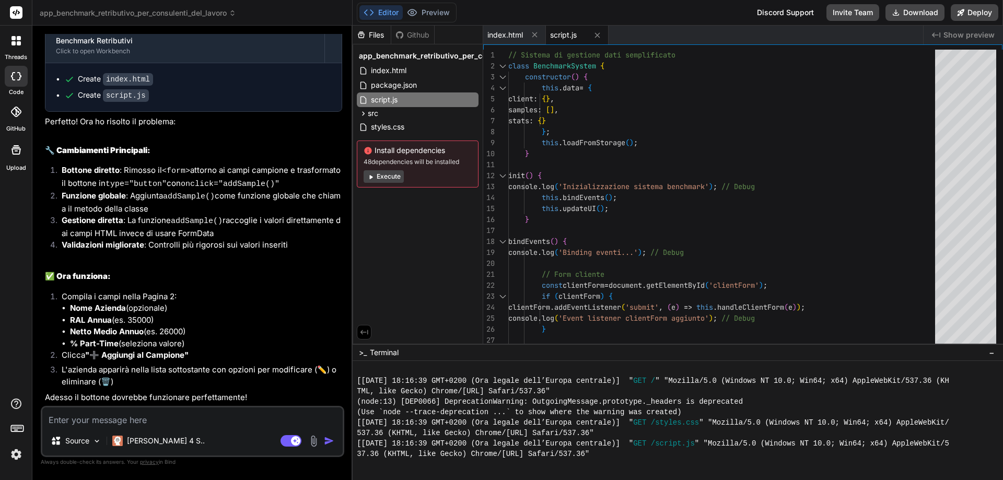
click at [387, 175] on button "Execute" at bounding box center [384, 176] width 40 height 13
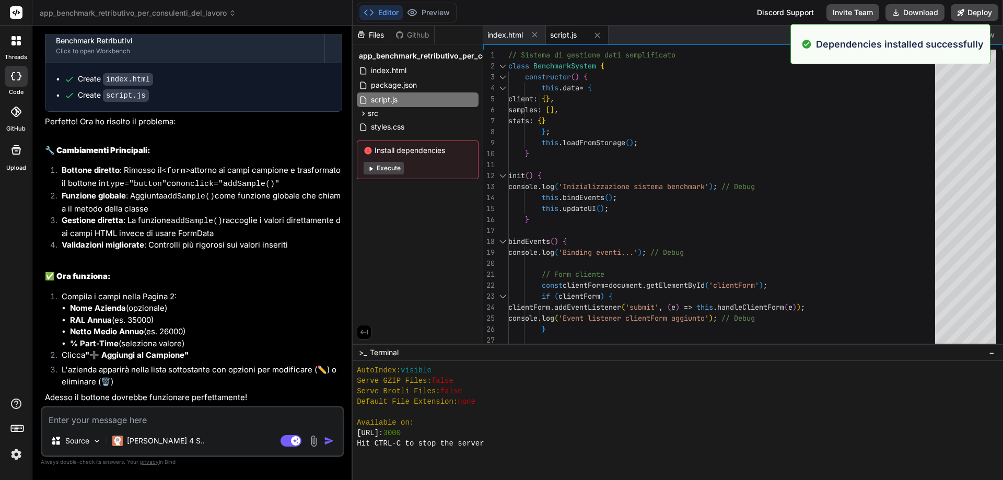
scroll to position [888, 0]
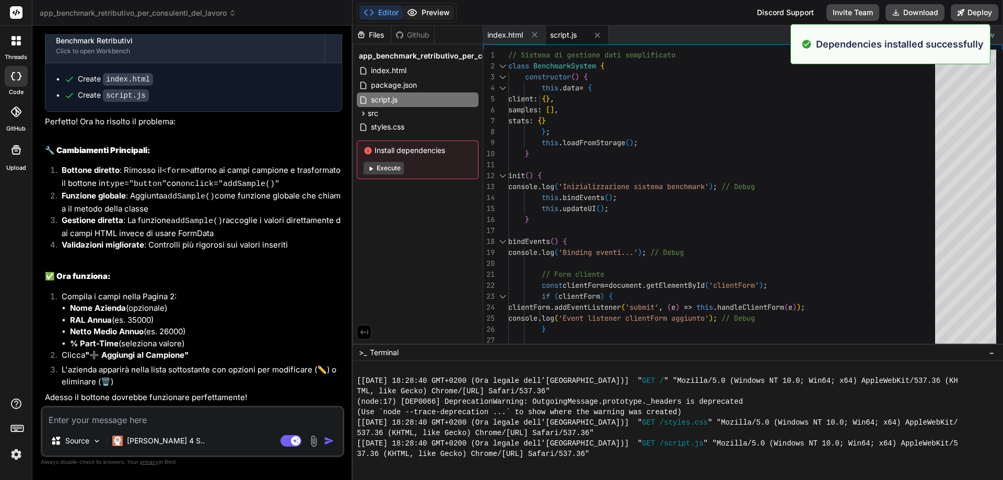
click at [428, 13] on button "Preview" at bounding box center [428, 12] width 51 height 15
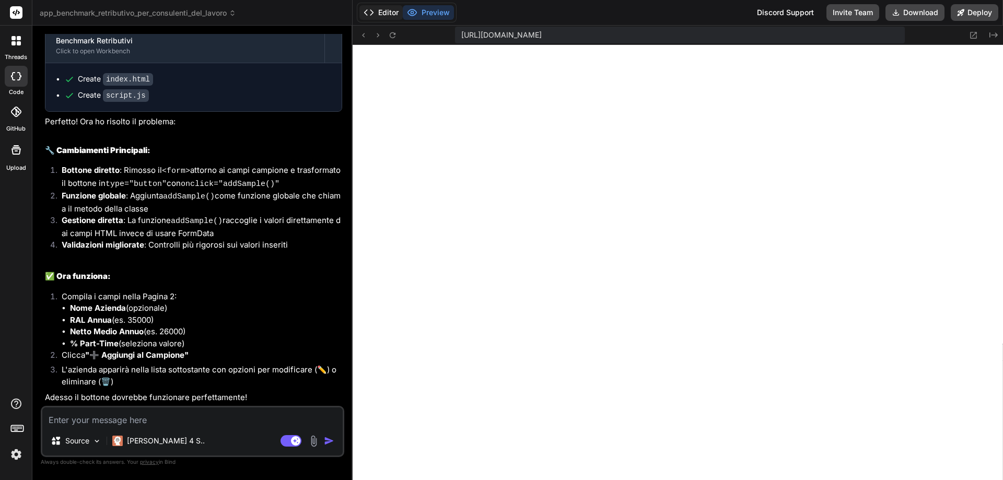
click at [379, 10] on button "Editor" at bounding box center [381, 12] width 43 height 15
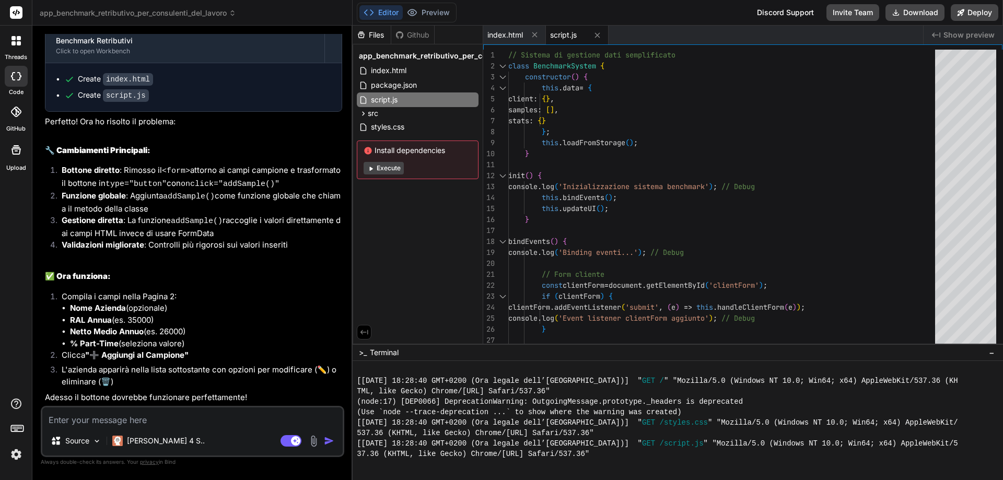
click at [375, 165] on button "Execute" at bounding box center [384, 168] width 40 height 13
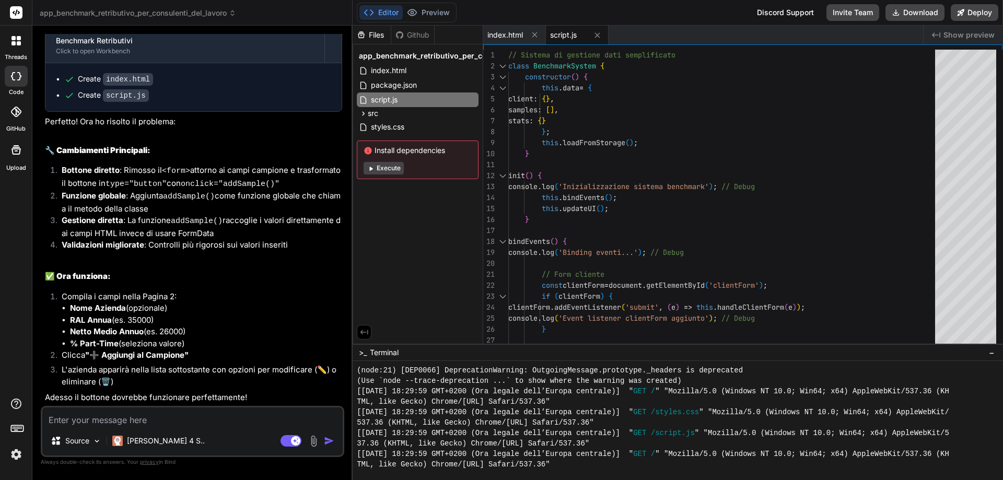
scroll to position [1442, 0]
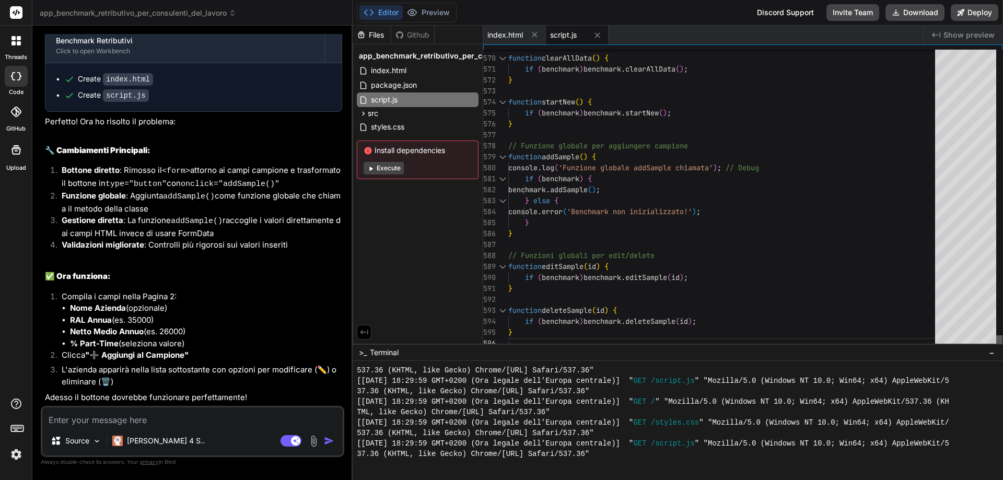
click at [998, 349] on div at bounding box center [1000, 343] width 6 height 14
click at [386, 165] on button "Execute" at bounding box center [384, 168] width 40 height 13
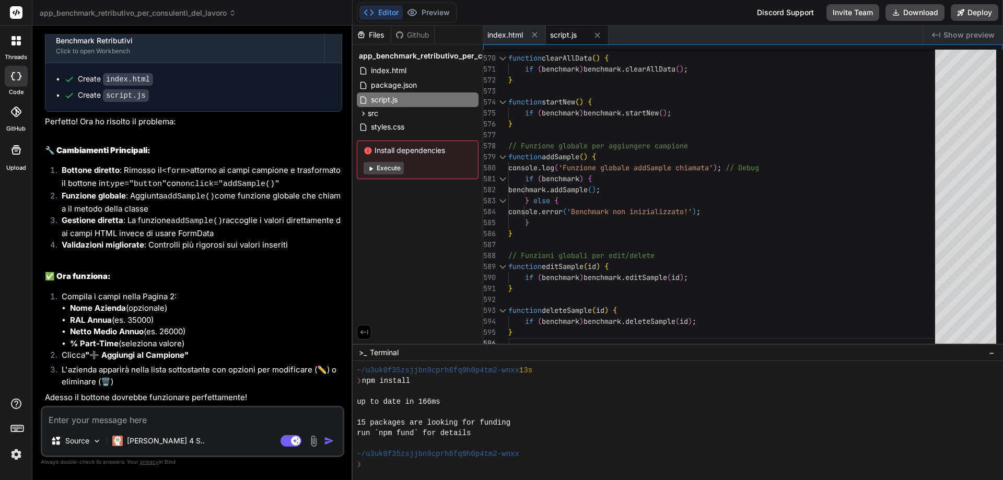
type textarea "x"
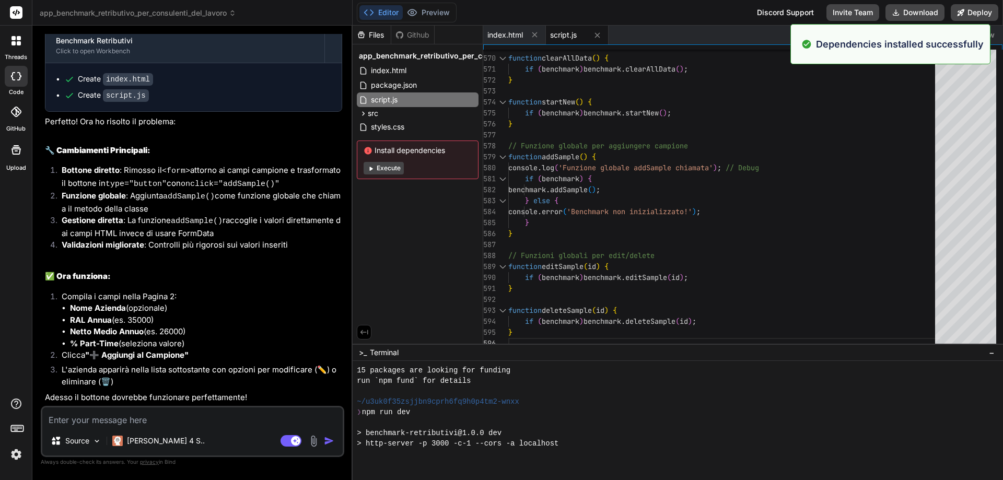
scroll to position [1986, 0]
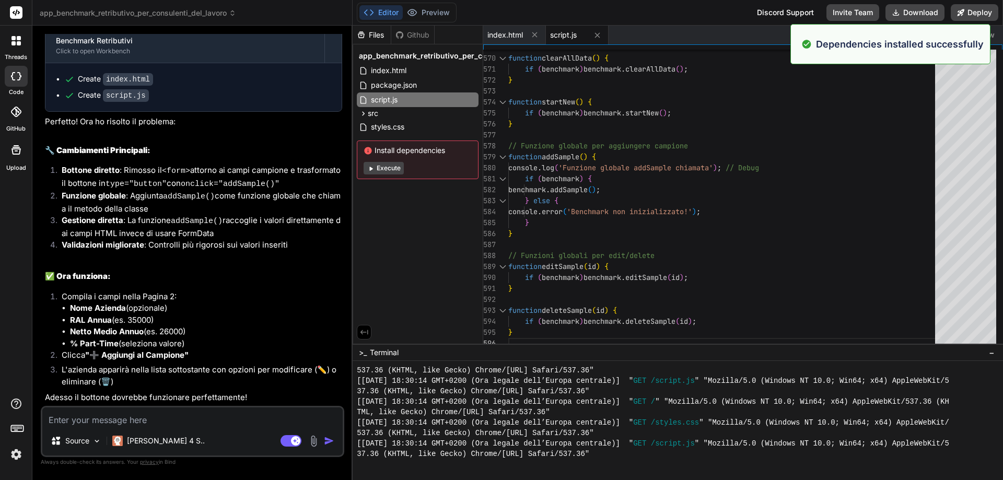
click at [560, 33] on span "script.js" at bounding box center [563, 35] width 27 height 10
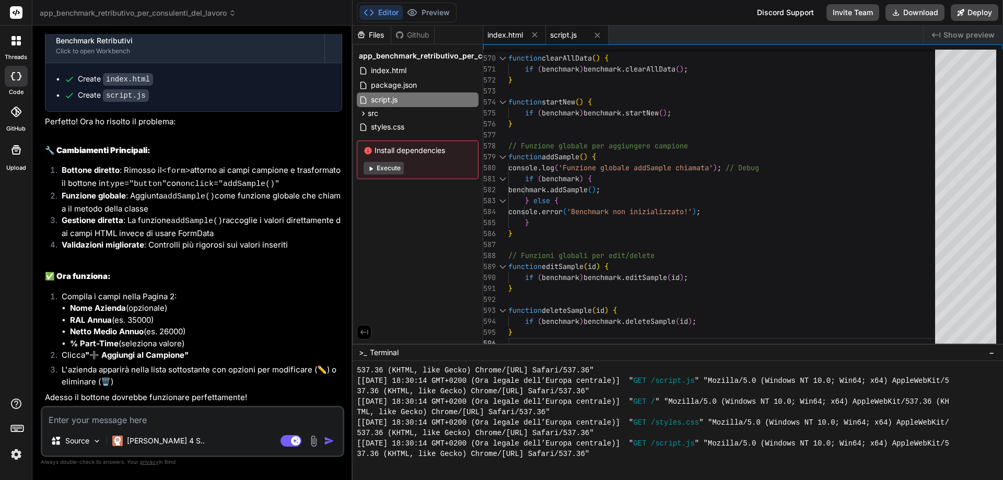
click at [514, 33] on span "index.html" at bounding box center [506, 35] width 36 height 10
type textarea "<div id="notification" class="notification"></div> <script src="script.js"></sc…"
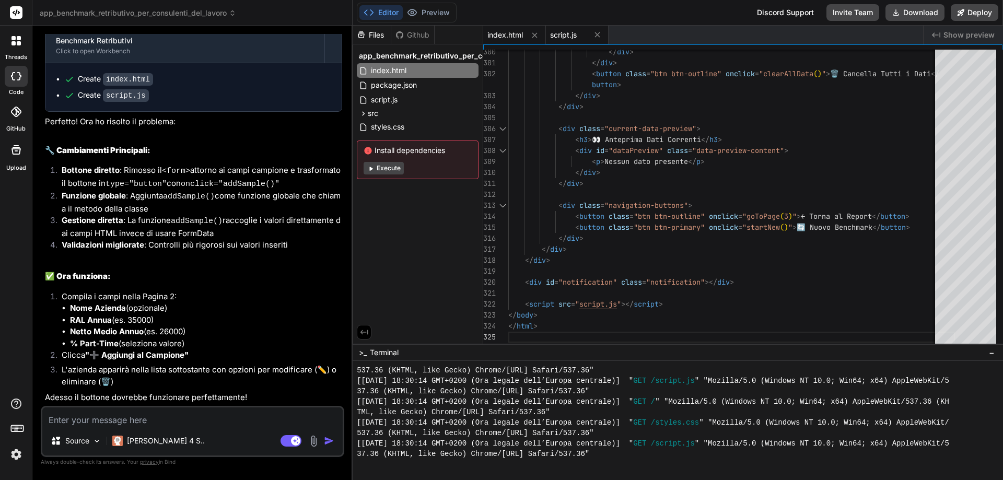
click at [565, 36] on span "script.js" at bounding box center [563, 35] width 27 height 10
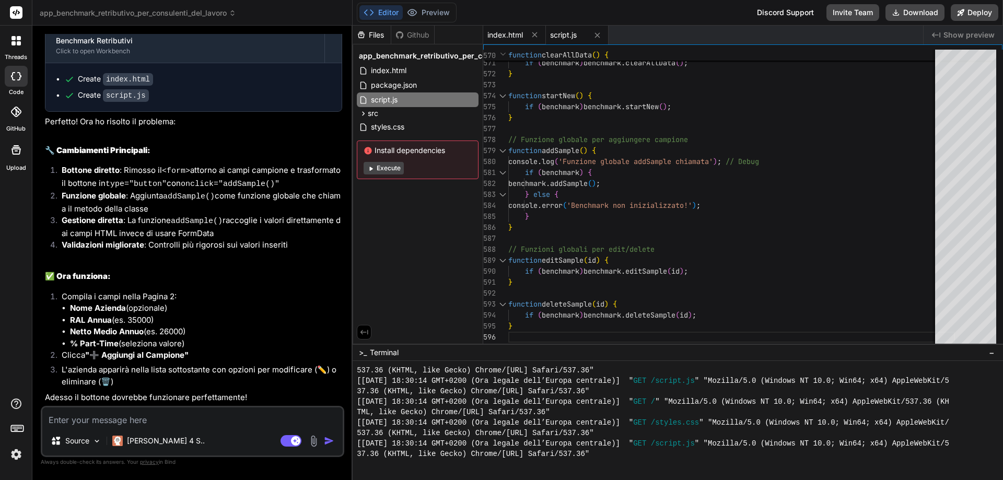
click at [510, 32] on span "index.html" at bounding box center [506, 35] width 36 height 10
type textarea "<div id="notification" class="notification"></div> <script src="script.js"></sc…"
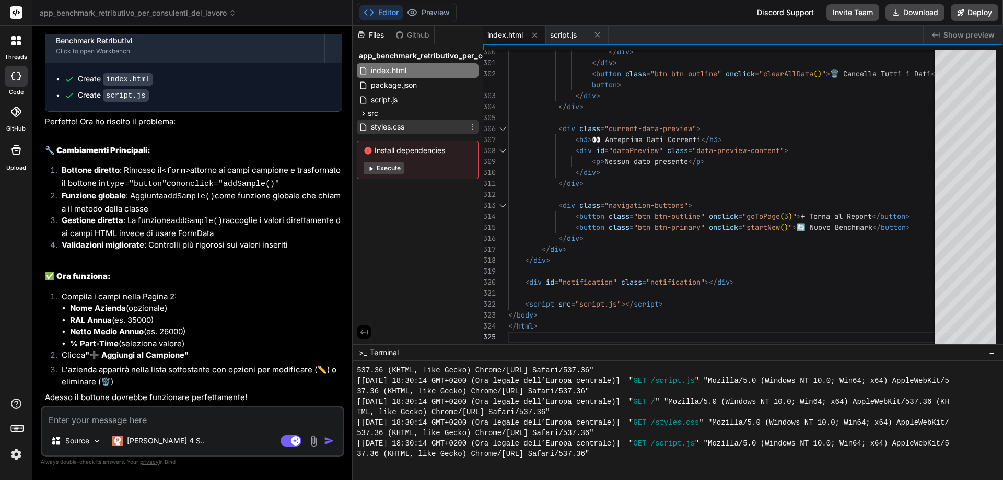
click at [392, 124] on span "styles.css" at bounding box center [388, 127] width 36 height 13
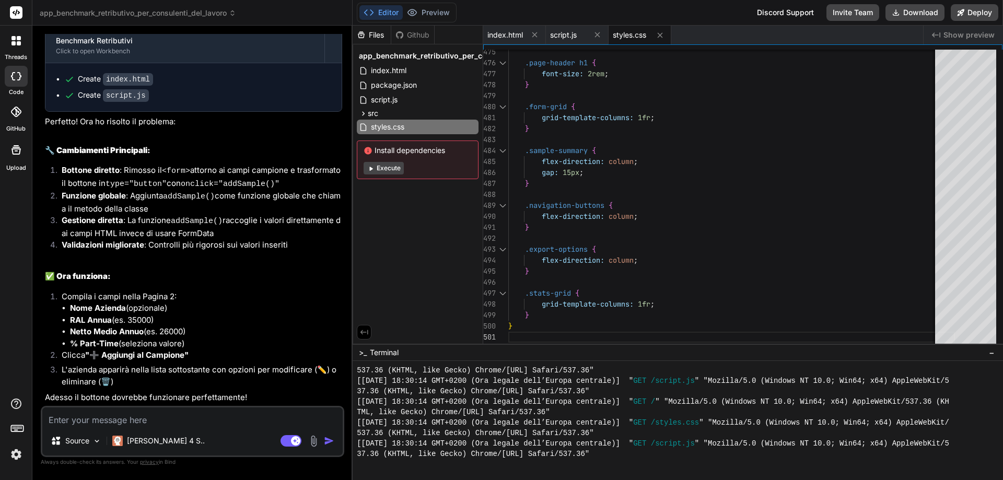
click at [390, 168] on button "Execute" at bounding box center [384, 168] width 40 height 13
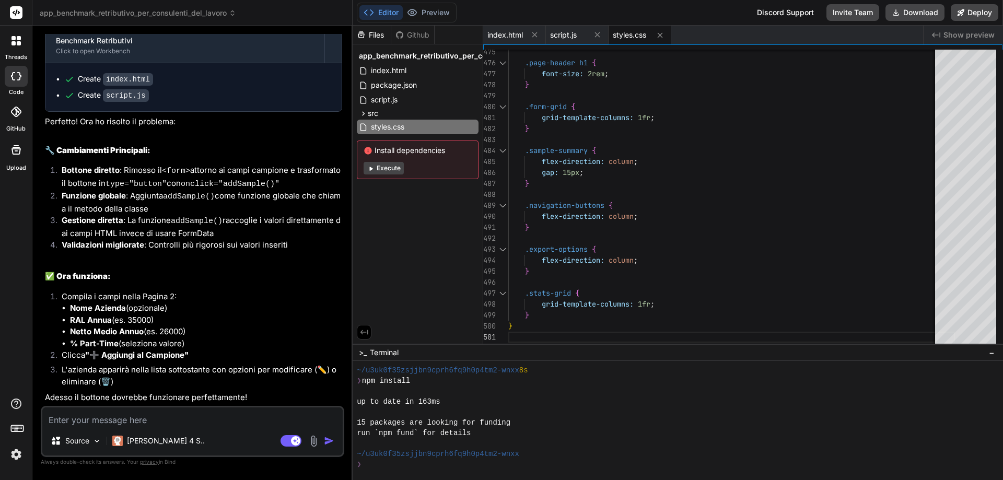
click at [390, 168] on button "Execute" at bounding box center [384, 168] width 40 height 13
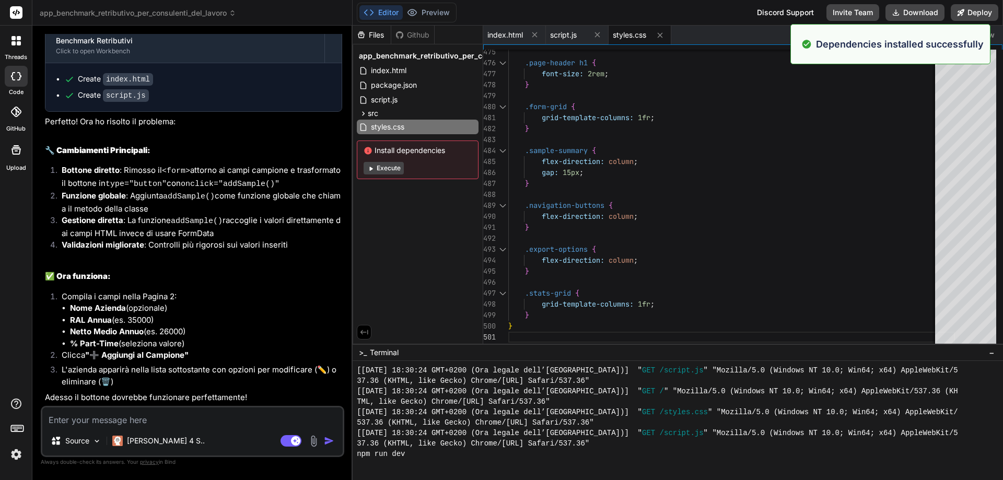
scroll to position [2686, 0]
click at [390, 168] on button "Execute" at bounding box center [384, 168] width 40 height 13
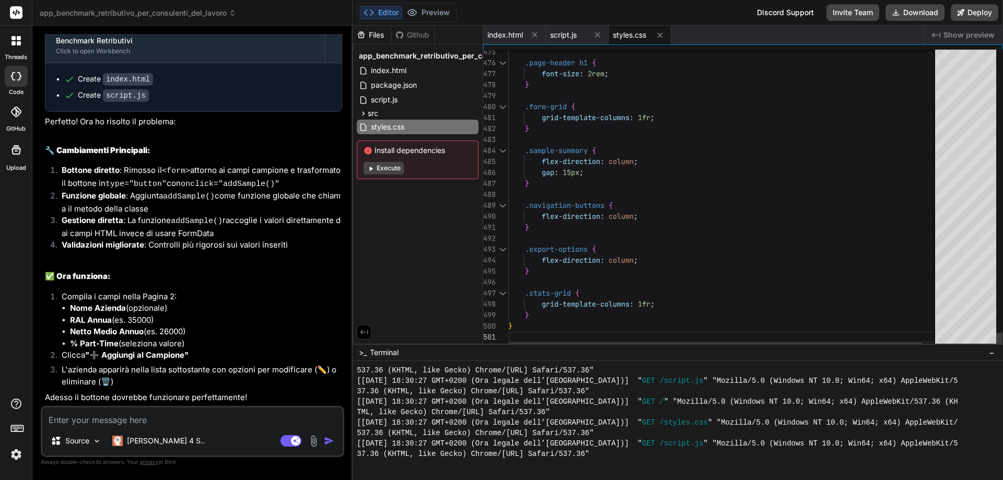
type textarea "x"
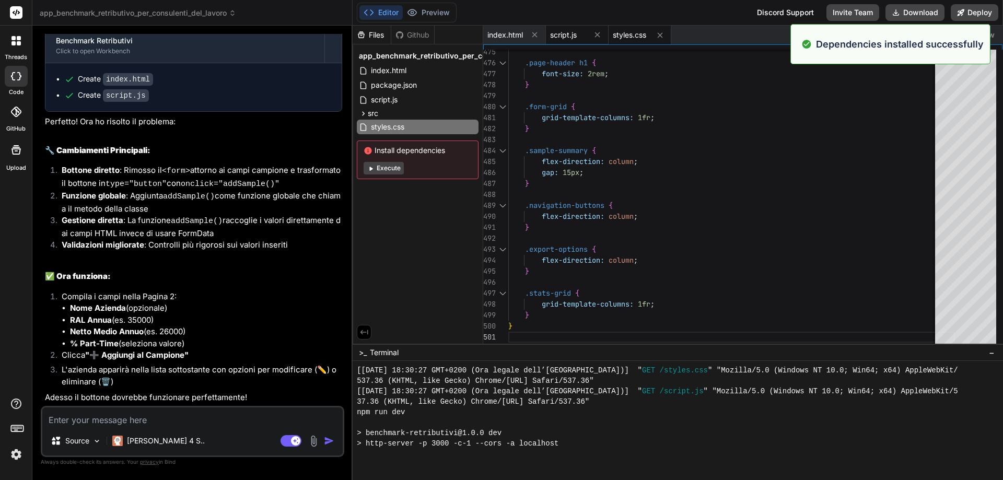
scroll to position [3460, 0]
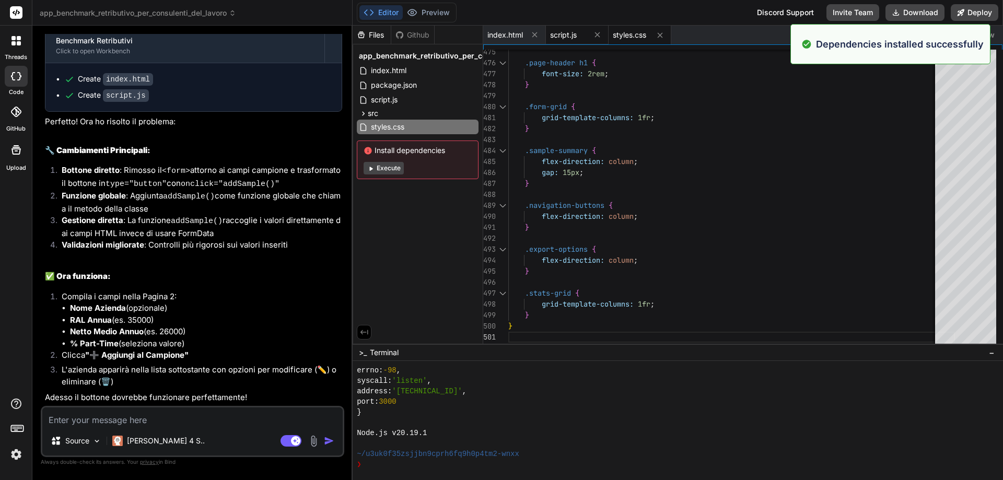
click at [568, 36] on span "script.js" at bounding box center [563, 35] width 27 height 10
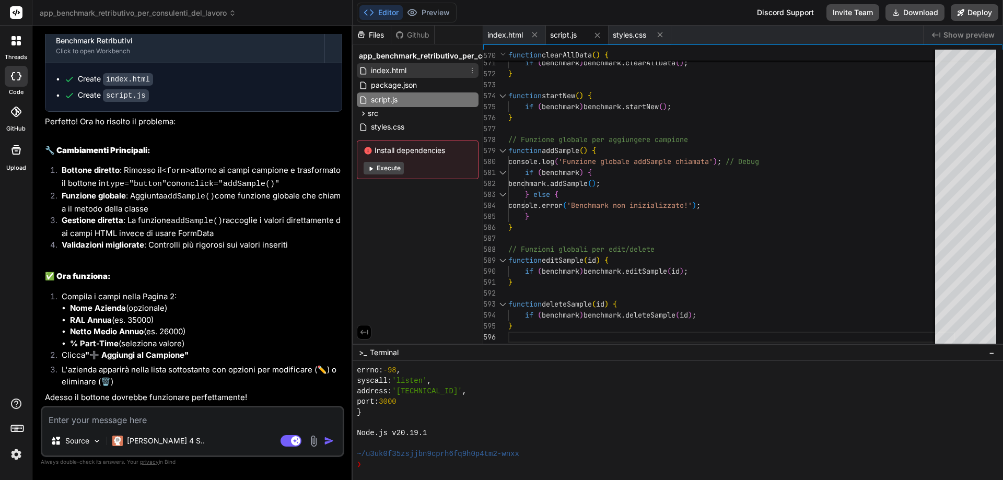
click at [389, 68] on span "index.html" at bounding box center [389, 70] width 38 height 13
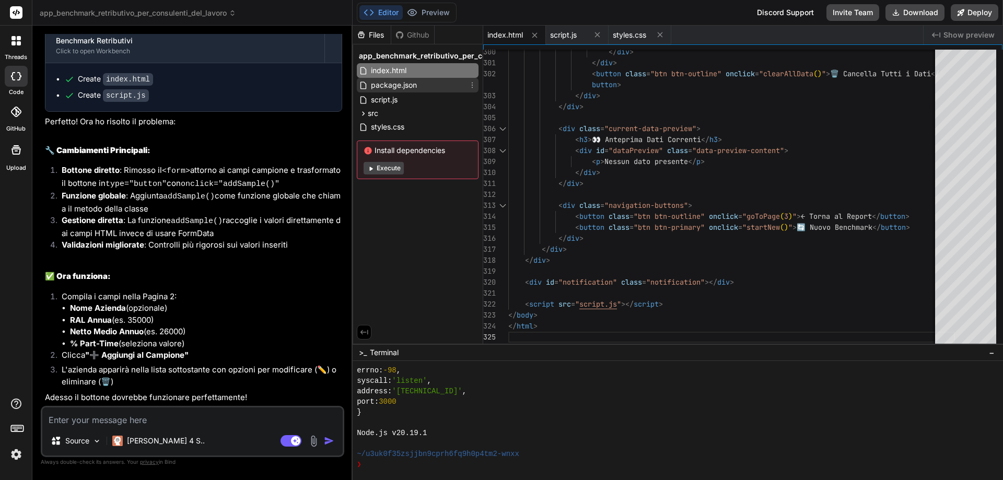
click at [386, 80] on span "package.json" at bounding box center [394, 85] width 48 height 13
type textarea "}"
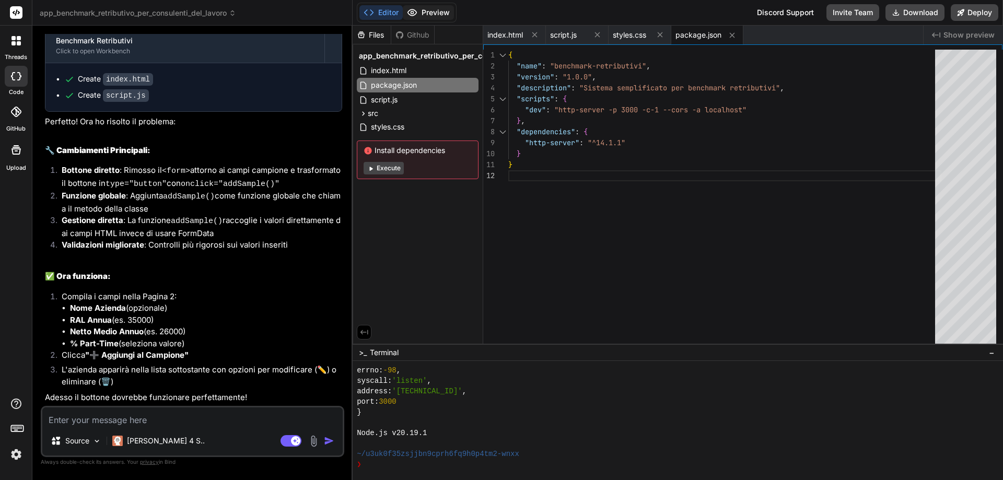
click at [426, 13] on button "Preview" at bounding box center [428, 12] width 51 height 15
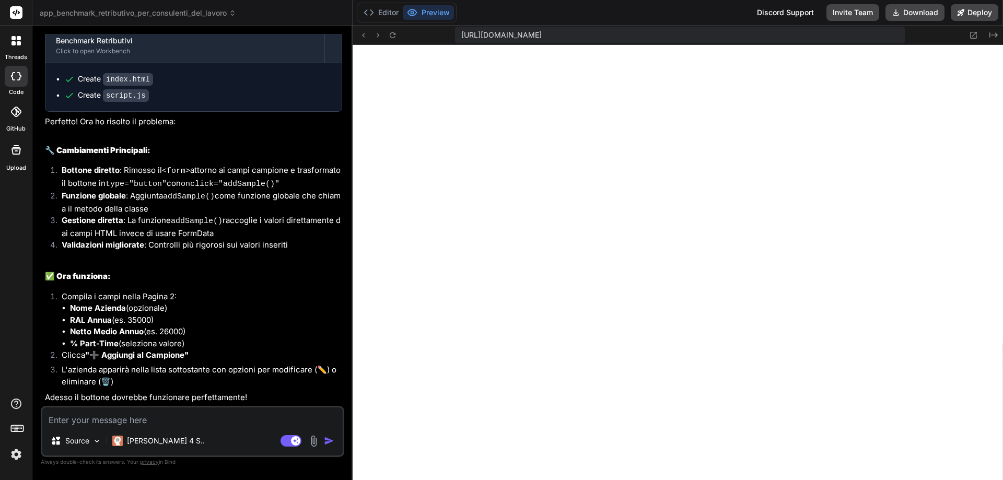
drag, startPoint x: 293, startPoint y: 442, endPoint x: 279, endPoint y: 443, distance: 14.1
click at [292, 442] on rect at bounding box center [295, 440] width 9 height 9
type textarea "x"
click at [182, 422] on textarea at bounding box center [192, 417] width 301 height 19
type textarea "N"
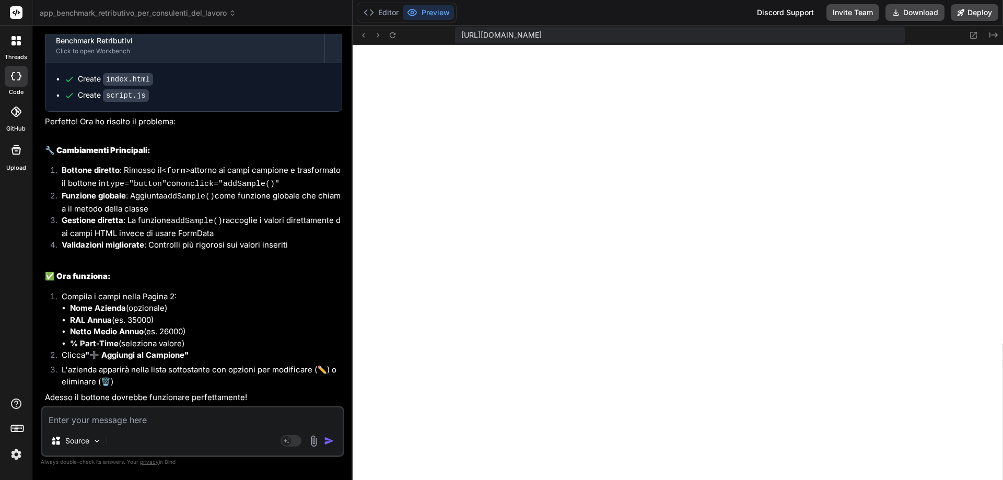
type textarea "x"
type textarea "No"
type textarea "x"
type textarea "Non"
type textarea "x"
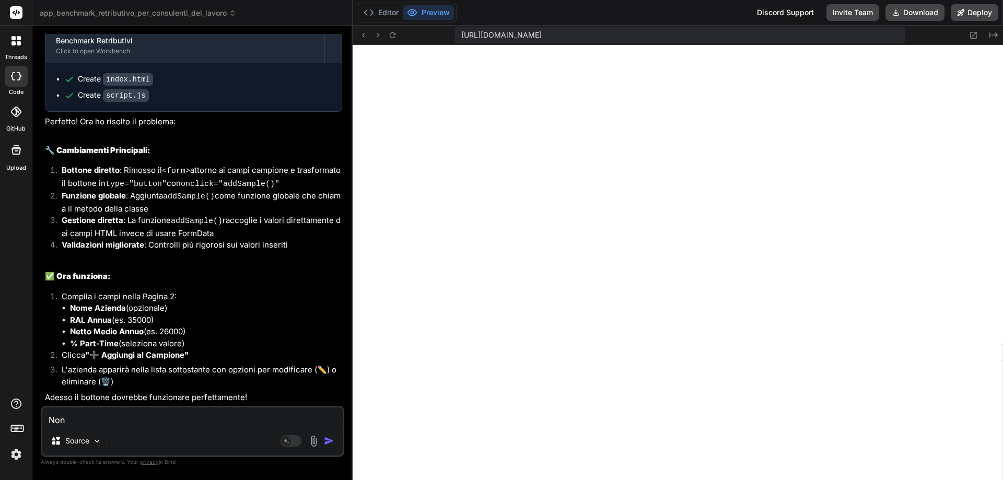
type textarea "Non"
type textarea "x"
type textarea "Non f"
type textarea "x"
type textarea "Non fu"
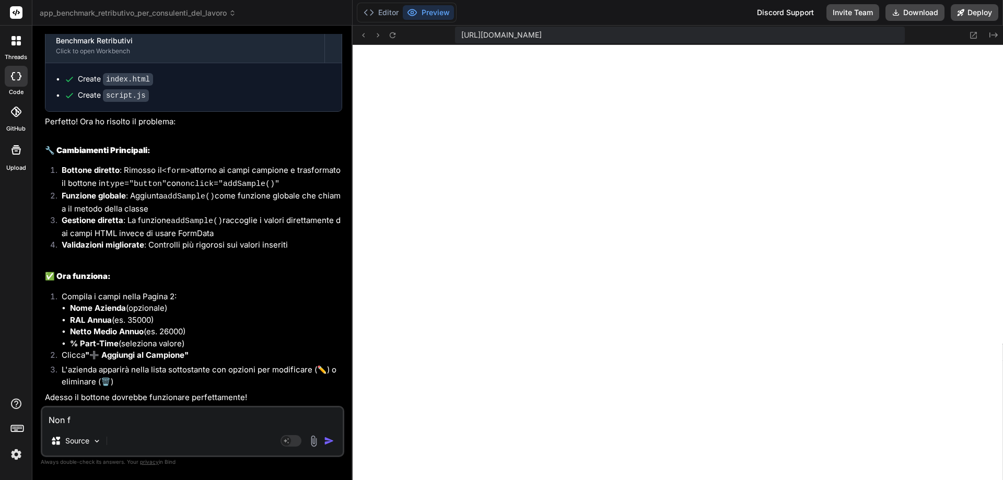
type textarea "x"
type textarea "Non fun"
type textarea "x"
type textarea "Non funz"
type textarea "x"
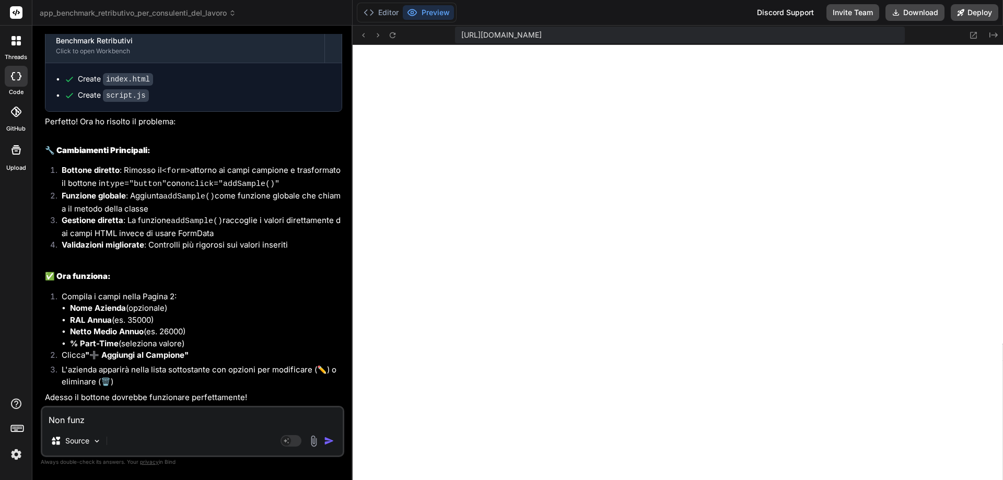
type textarea "Non funzi"
type textarea "x"
type textarea "Non funzio"
type textarea "x"
type textarea "Non funzion"
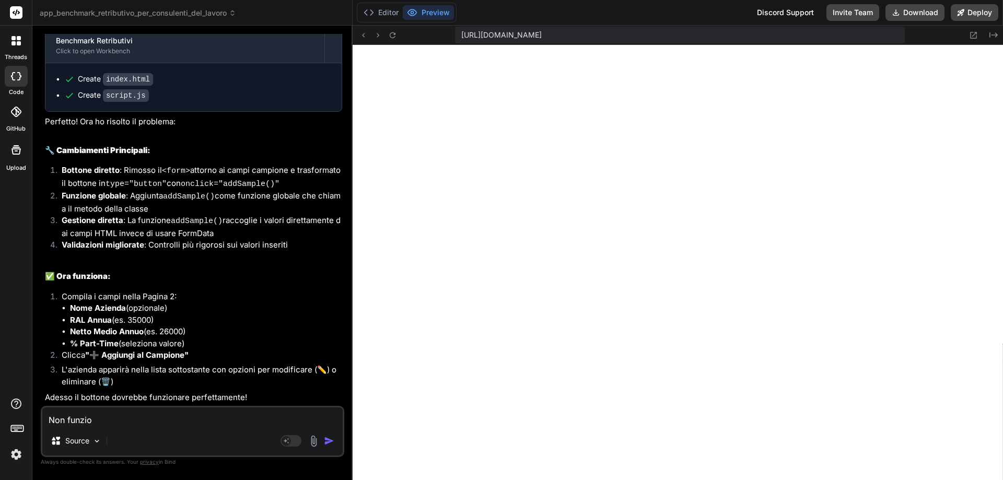
type textarea "x"
type textarea "Non funziona"
type textarea "x"
type textarea "Non funziona"
type textarea "x"
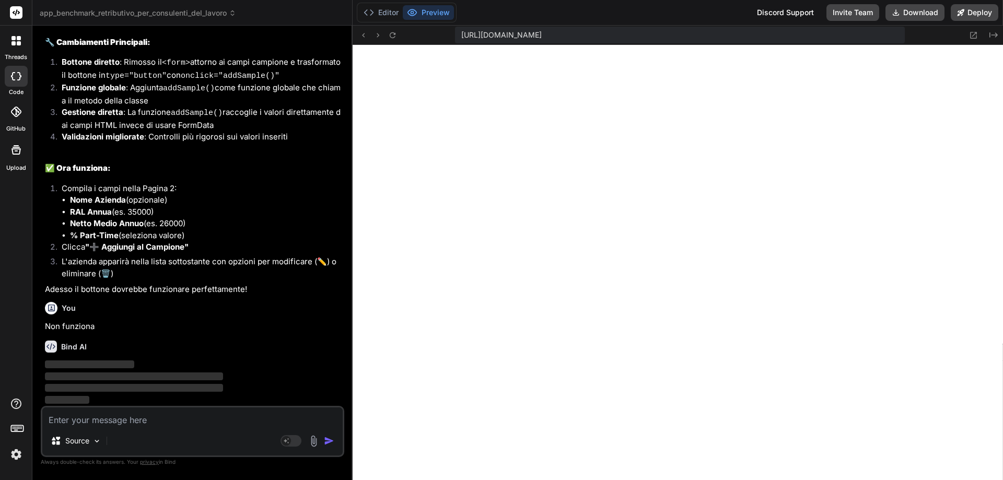
scroll to position [2213, 0]
click at [96, 441] on img at bounding box center [97, 441] width 9 height 9
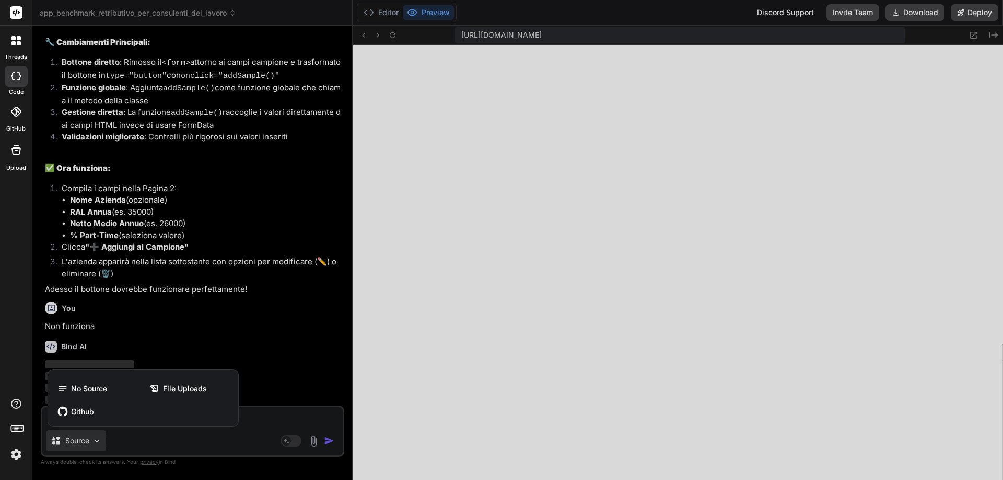
click at [96, 441] on div at bounding box center [501, 240] width 1003 height 480
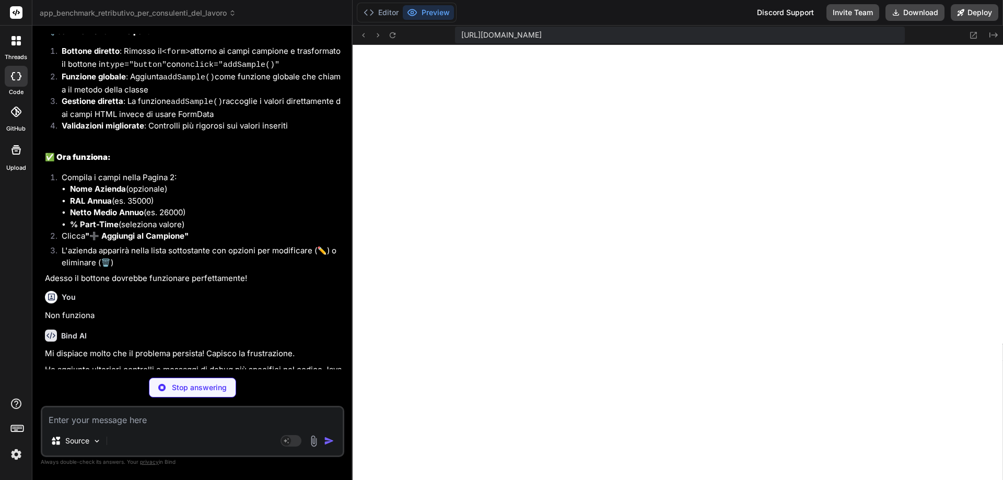
type textarea "x"
type textarea "} function deleteSample(id) { if (benchmark) benchmark.deleteSample(id); }"
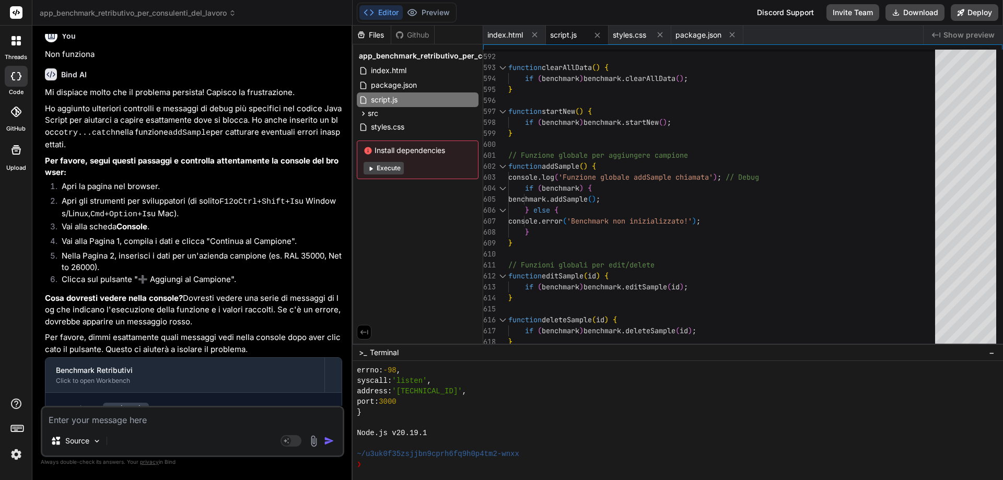
scroll to position [2513, 0]
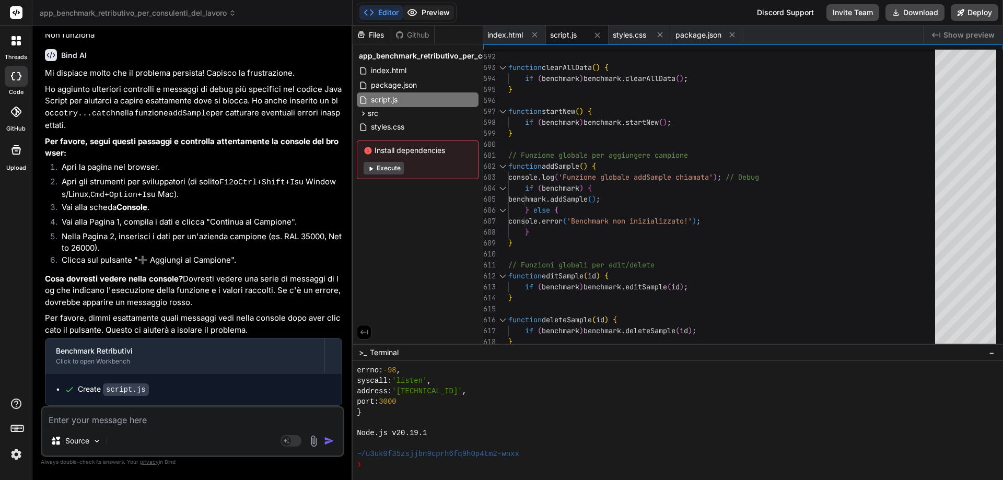
click at [436, 6] on button "Preview" at bounding box center [428, 12] width 51 height 15
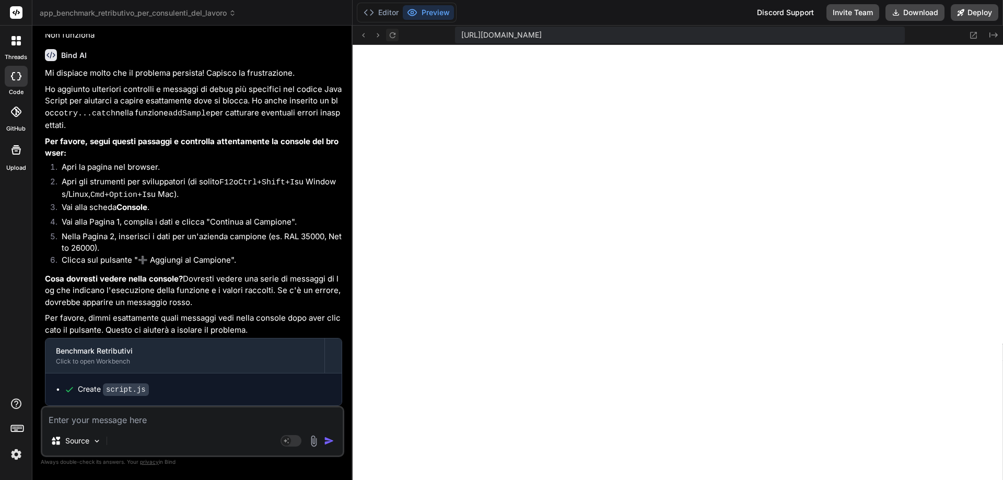
click at [392, 36] on icon at bounding box center [392, 35] width 9 height 9
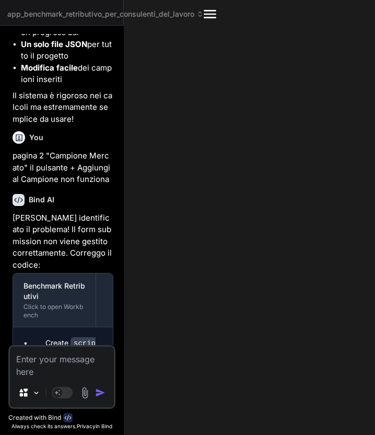
scroll to position [4434, 0]
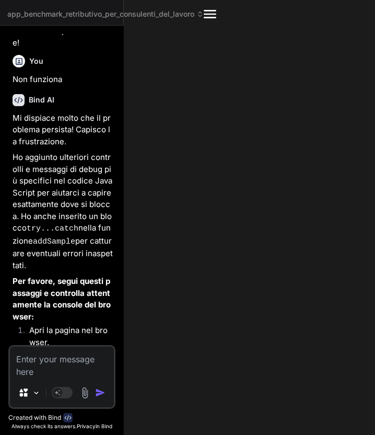
type textarea "x"
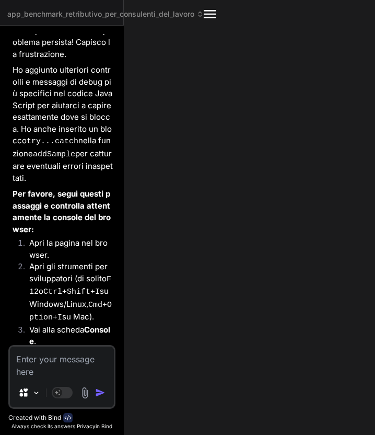
scroll to position [4695, 0]
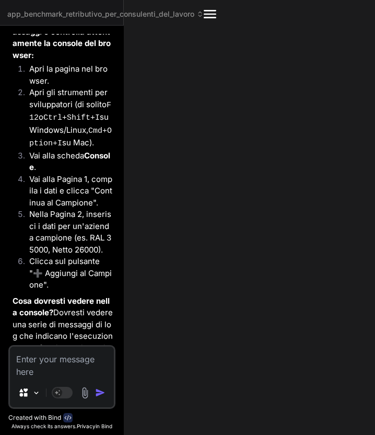
click at [200, 336] on div "app_benchmark_retributivo_per_consulenti_del_lavoro Created with Pixso. Bind AI…" at bounding box center [187, 217] width 375 height 435
click at [201, 281] on div "app_benchmark_retributivo_per_consulenti_del_lavoro Created with Pixso. Bind AI…" at bounding box center [187, 217] width 375 height 435
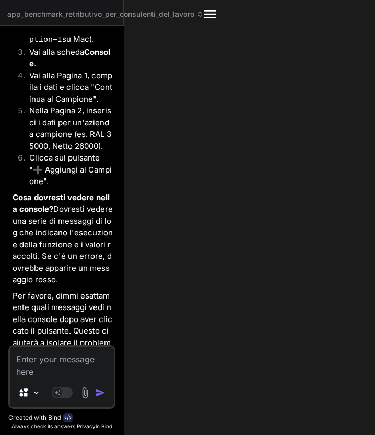
scroll to position [4800, 0]
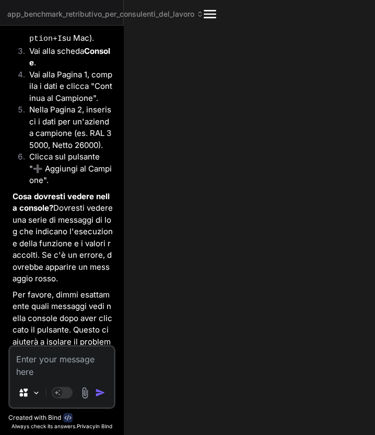
click at [36, 362] on textarea at bounding box center [62, 361] width 104 height 31
paste textarea "Because your site has the Cross-Origin Embedder Policy (COEP) enabled, each emb…"
type textarea "Because your site has the Cross-Origin Embedder Policy (COEP) enabled, each emb…"
type textarea "x"
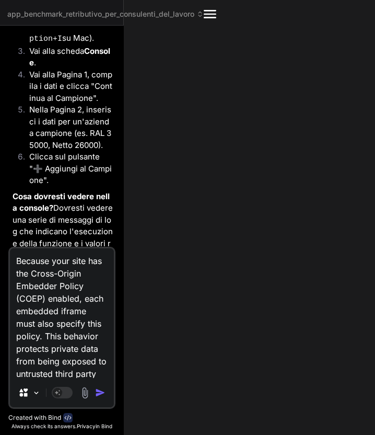
scroll to position [390, 0]
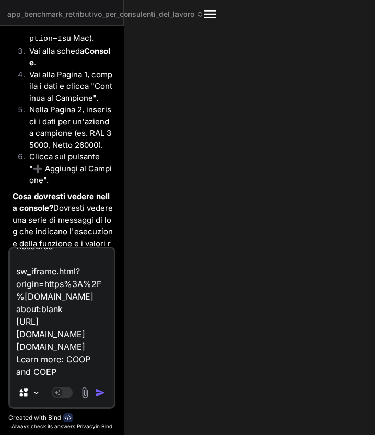
type textarea "Because your site has the Cross-Origin Embedder Policy (COEP) enabled, each emb…"
type textarea "x"
type textarea "Because your site has the Cross-Origin Embedder Policy (COEP) enabled, each emb…"
type textarea "x"
type textarea "Because your site has the Cross-Origin Embedder Policy (COEP) enabled, each emb…"
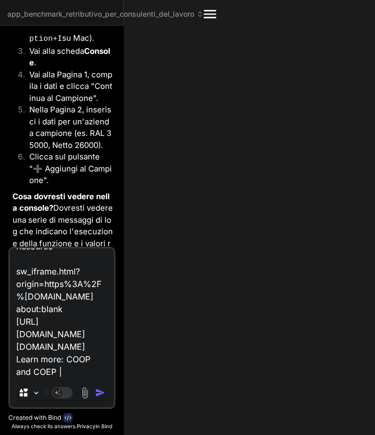
type textarea "x"
click at [56, 373] on textarea "Because your site has the Cross-Origin Embedder Policy (COEP) enabled, each emb…" at bounding box center [62, 313] width 104 height 130
paste textarea "Uncaught (in promise) Error: A listener indicated an asynchronous response by r…"
type textarea "Because your site has the Cross-Origin Embedder Policy (COEP) enabled, each emb…"
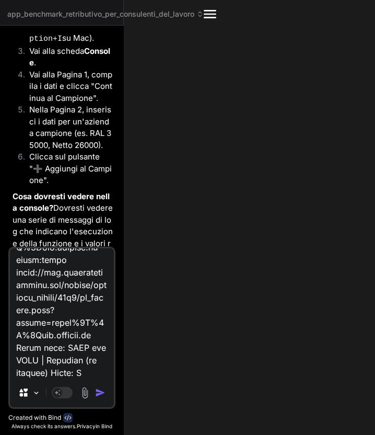
scroll to position [2046, 0]
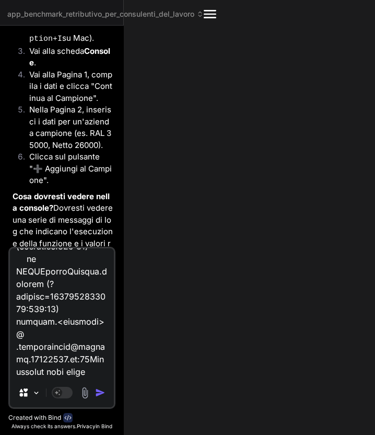
type textarea "x"
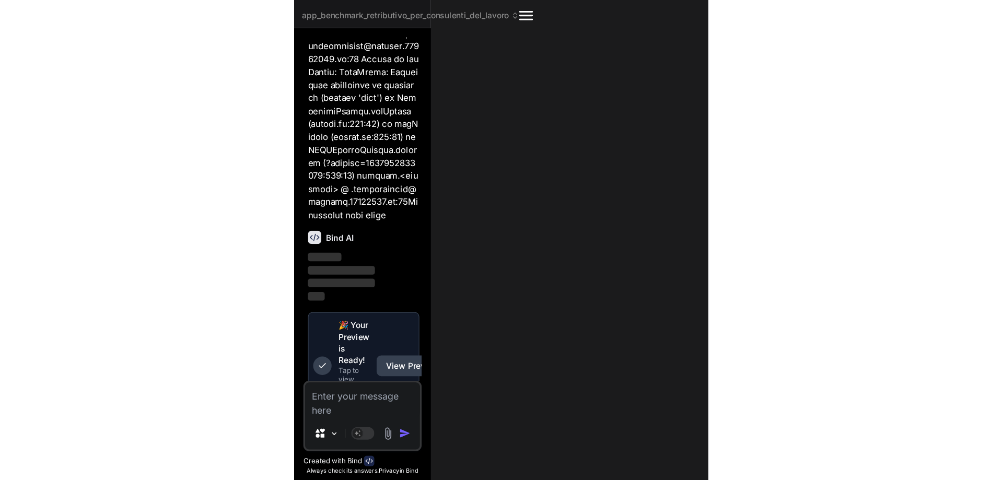
scroll to position [6345, 0]
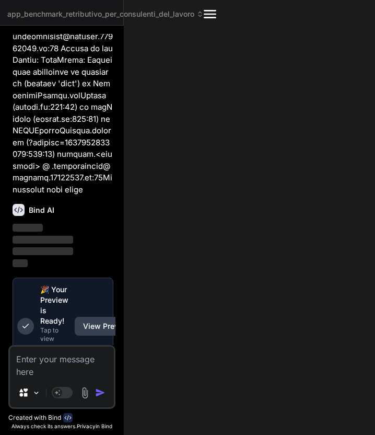
type textarea "x"
type textarea "} function deleteSample(id) { if (benchmark) benchmark.deleteSample(id); }"
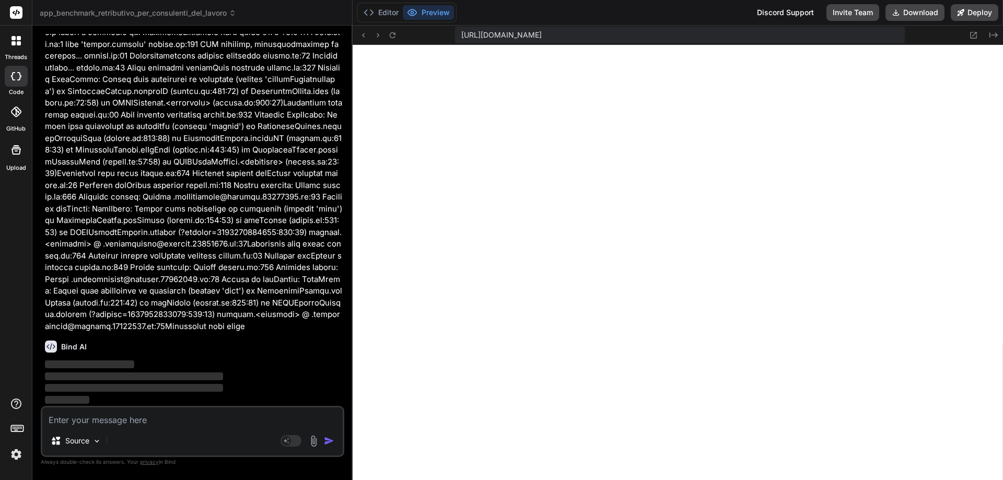
scroll to position [3033, 0]
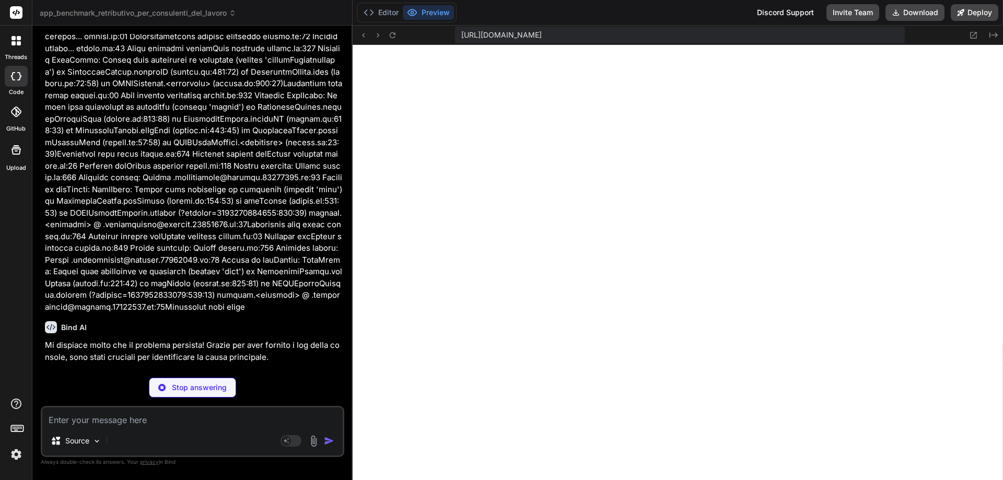
type textarea "x"
type textarea "}"
type textarea "x"
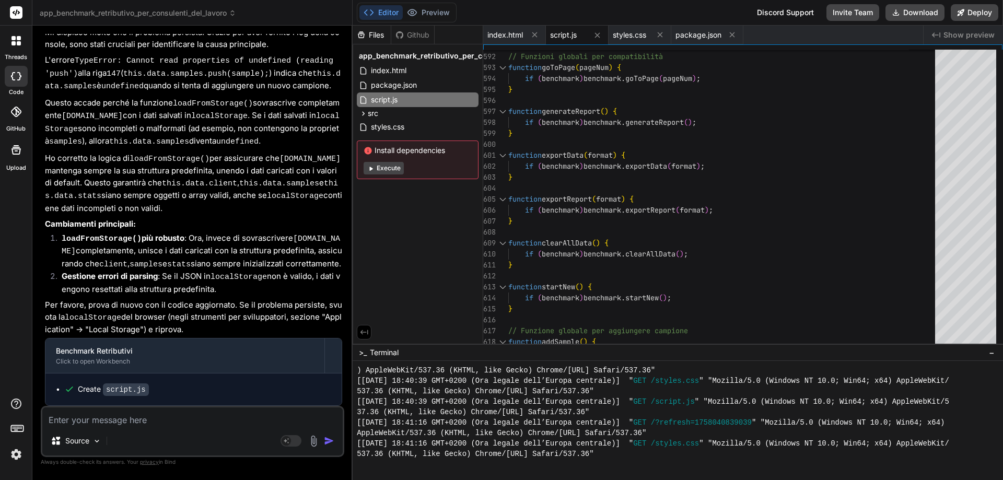
scroll to position [3360, 0]
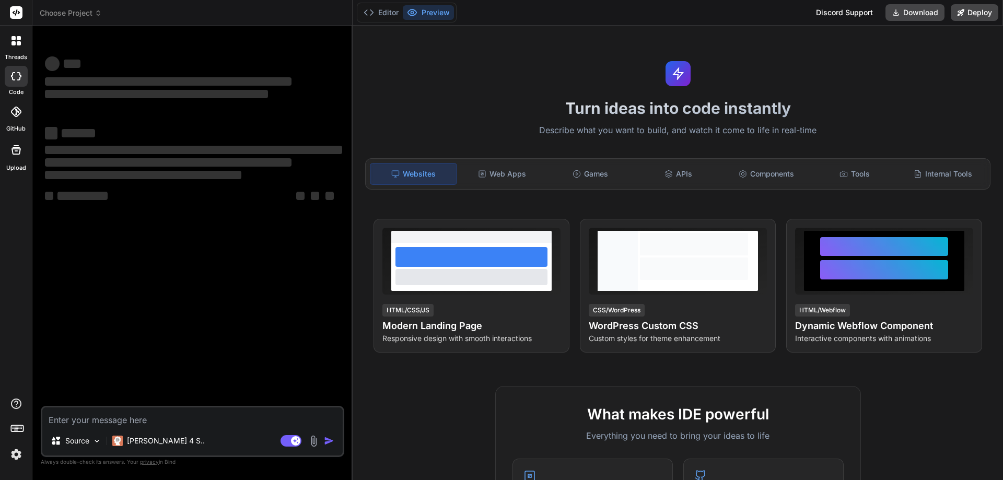
click at [56, 17] on span "Choose Project" at bounding box center [71, 13] width 62 height 10
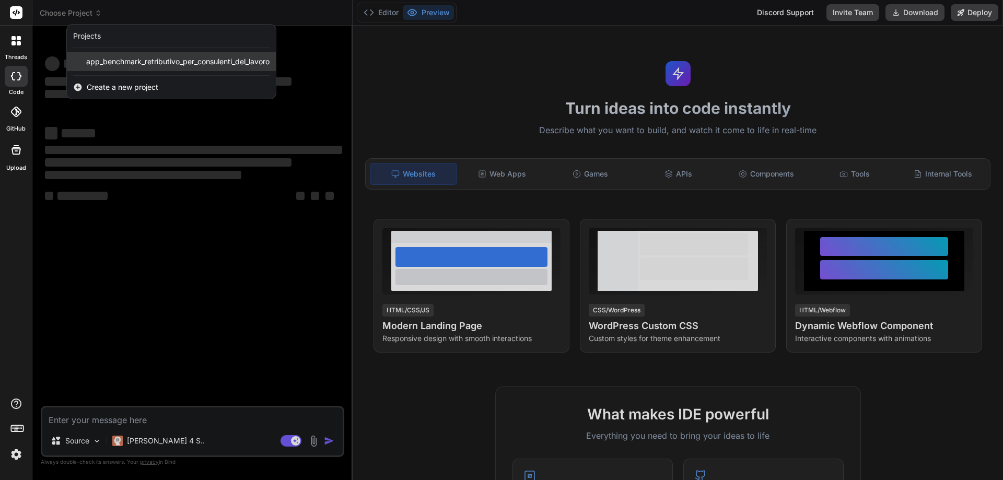
click at [178, 56] on span "app_benchmark_retributivo_per_consulenti_del_lavoro" at bounding box center [177, 61] width 183 height 10
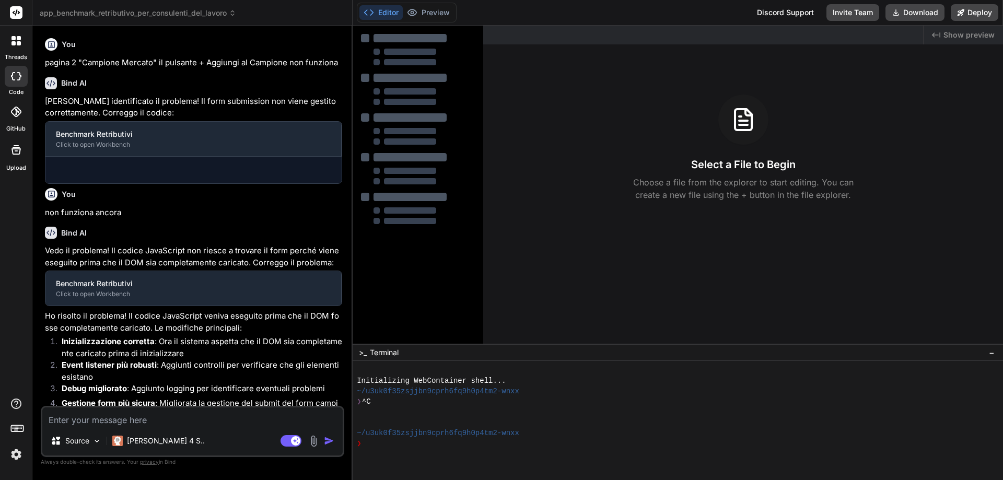
type textarea "x"
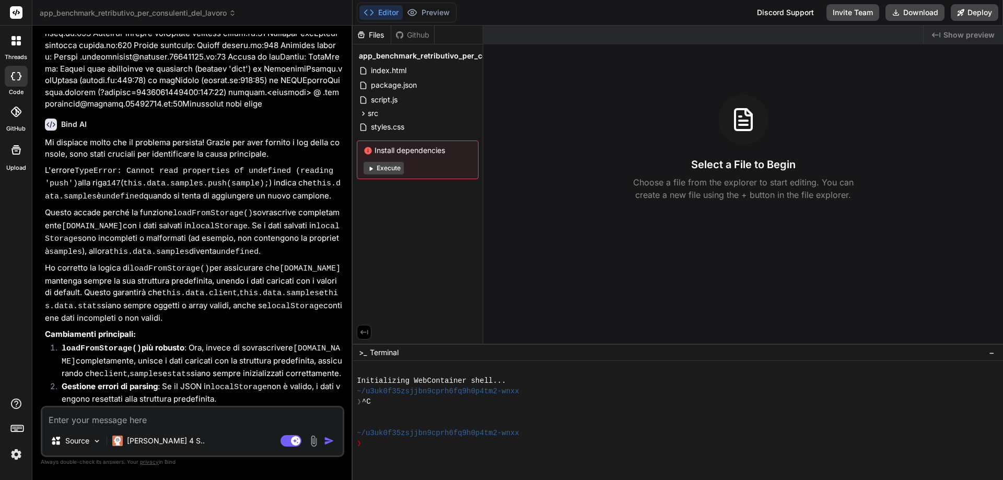
scroll to position [1901, 0]
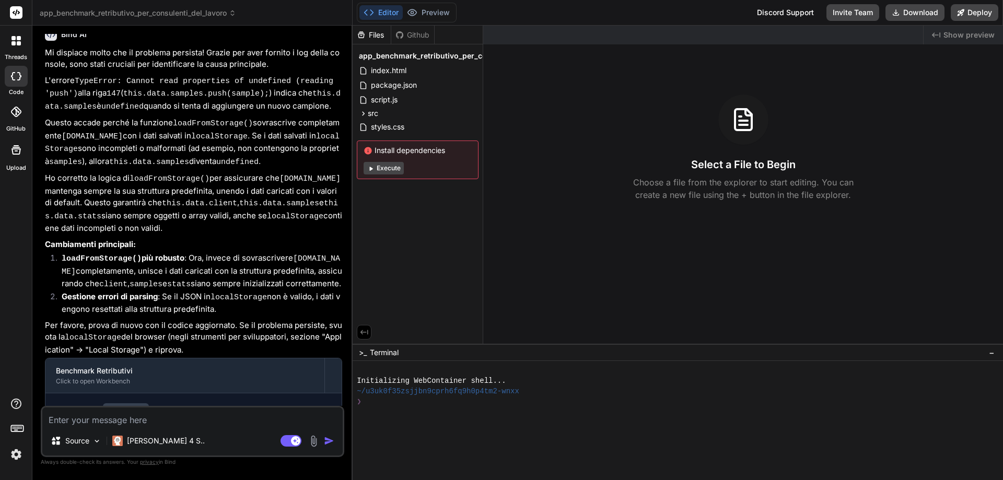
scroll to position [1901, 0]
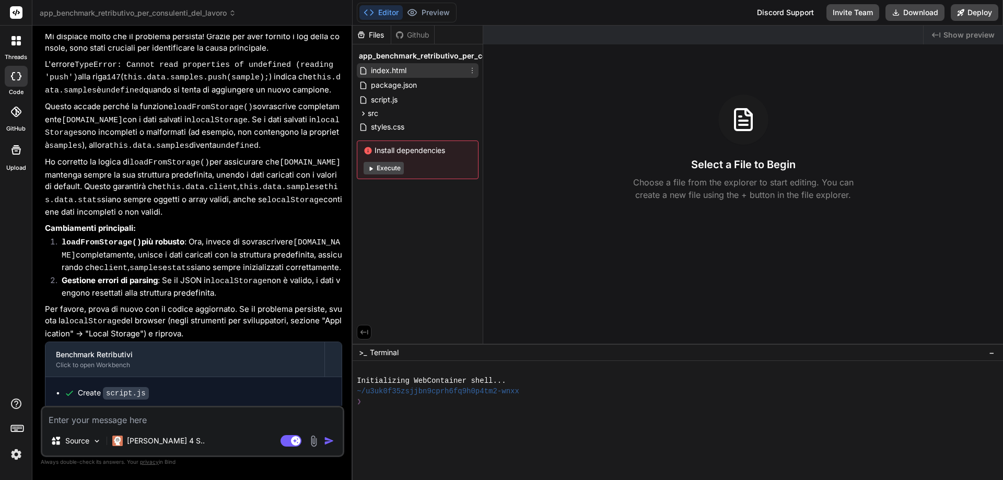
click at [386, 72] on span "index.html" at bounding box center [389, 70] width 38 height 13
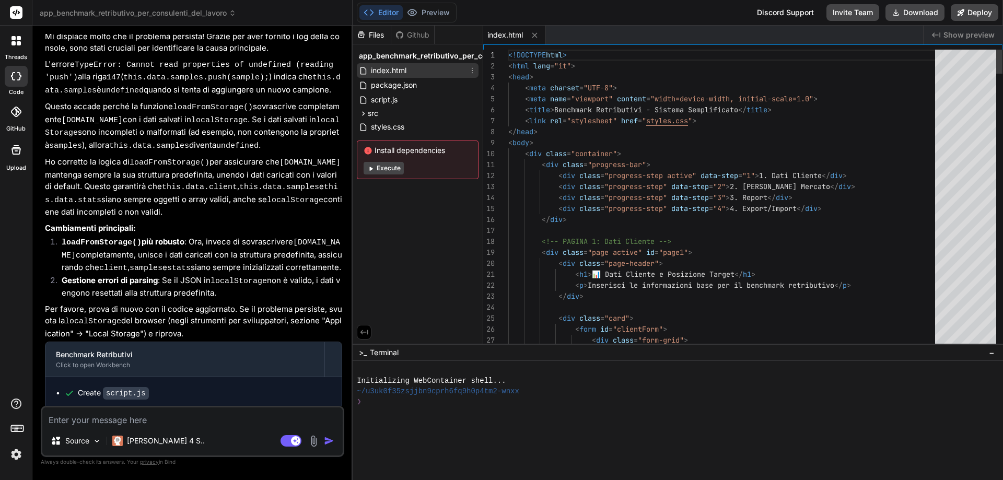
type textarea "x"
click at [386, 83] on span "package.json" at bounding box center [394, 85] width 48 height 13
type textarea "}"
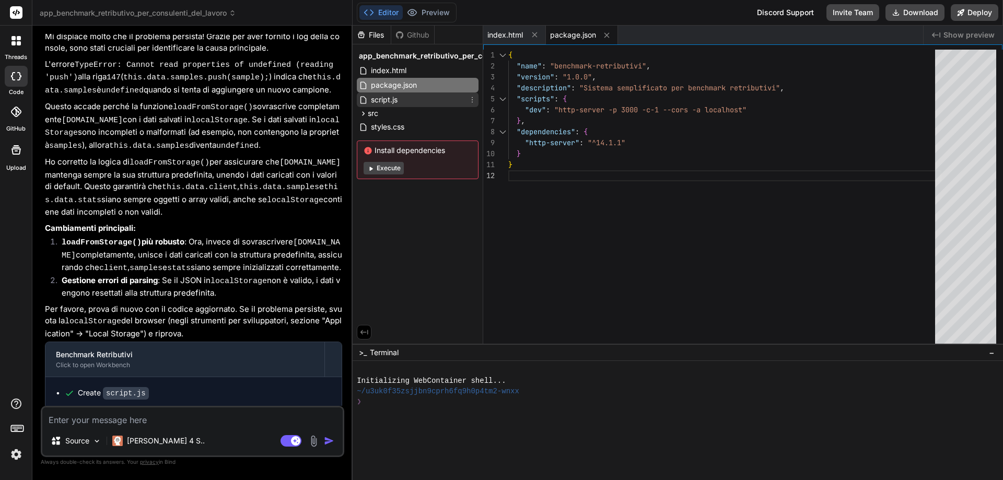
click at [386, 96] on span "script.js" at bounding box center [384, 100] width 29 height 13
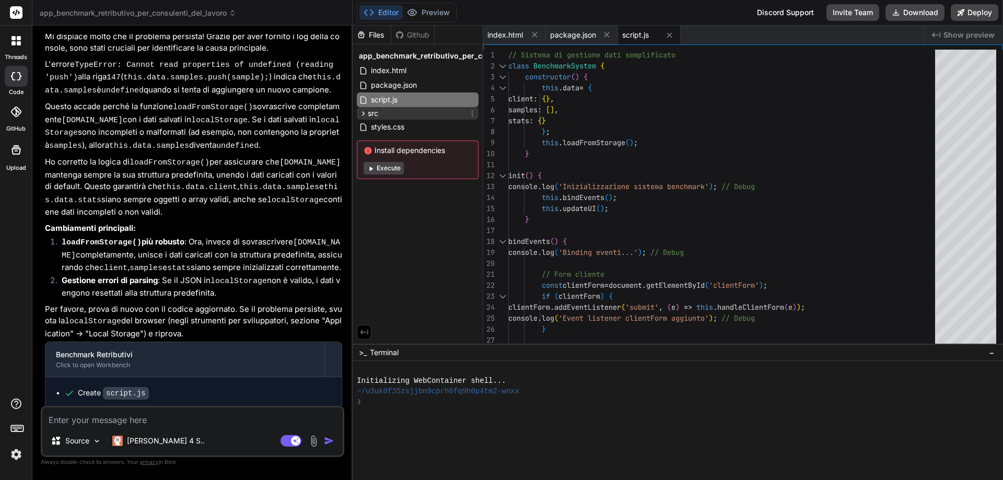
click at [379, 114] on div "src" at bounding box center [418, 113] width 122 height 13
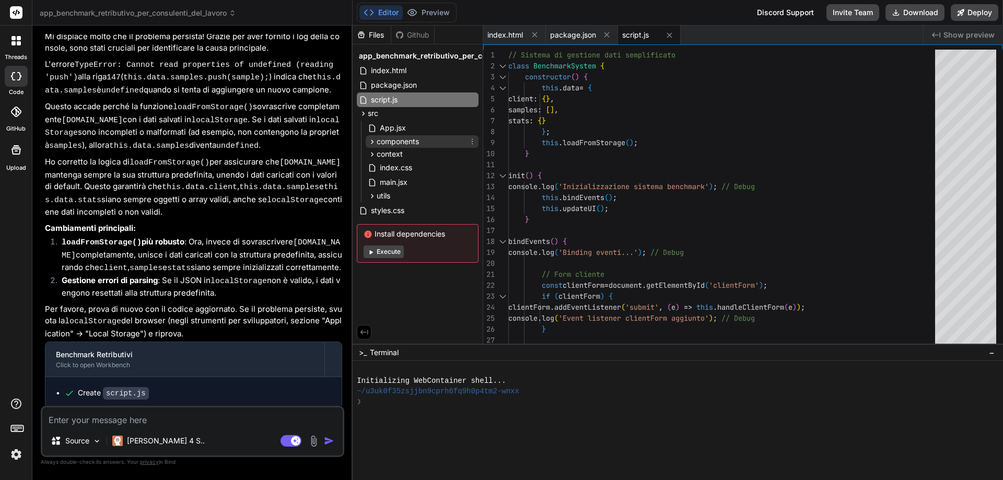
click at [382, 138] on span "components" at bounding box center [398, 141] width 42 height 10
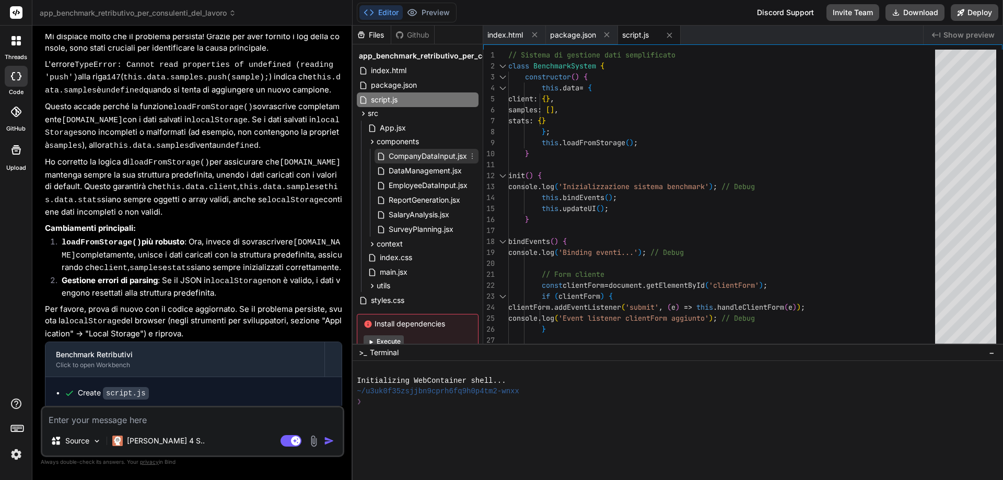
click at [384, 156] on icon at bounding box center [381, 156] width 6 height 7
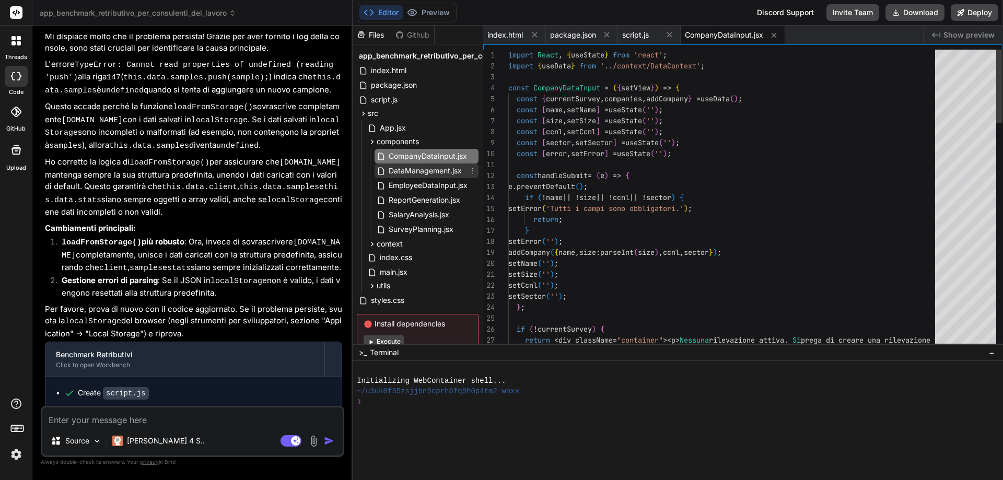
click at [397, 177] on div "DataManagement.jsx" at bounding box center [427, 171] width 104 height 15
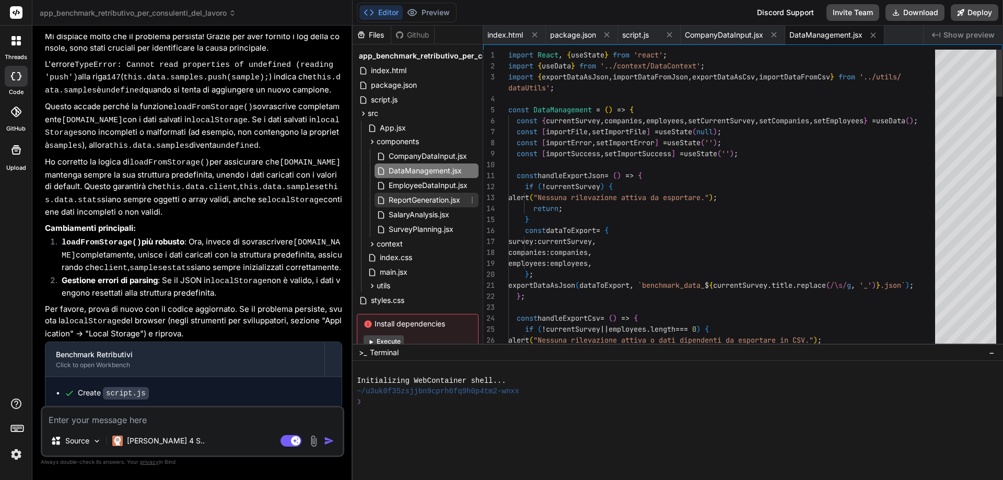
click at [399, 202] on span "ReportGeneration.jsx" at bounding box center [425, 200] width 74 height 13
type textarea "}; export default ReportGeneration;"
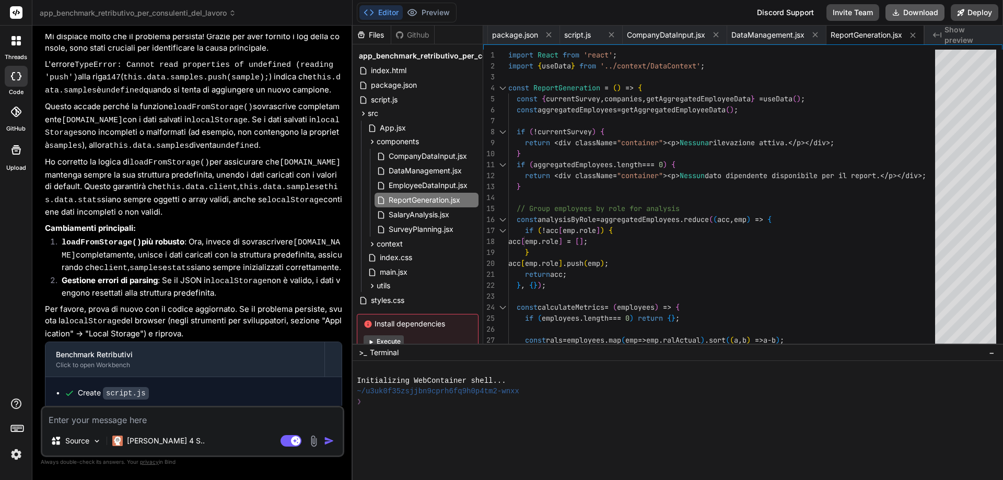
click at [909, 11] on button "Download" at bounding box center [915, 12] width 59 height 17
click at [380, 13] on button "Editor" at bounding box center [381, 12] width 43 height 15
click at [383, 337] on button "Execute" at bounding box center [384, 342] width 40 height 13
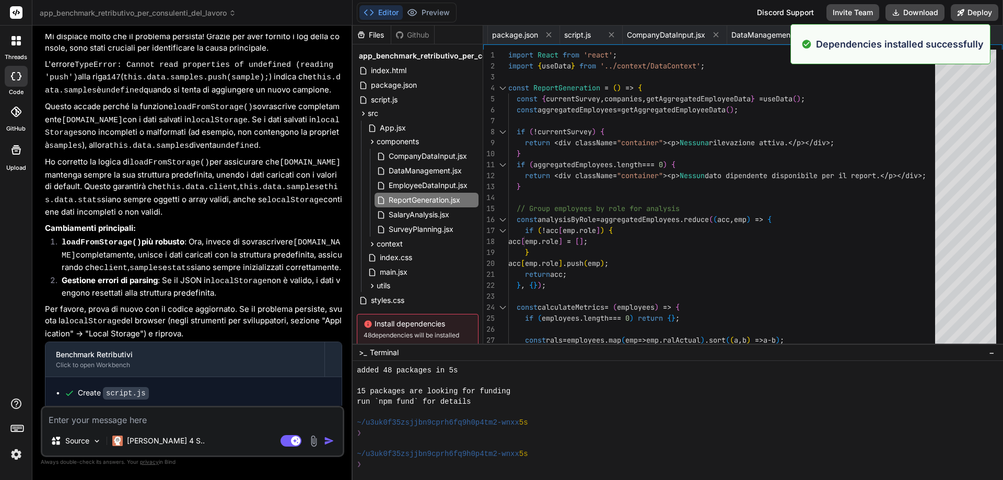
scroll to position [42, 0]
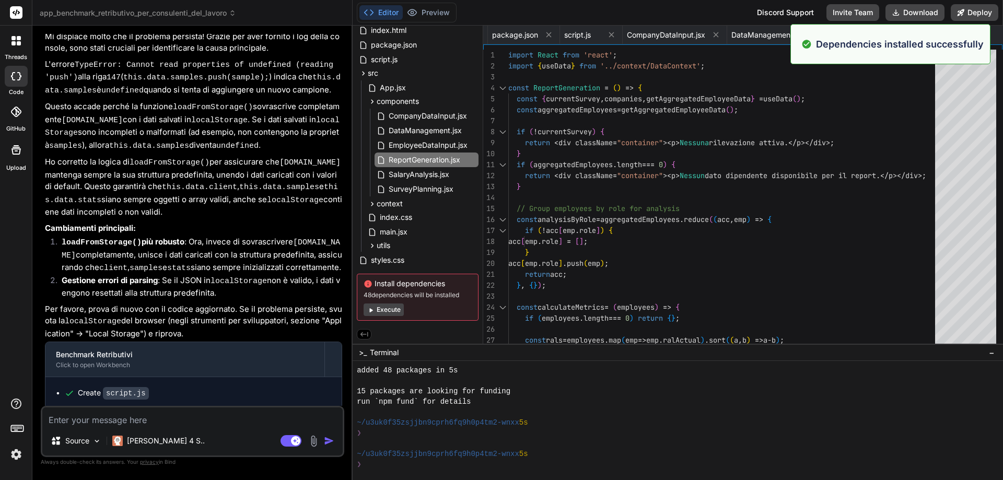
click at [388, 309] on button "Execute" at bounding box center [384, 310] width 40 height 13
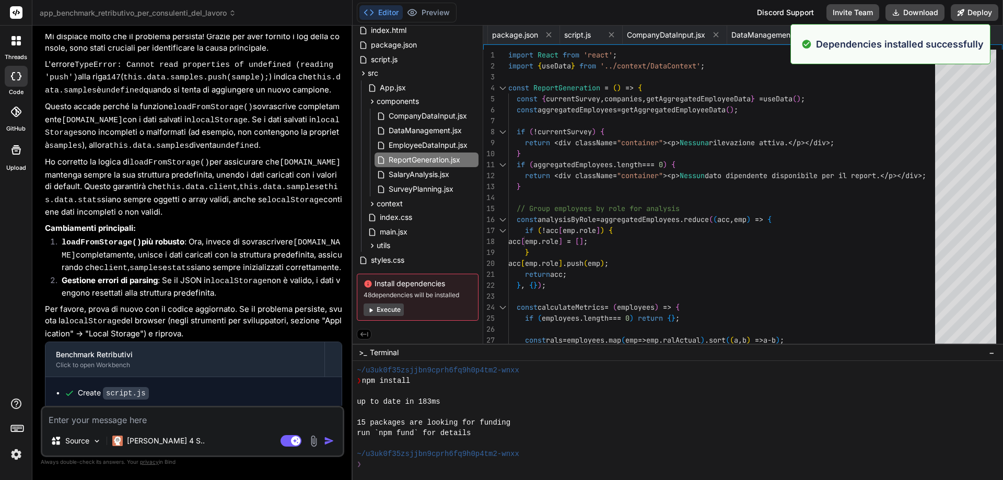
scroll to position [251, 0]
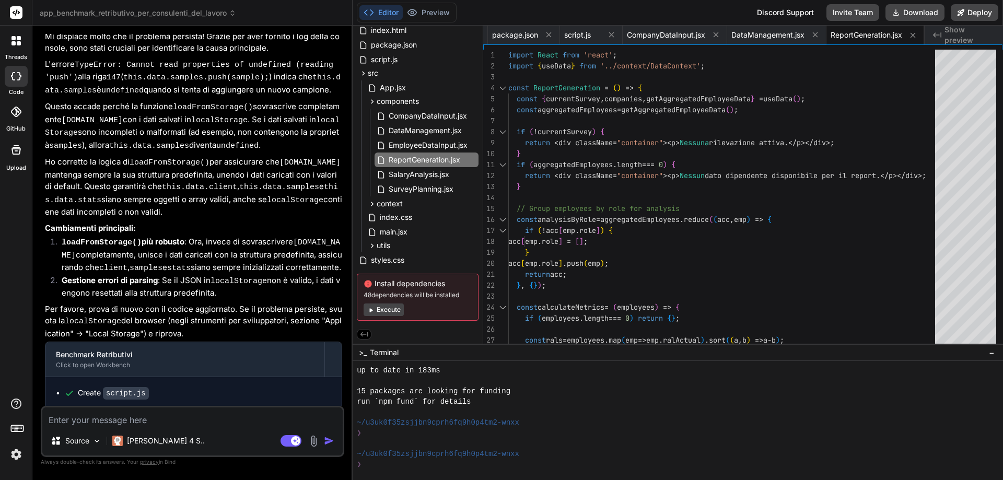
click at [394, 305] on button "Execute" at bounding box center [384, 310] width 40 height 13
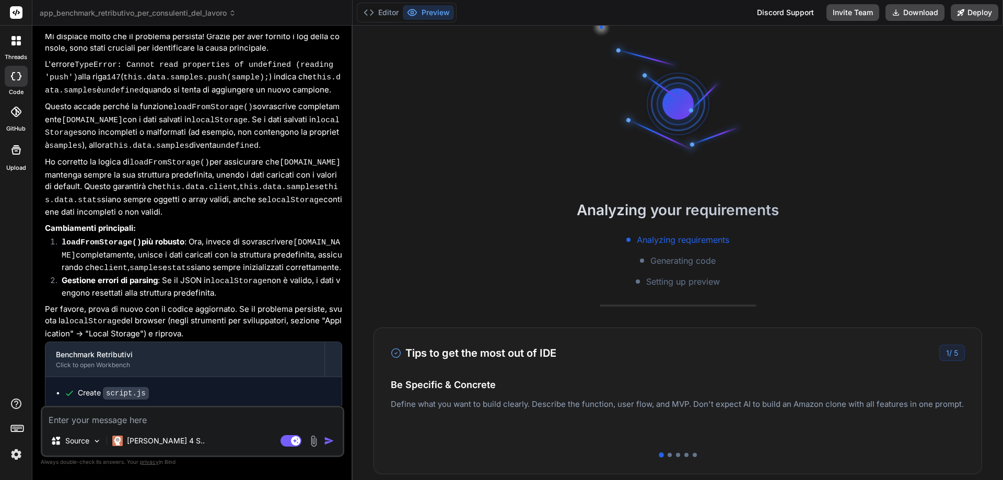
scroll to position [376, 0]
type textarea "x"
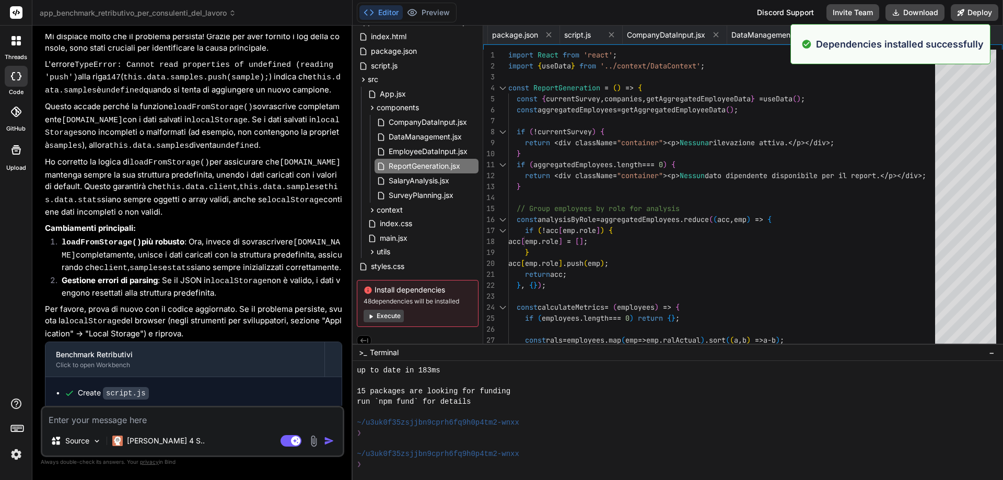
scroll to position [408, 0]
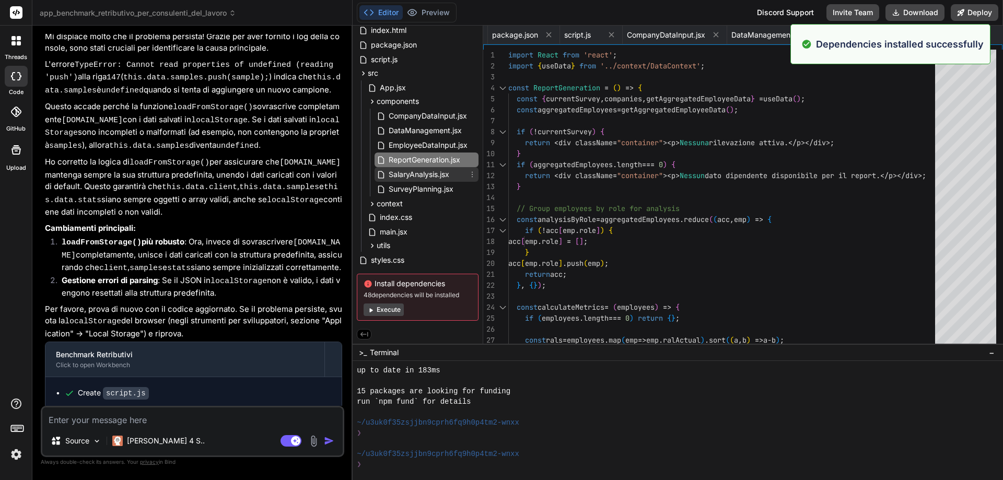
click at [405, 170] on span "SalaryAnalysis.jsx" at bounding box center [419, 174] width 63 height 13
type textarea "); }; export default SalaryAnalysis;"
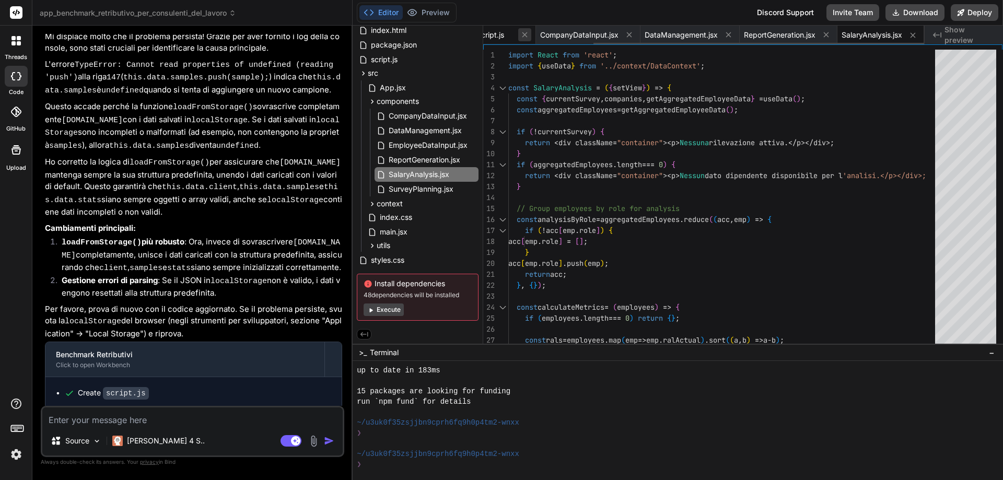
click at [522, 37] on icon at bounding box center [525, 34] width 9 height 9
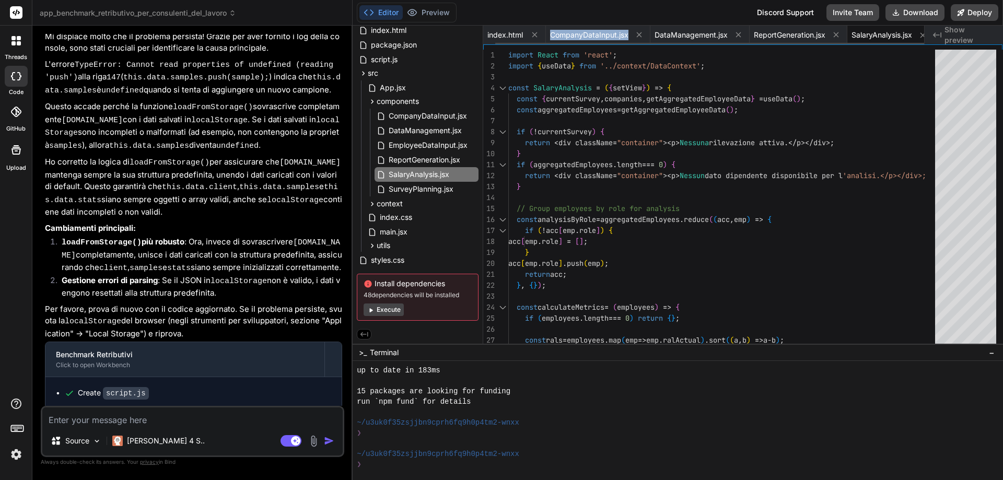
click at [550, 37] on span "CompanyDataInput.jsx" at bounding box center [589, 35] width 78 height 10
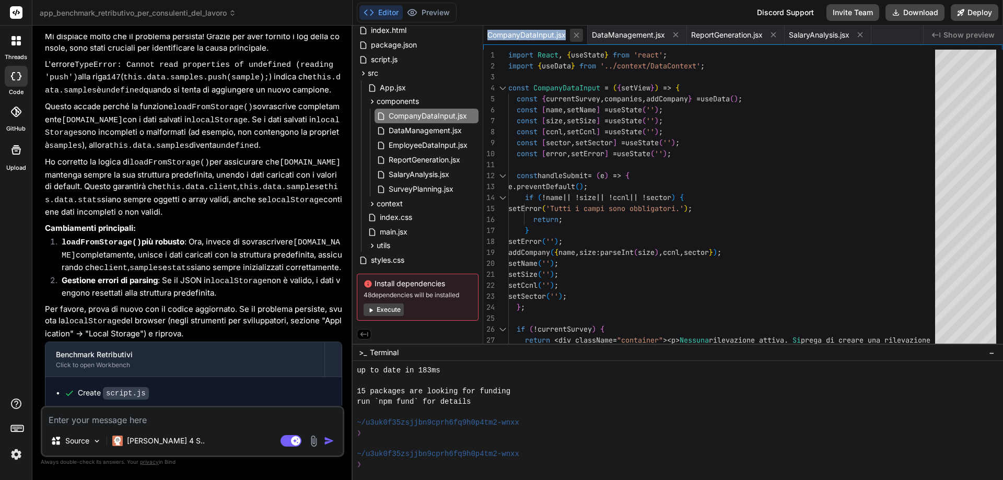
click at [574, 37] on icon at bounding box center [576, 35] width 9 height 9
type textarea "); }; export default SalaryAnalysis;"
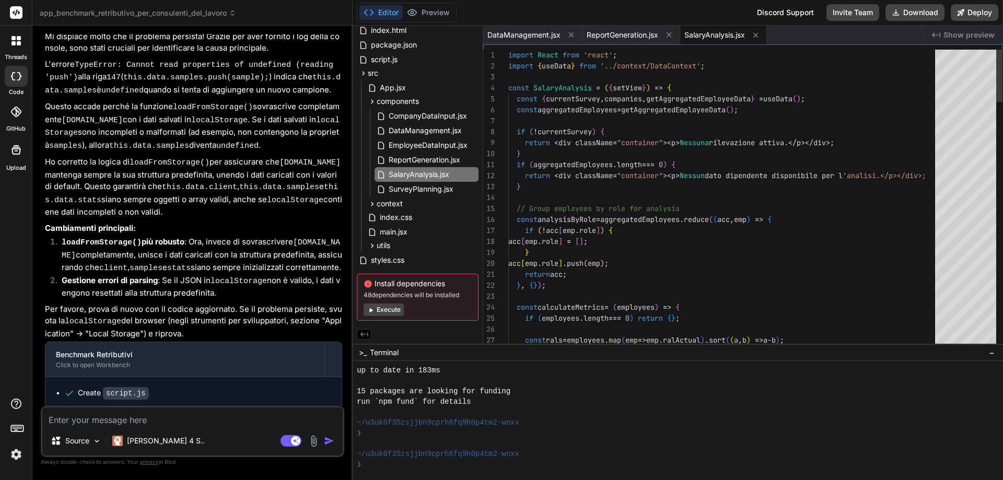
click at [574, 37] on icon at bounding box center [571, 34] width 9 height 9
click at [574, 37] on icon at bounding box center [569, 34] width 9 height 9
click at [562, 38] on icon at bounding box center [558, 35] width 9 height 9
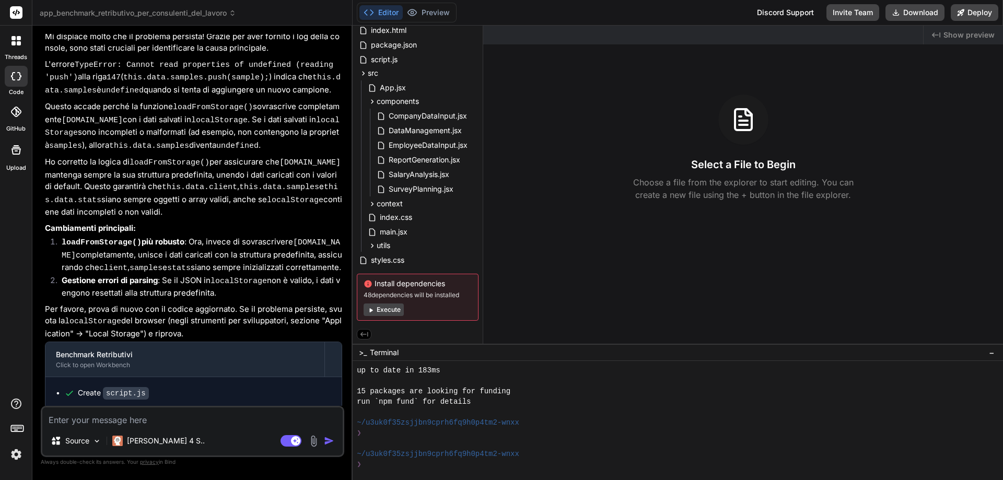
click at [391, 308] on button "Execute" at bounding box center [384, 310] width 40 height 13
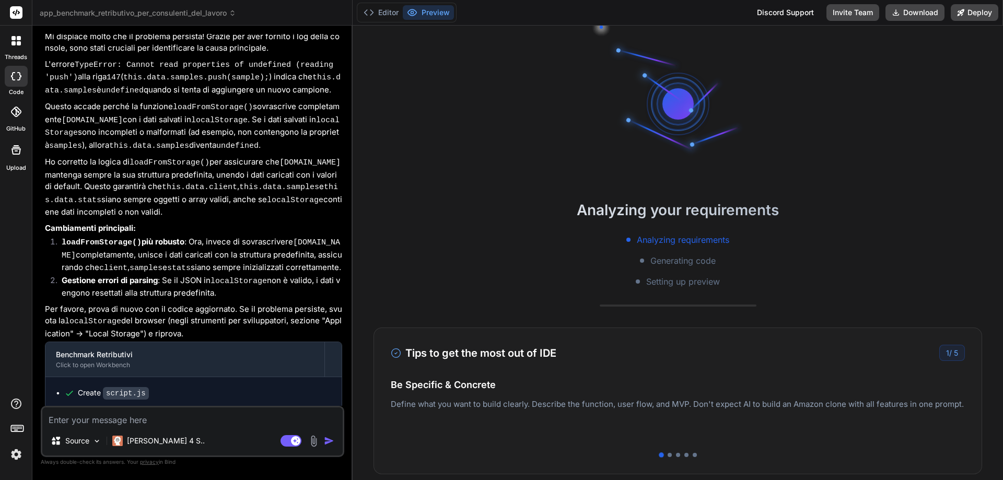
scroll to position [564, 0]
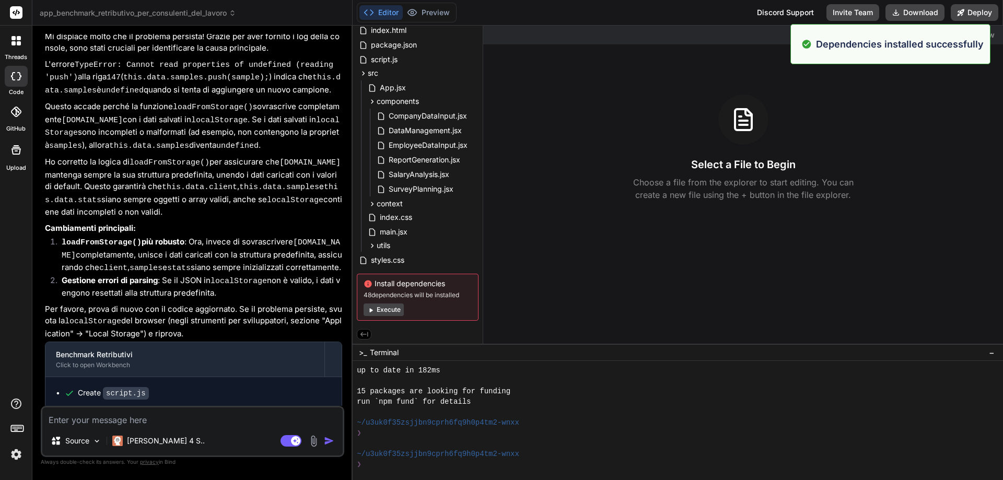
click at [19, 79] on icon at bounding box center [19, 76] width 4 height 8
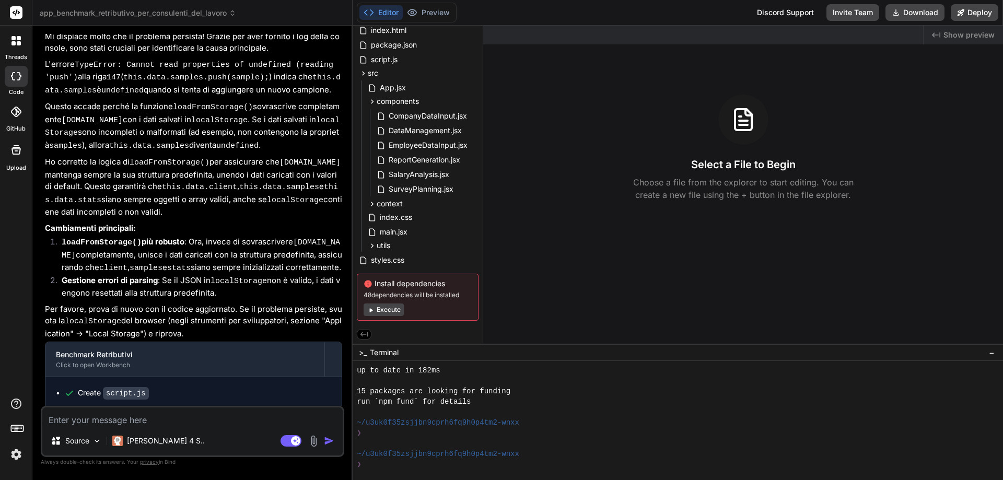
click at [385, 10] on button "Editor" at bounding box center [381, 12] width 43 height 15
click at [289, 441] on rect at bounding box center [291, 440] width 21 height 11
type textarea "x"
click at [123, 422] on textarea at bounding box center [192, 417] width 301 height 19
